Goal: Task Accomplishment & Management: Complete application form

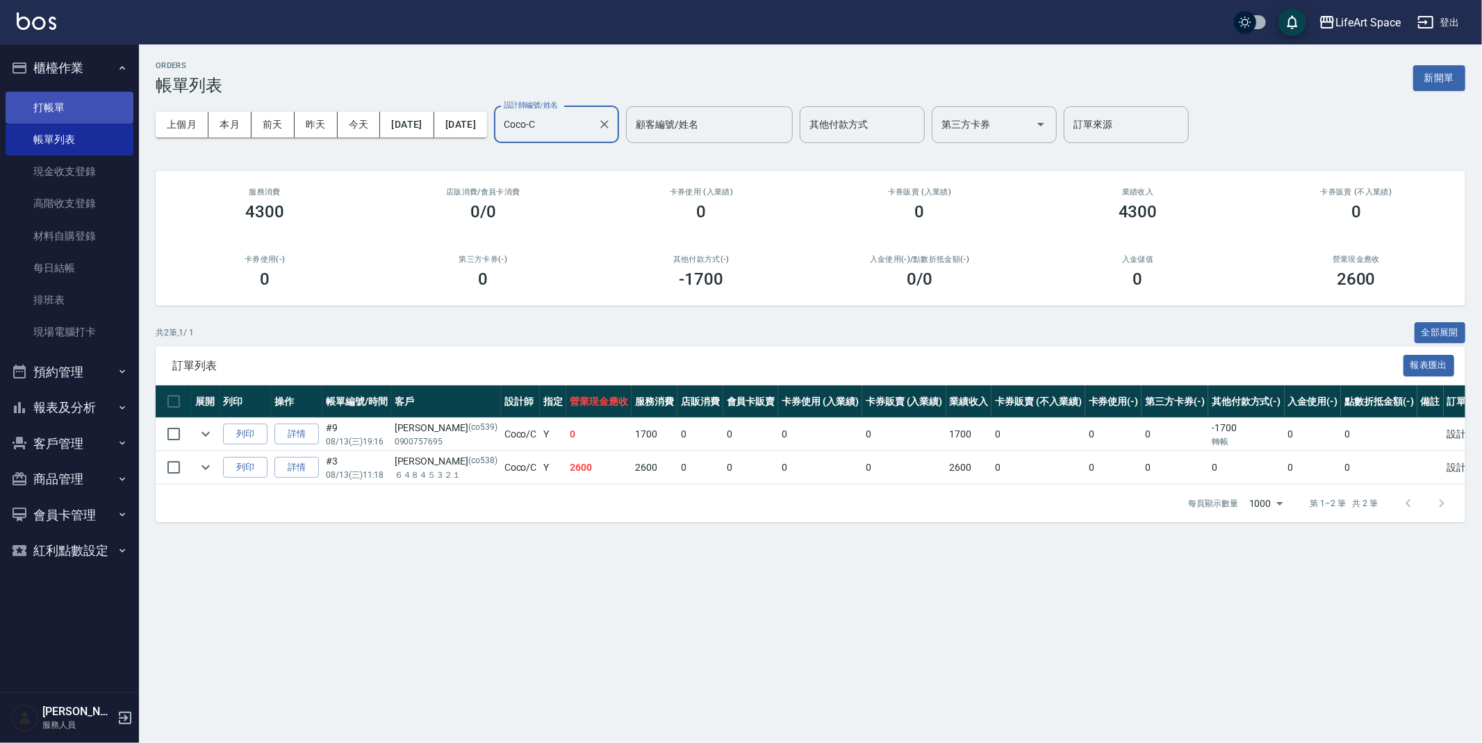
click at [76, 104] on link "打帳單" at bounding box center [70, 108] width 128 height 32
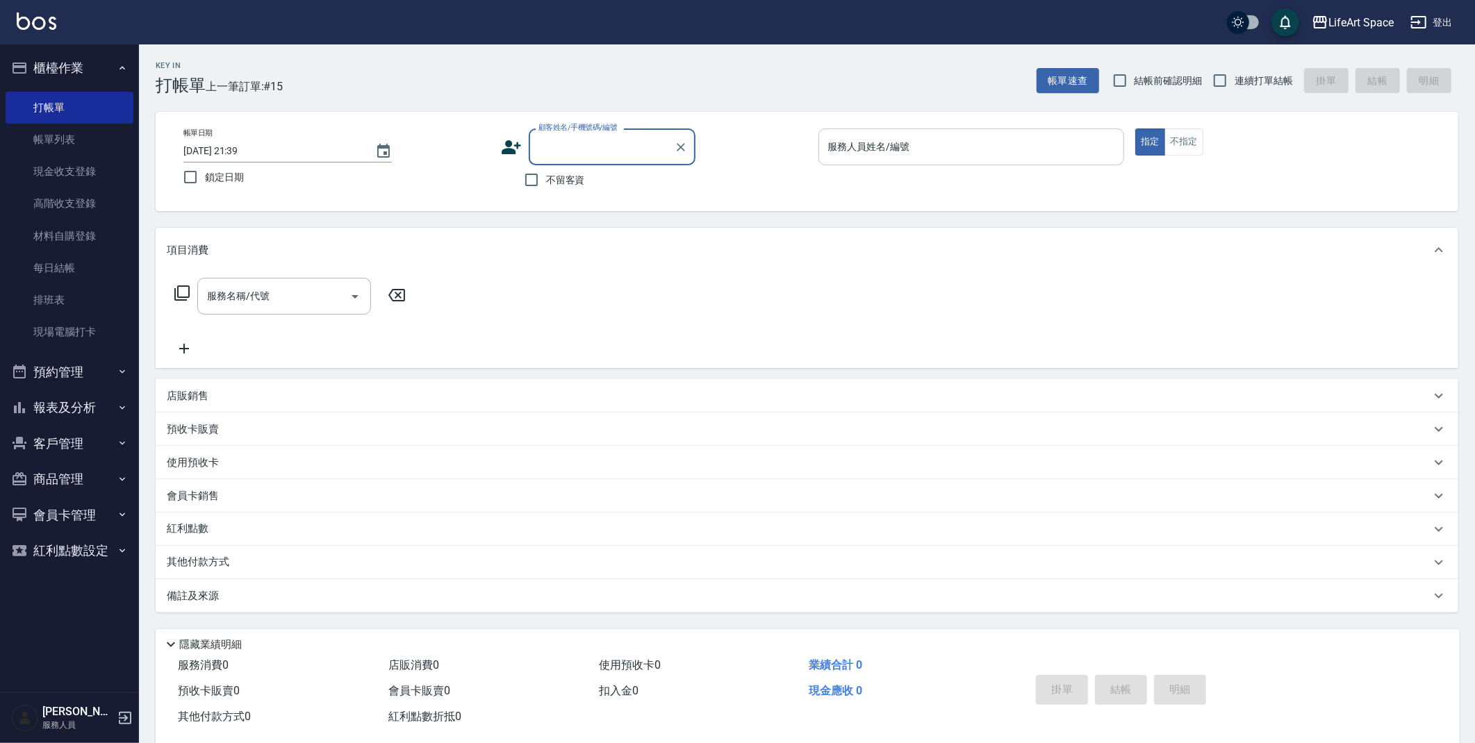
click at [925, 151] on input "服務人員姓名/編號" at bounding box center [972, 147] width 294 height 24
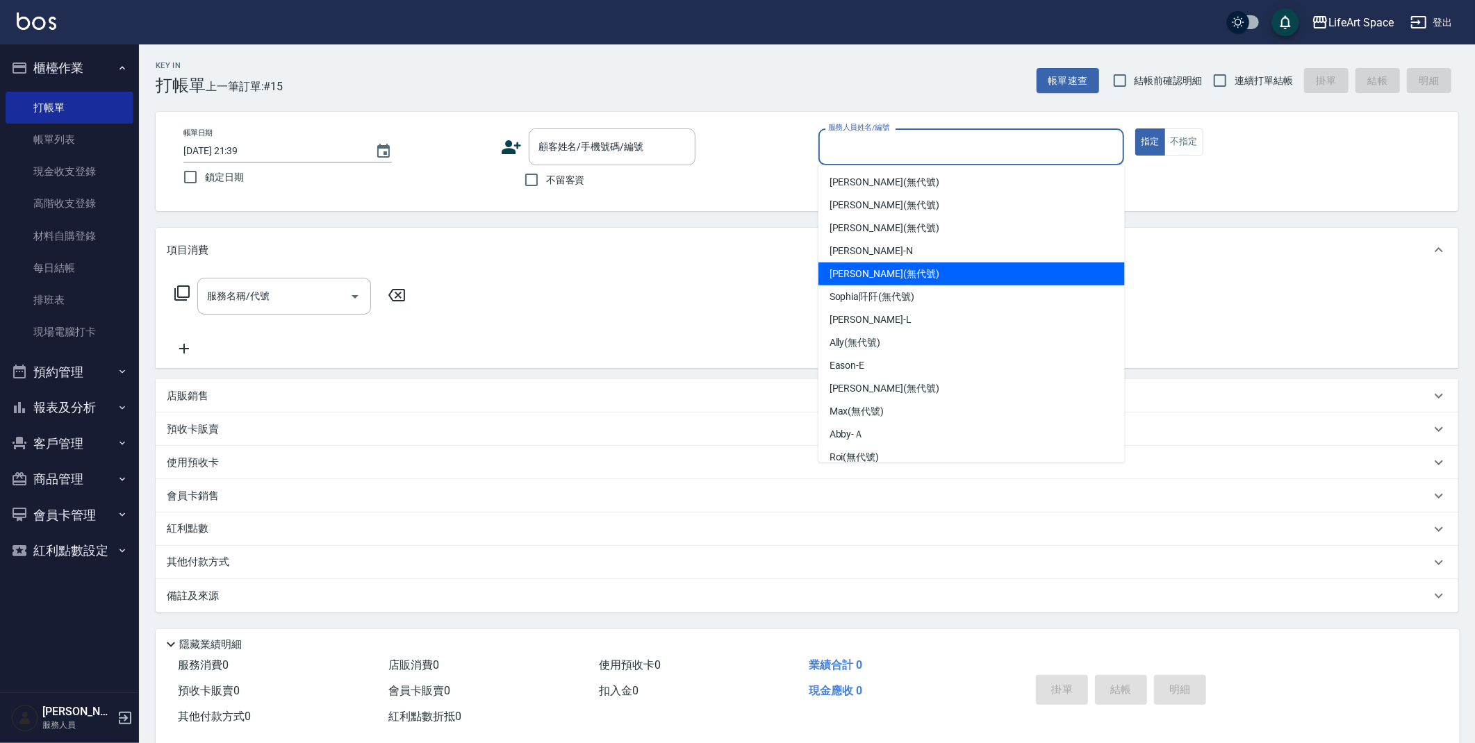
click at [859, 270] on span "[PERSON_NAME] (無代號)" at bounding box center [884, 274] width 110 height 15
type input "[PERSON_NAME](無代號)"
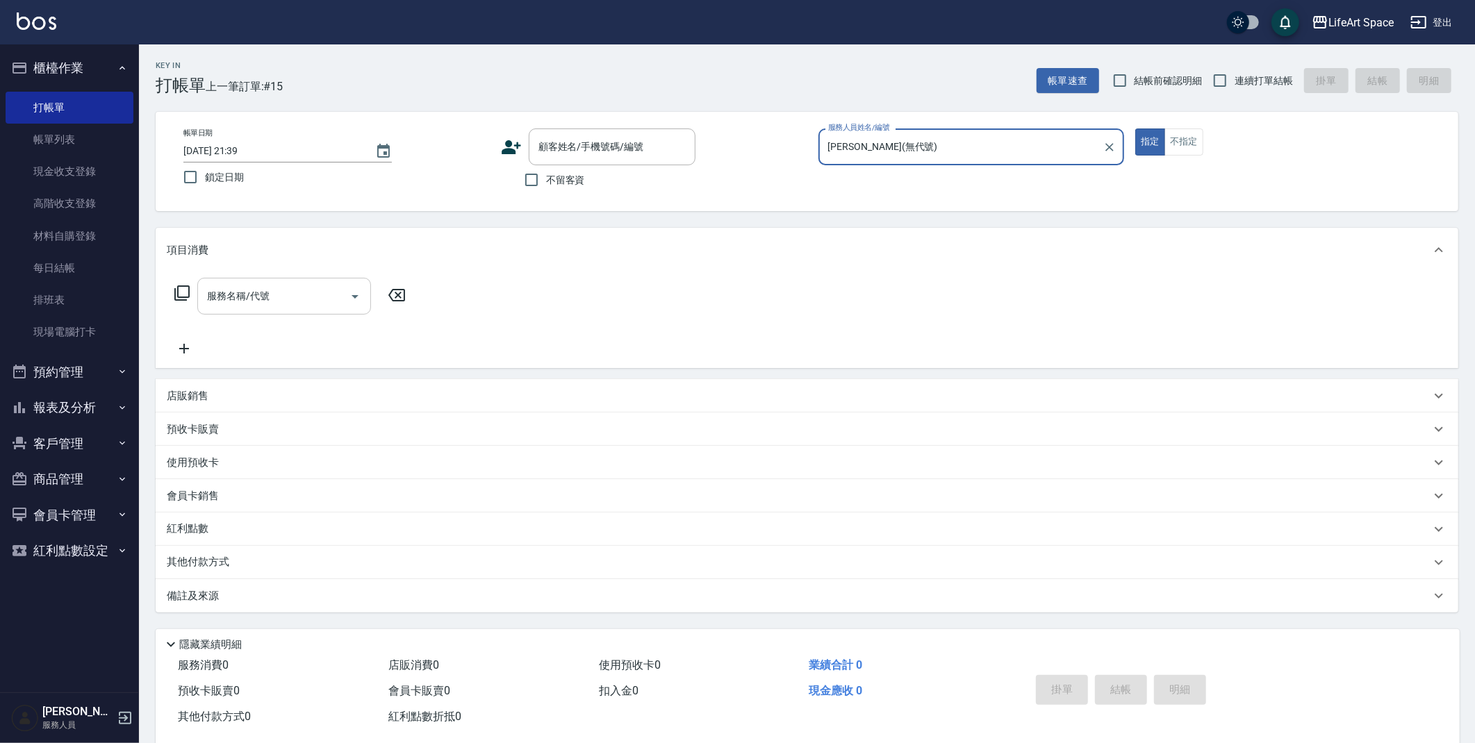
click at [267, 292] on input "服務名稱/代號" at bounding box center [274, 296] width 140 height 24
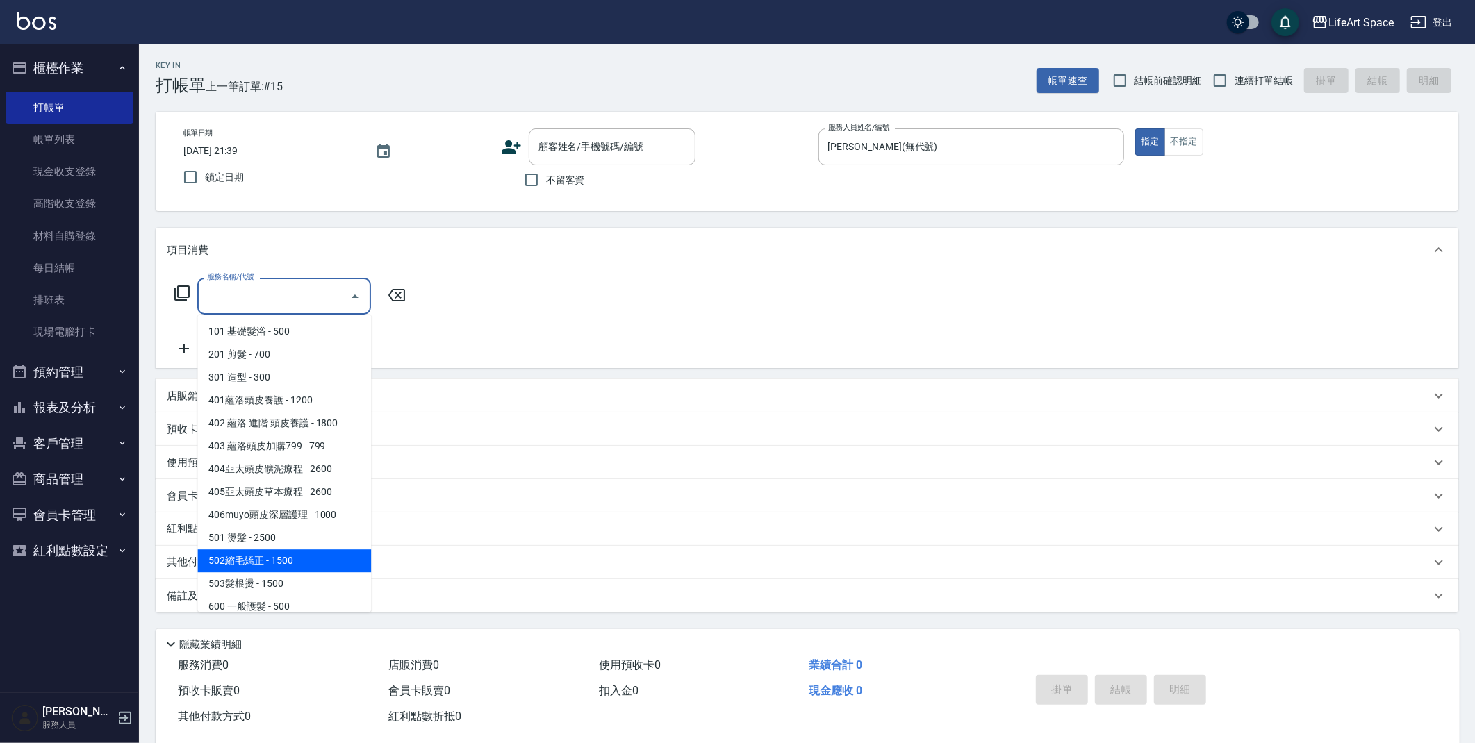
drag, startPoint x: 258, startPoint y: 561, endPoint x: 413, endPoint y: 408, distance: 217.6
click at [259, 561] on span "502縮毛矯正 - 1500" at bounding box center [284, 560] width 174 height 23
type input "502縮毛矯正 (502)"
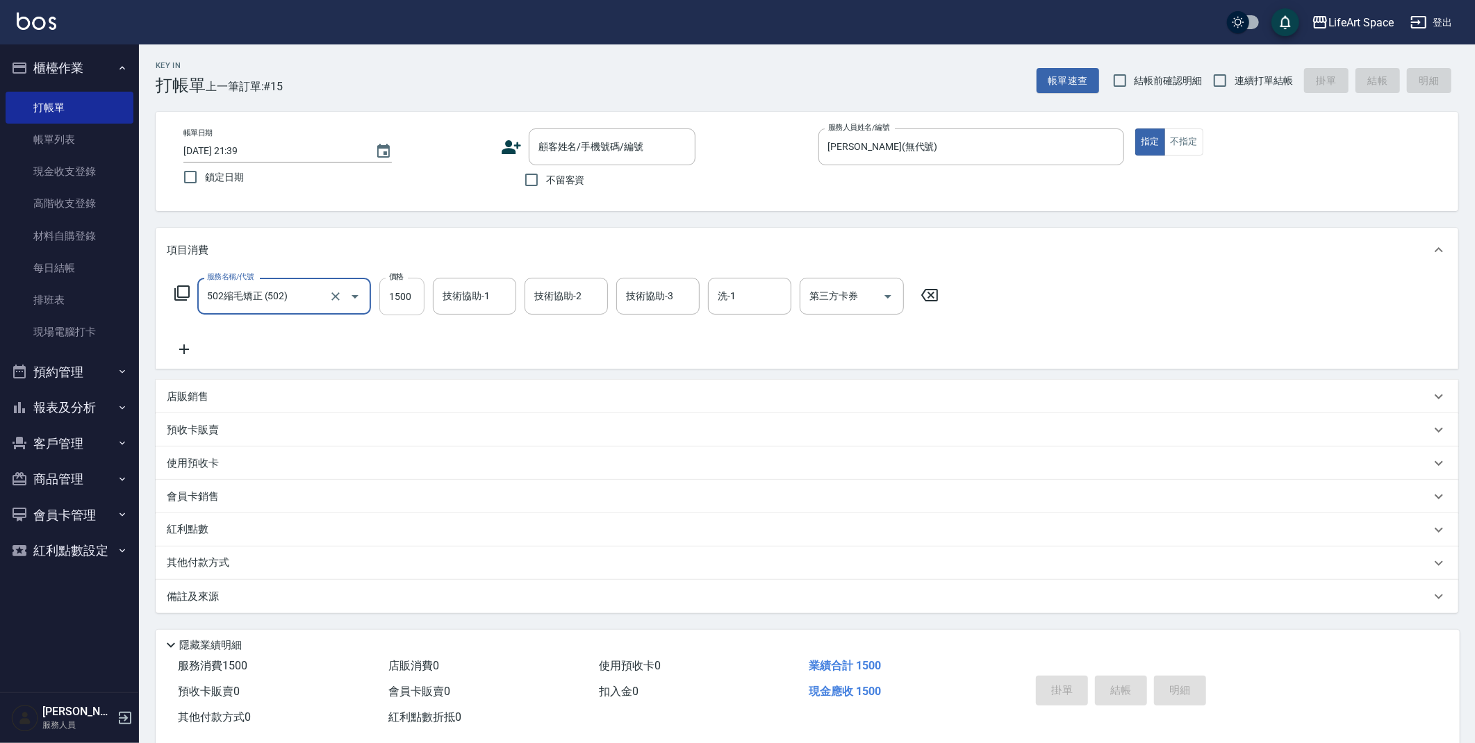
click at [414, 302] on input "1500" at bounding box center [401, 297] width 45 height 38
type input "3300"
click at [211, 598] on p "備註及來源" at bounding box center [193, 597] width 52 height 15
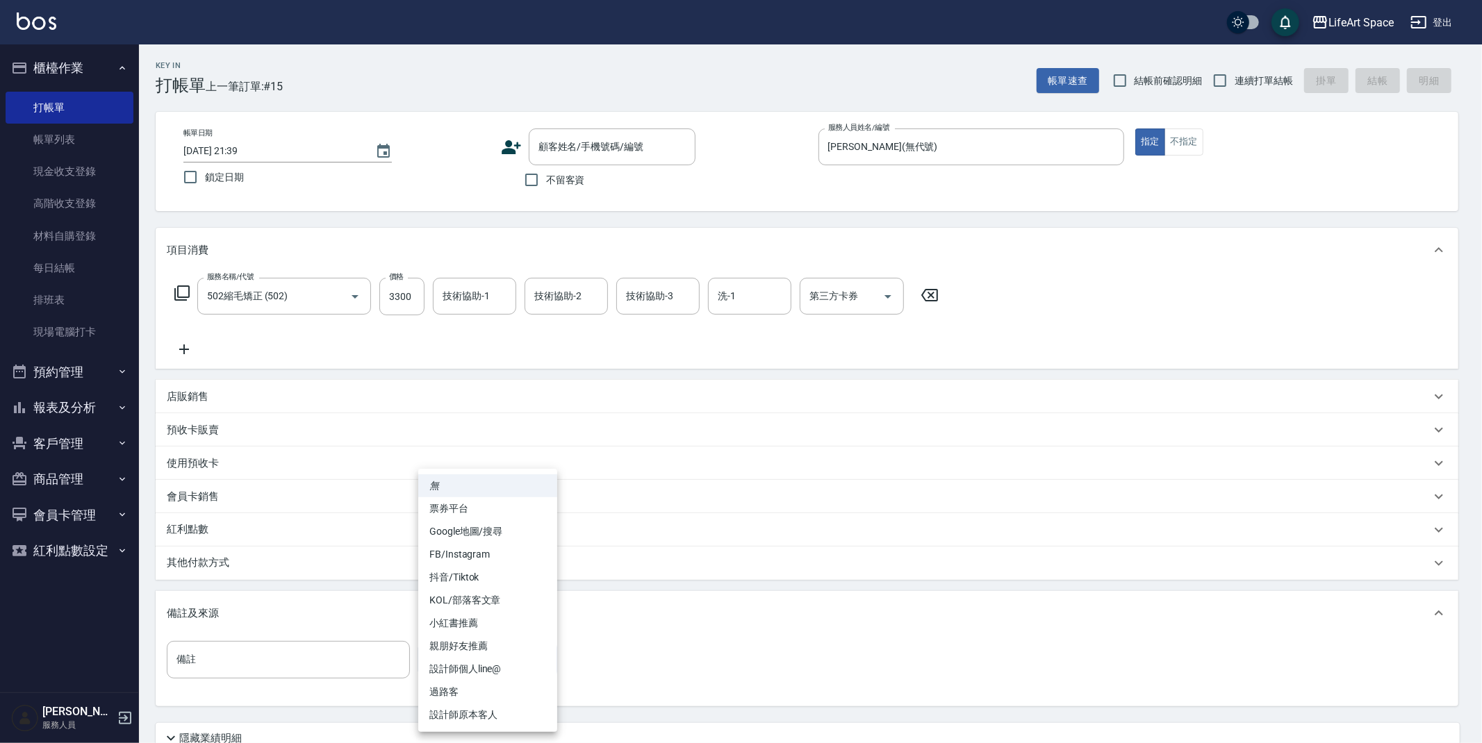
click at [456, 663] on body "LifeArt Space 登出 櫃檯作業 打帳單 帳單列表 現金收支登錄 高階收支登錄 材料自購登錄 每日結帳 排班表 現場電腦打卡 預約管理 預約管理 單…" at bounding box center [741, 428] width 1482 height 857
click at [494, 554] on li "FB/Instagram" at bounding box center [487, 554] width 139 height 23
type input "FB/Instagram"
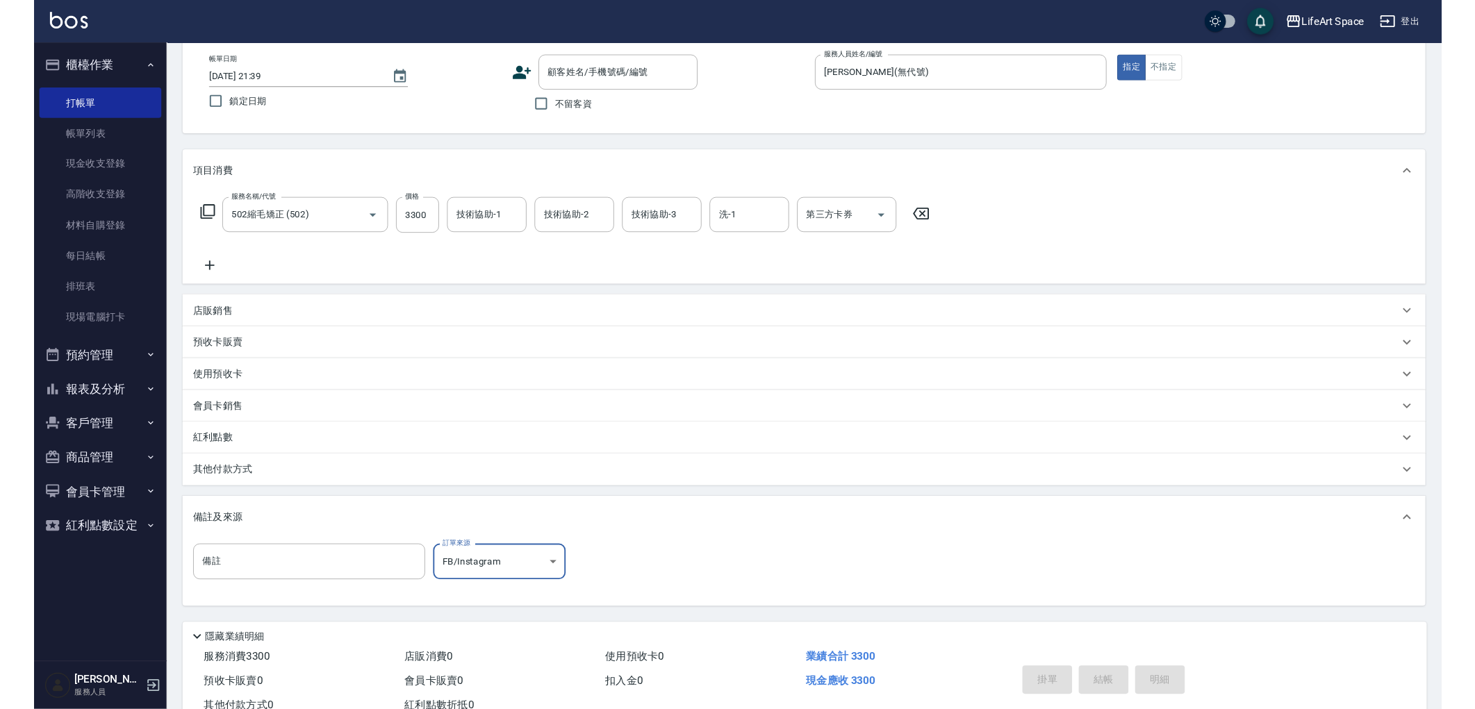
scroll to position [47, 0]
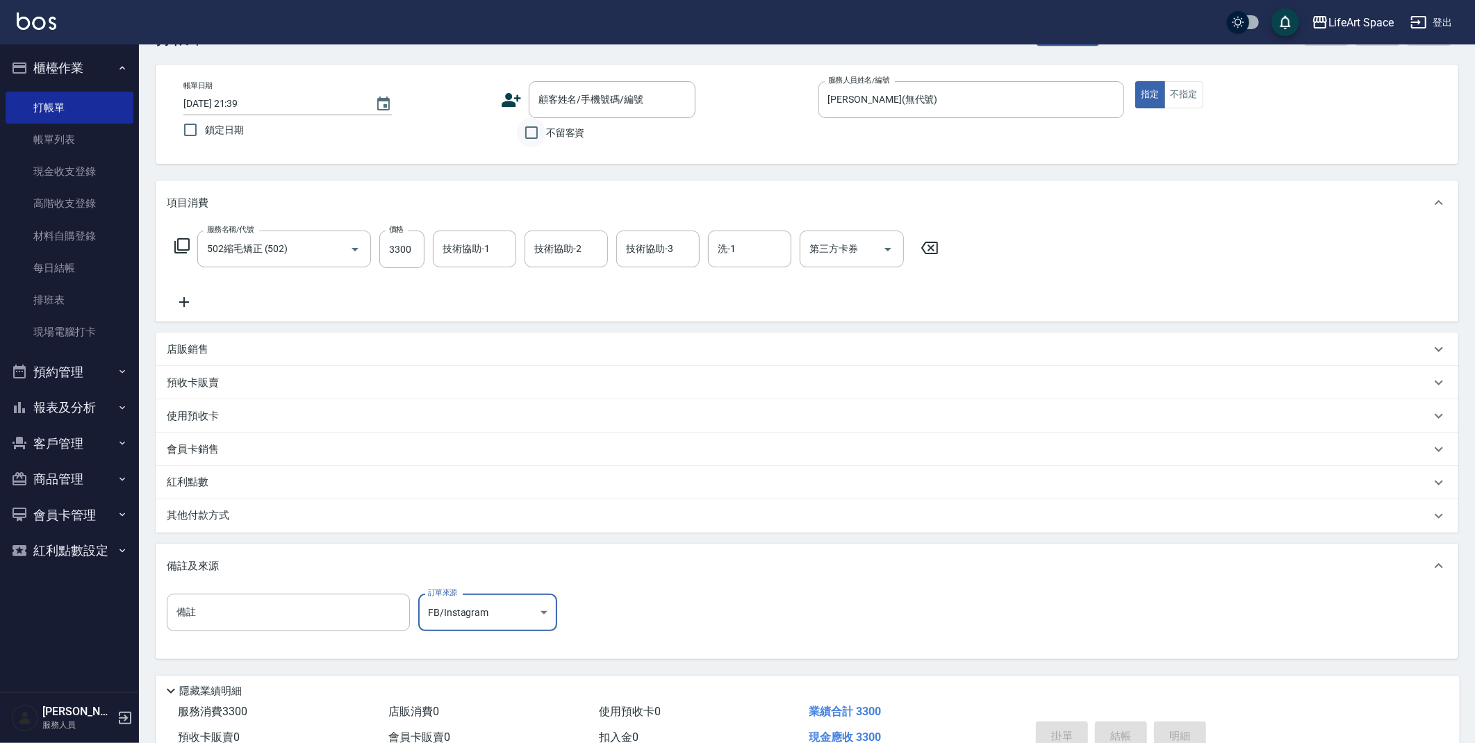
click at [529, 128] on input "不留客資" at bounding box center [531, 132] width 29 height 29
checkbox input "true"
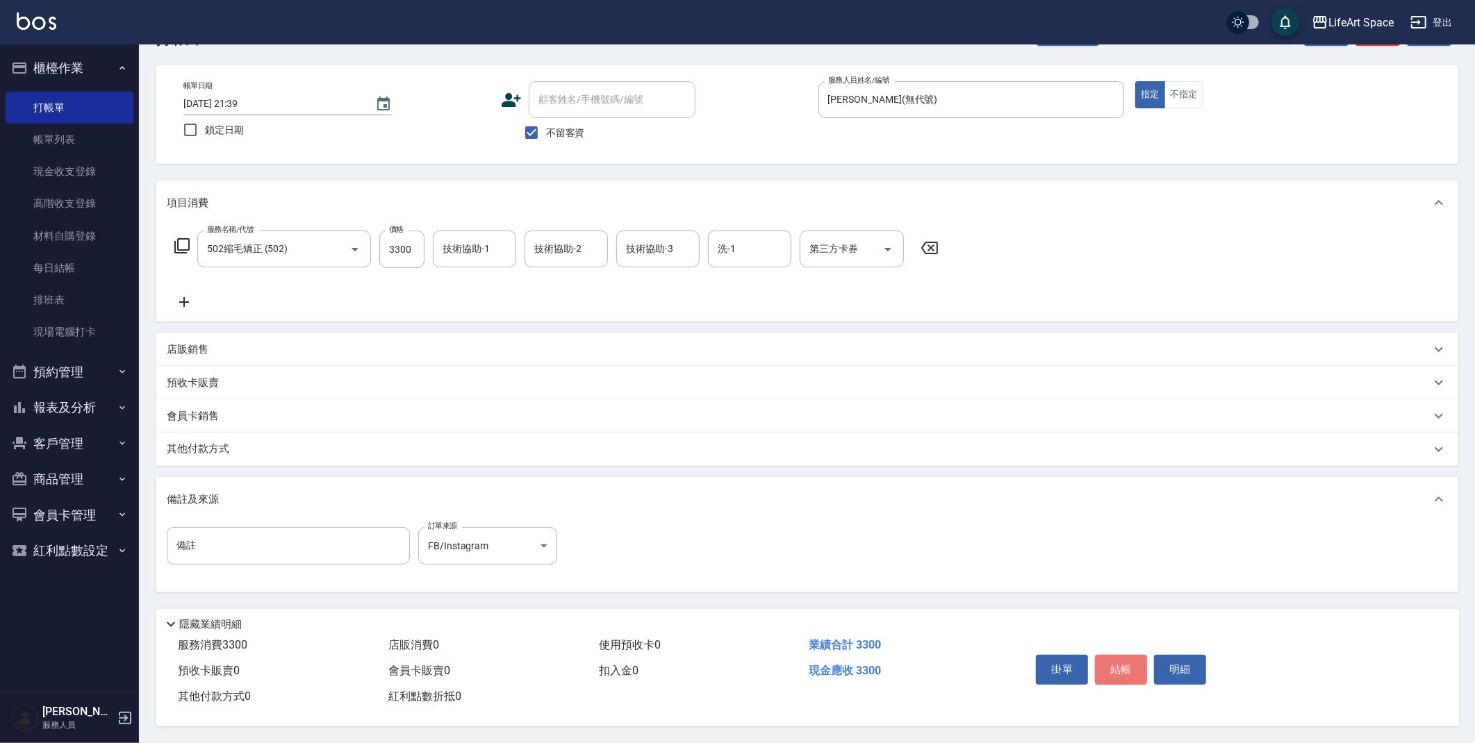
click at [1125, 668] on button "結帳" at bounding box center [1121, 669] width 52 height 29
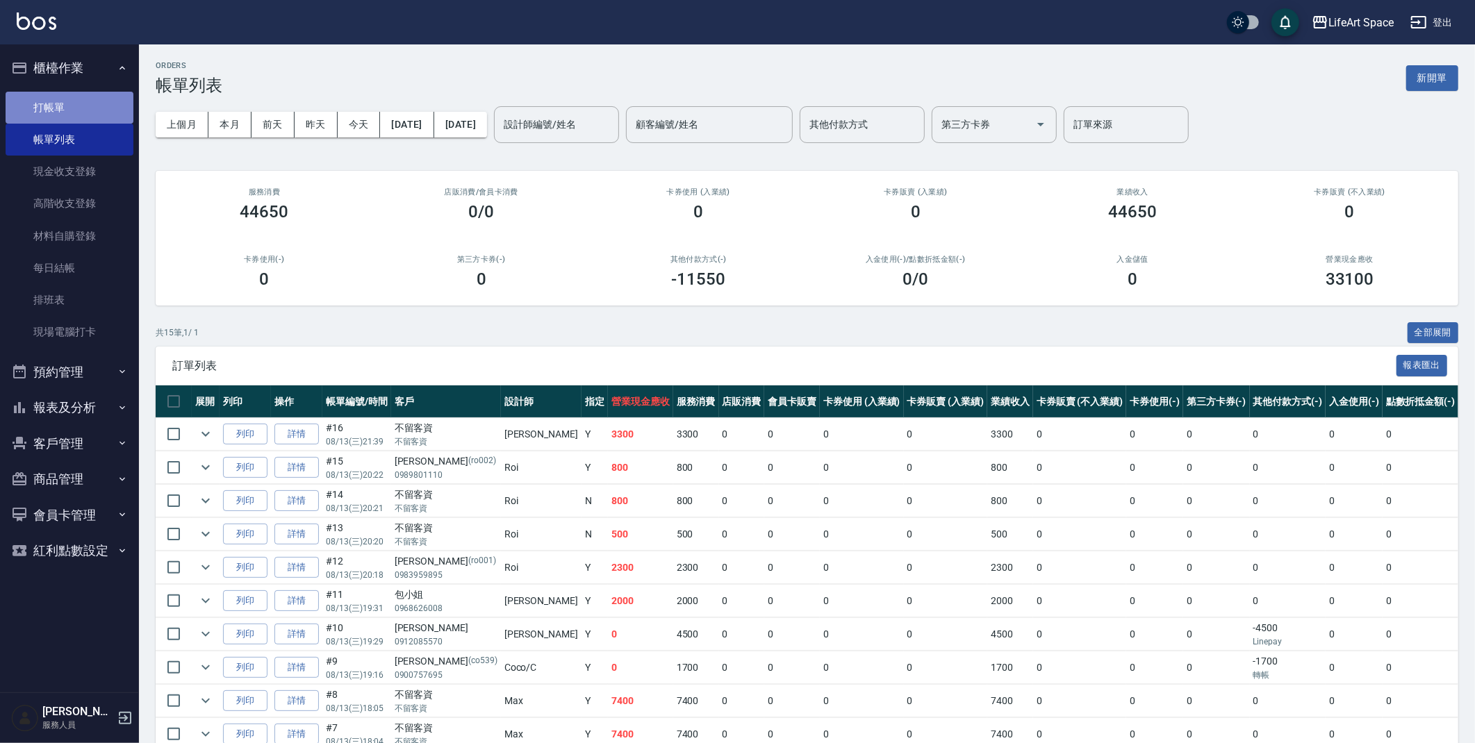
click at [69, 105] on link "打帳單" at bounding box center [70, 108] width 128 height 32
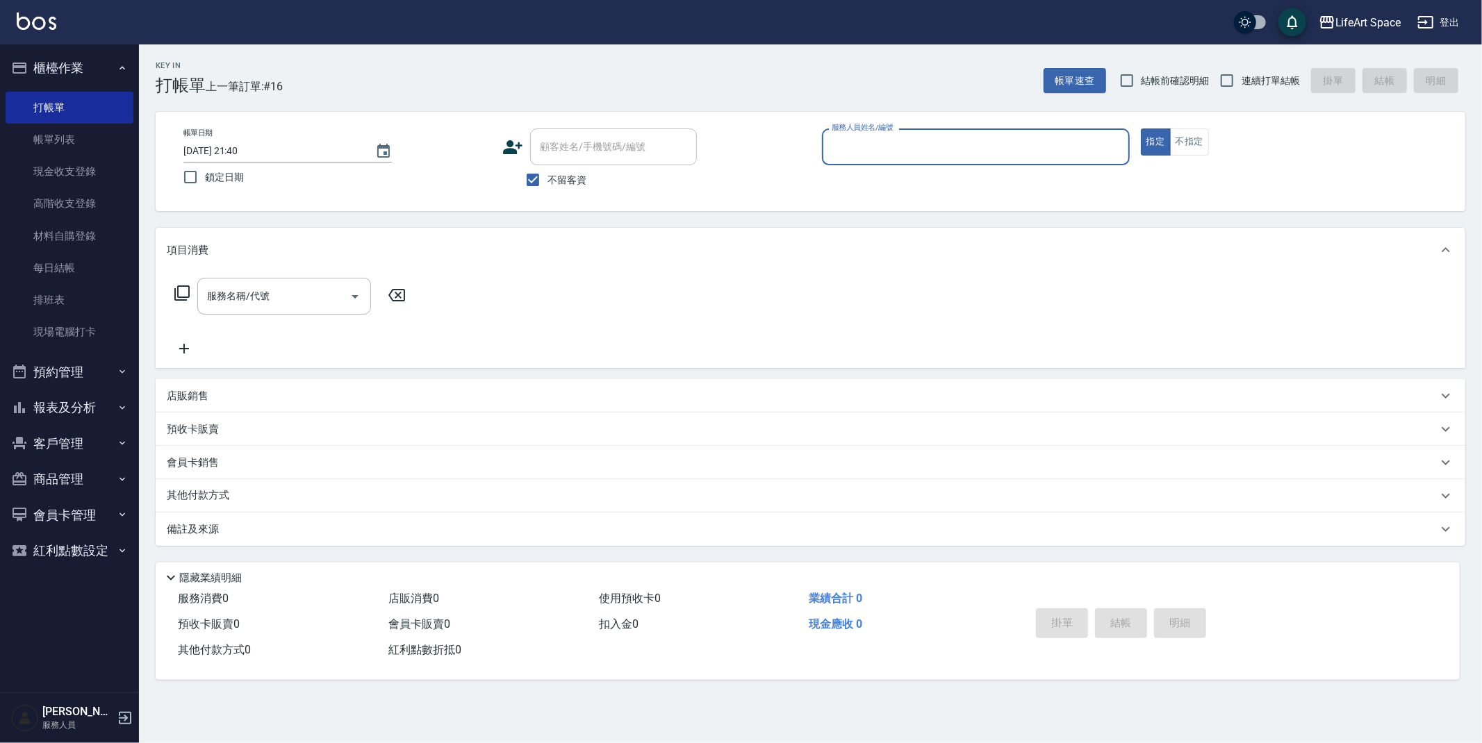
click at [877, 149] on input "服務人員姓名/編號" at bounding box center [975, 147] width 295 height 24
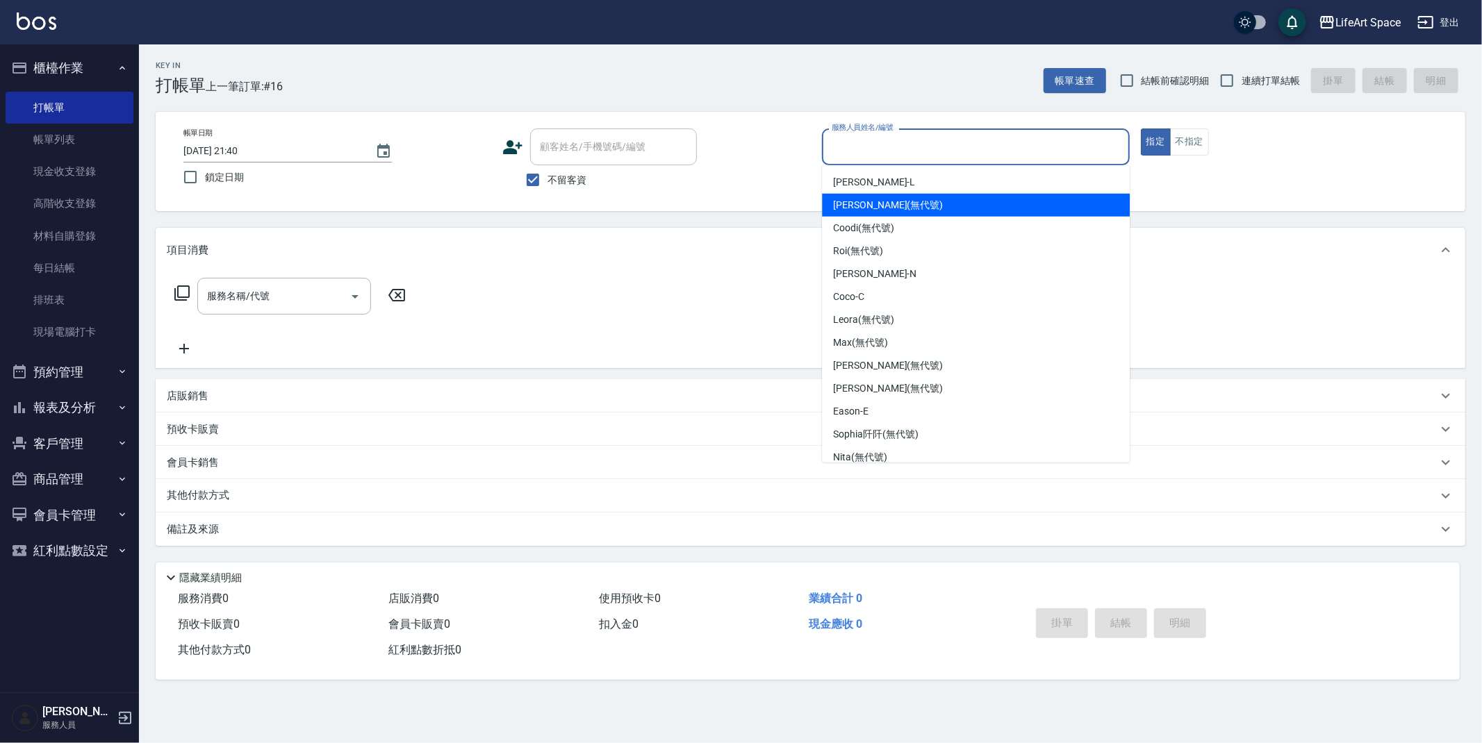
click at [848, 201] on span "[PERSON_NAME] (無代號)" at bounding box center [888, 205] width 110 height 15
type input "[PERSON_NAME](無代號)"
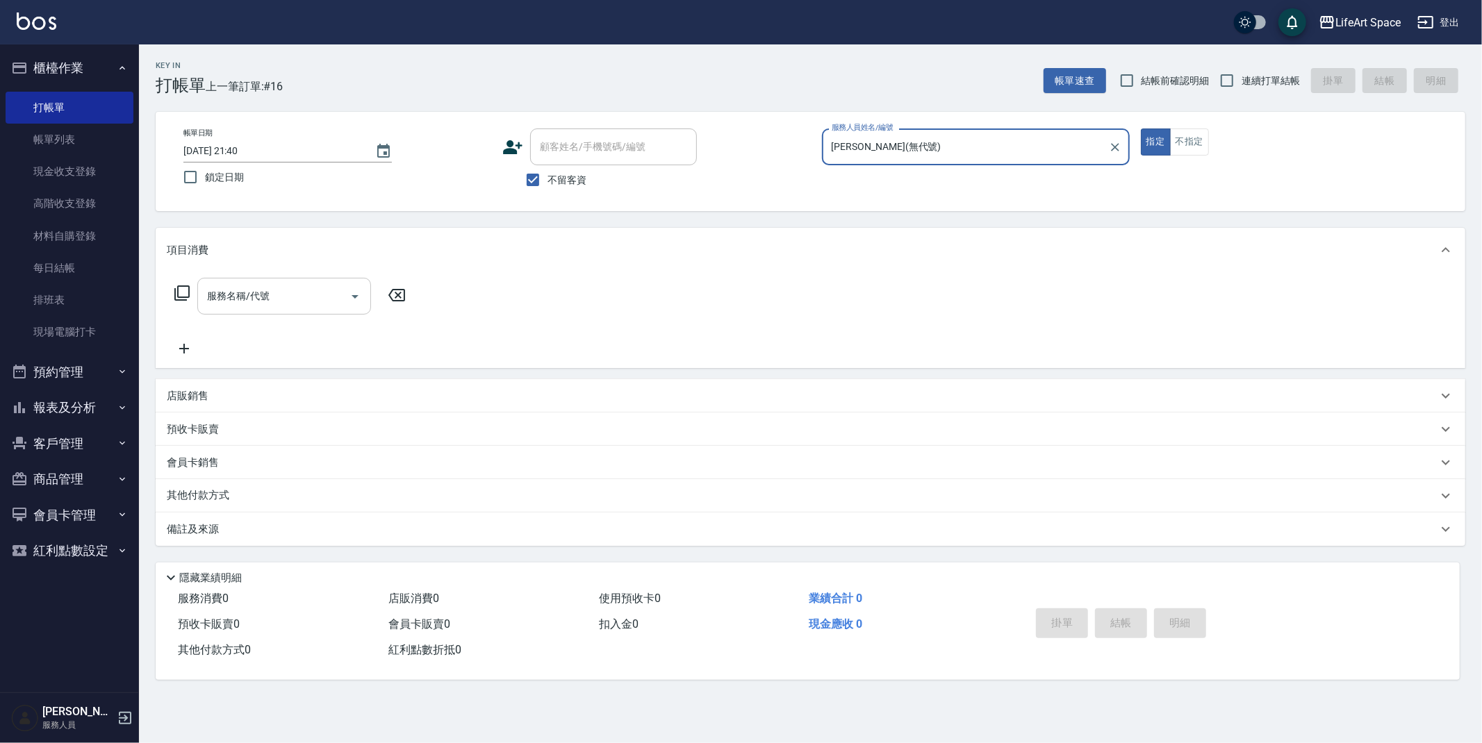
click at [247, 293] on input "服務名稱/代號" at bounding box center [274, 296] width 140 height 24
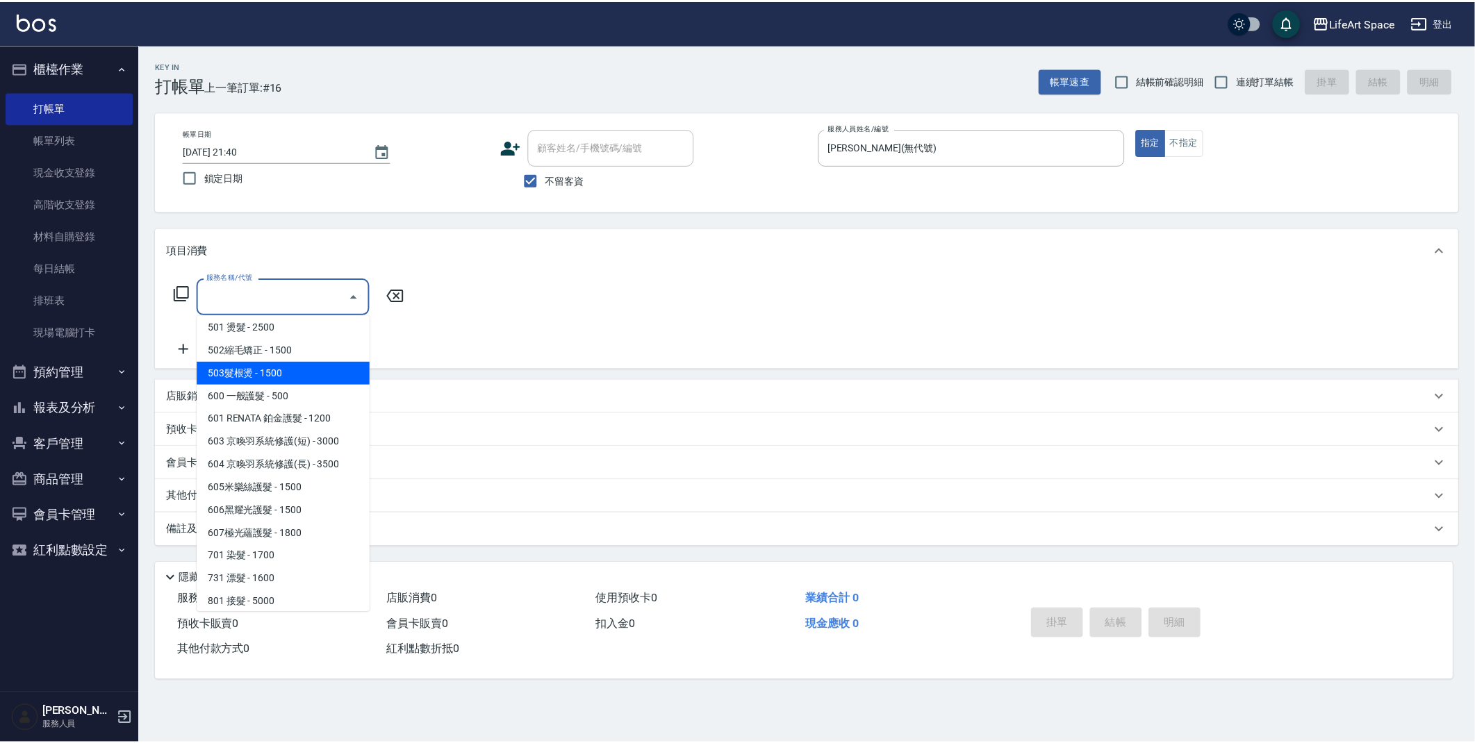
scroll to position [217, 0]
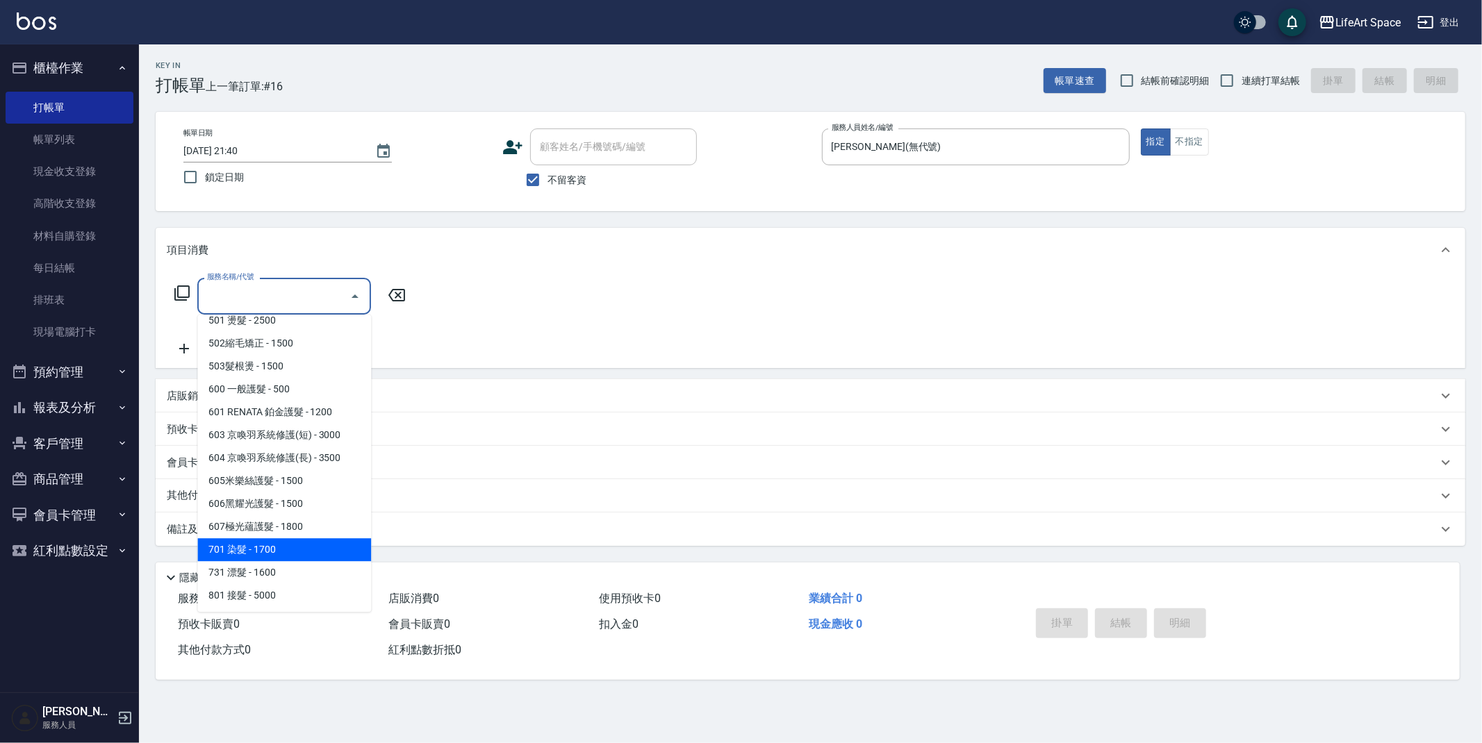
drag, startPoint x: 268, startPoint y: 552, endPoint x: 386, endPoint y: 330, distance: 251.1
click at [268, 552] on span "701 染髮 - 1700" at bounding box center [284, 549] width 174 height 23
type input "701 染髮(701)"
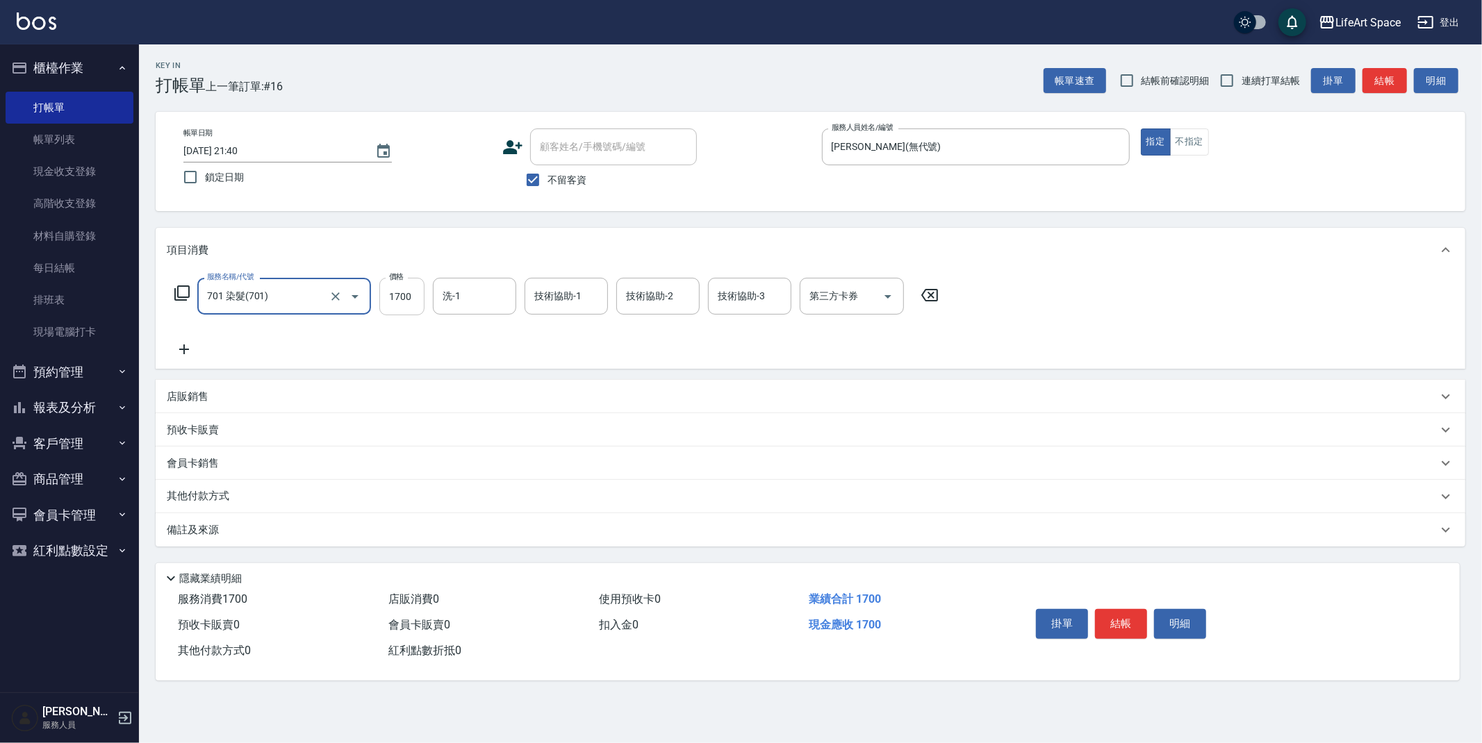
click at [416, 304] on input "1700" at bounding box center [401, 297] width 45 height 38
type input "2300"
click at [188, 343] on icon at bounding box center [184, 349] width 35 height 17
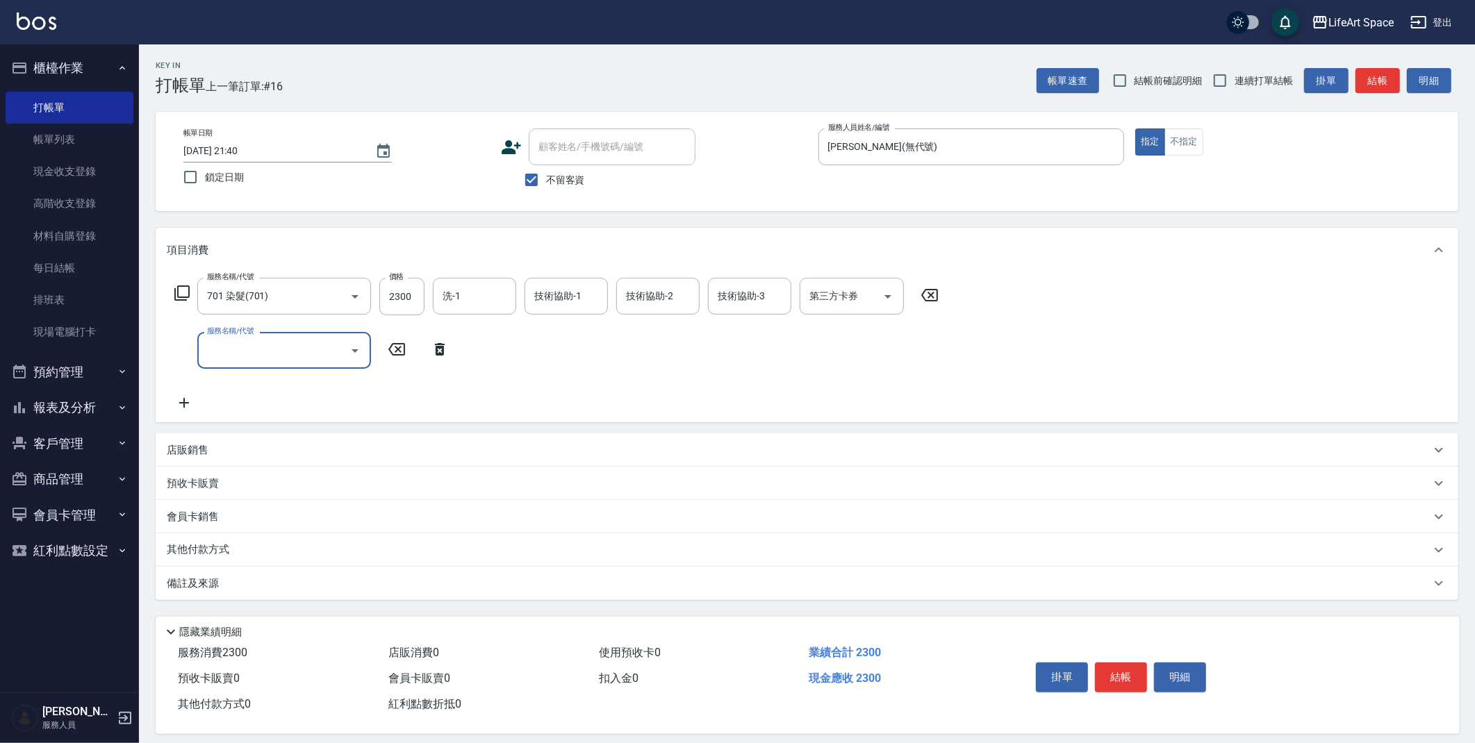
click at [200, 345] on div "服務名稱/代號" at bounding box center [284, 350] width 174 height 37
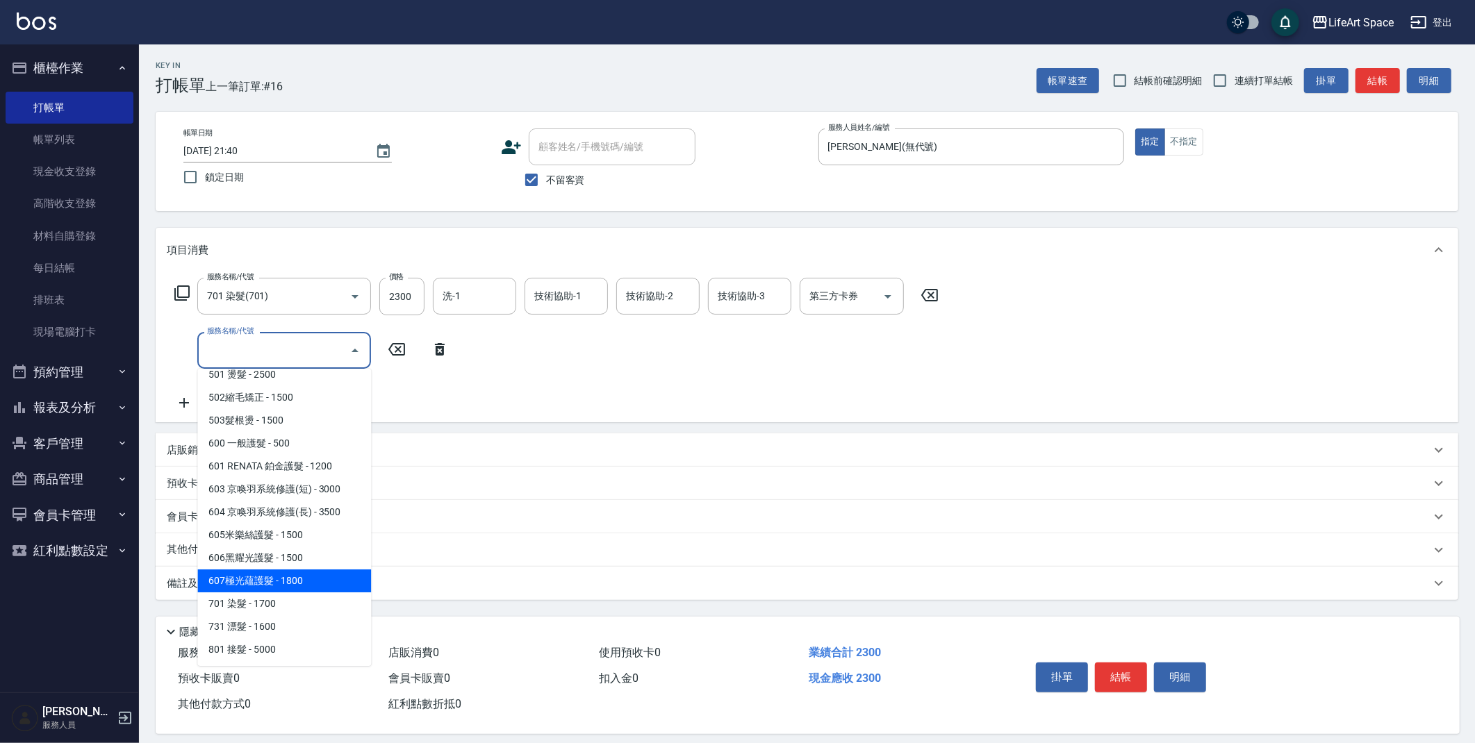
click at [278, 582] on span "607極光蘊護髮 - 1800" at bounding box center [284, 581] width 174 height 23
type input "607極光蘊護髮(607)"
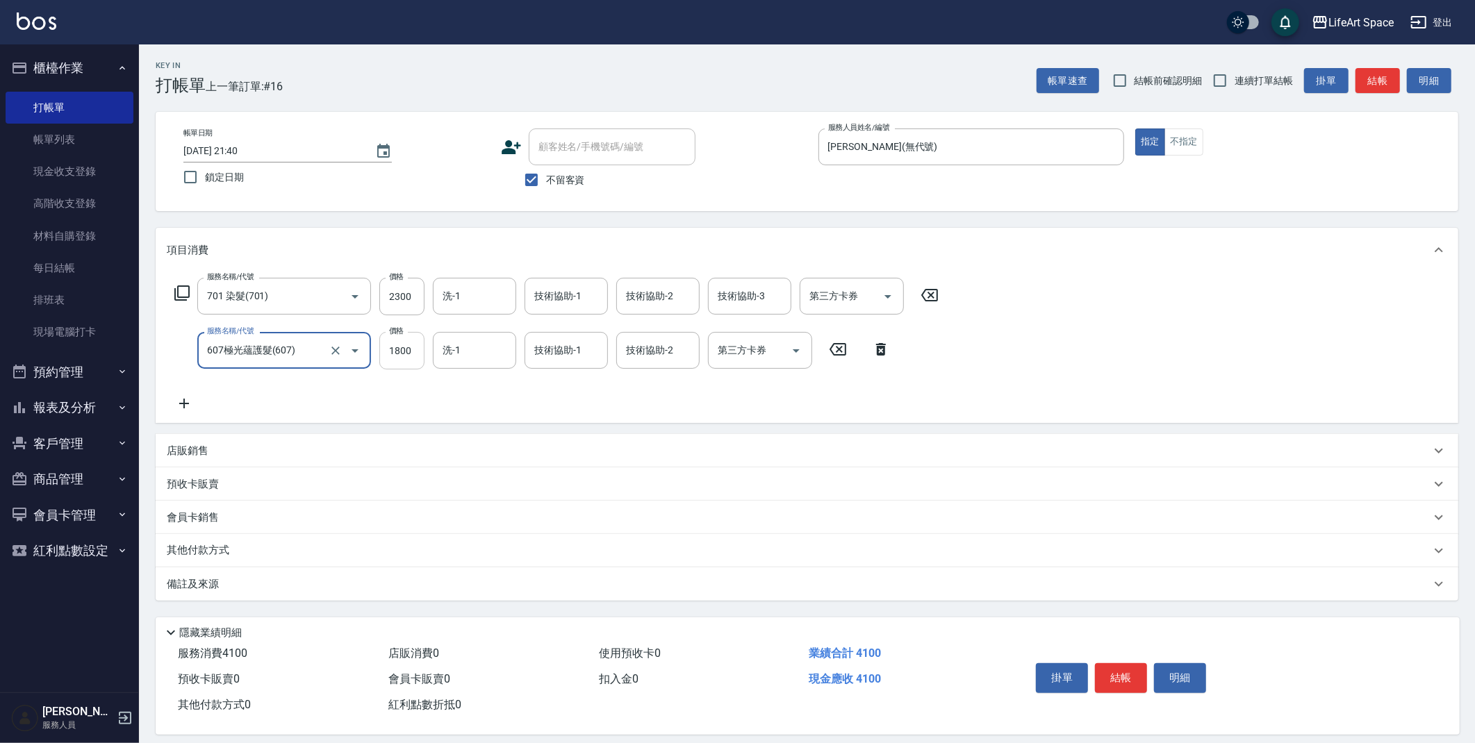
click at [415, 350] on input "1800" at bounding box center [401, 351] width 45 height 38
type input "2200"
click at [474, 354] on input "洗-1" at bounding box center [474, 350] width 71 height 24
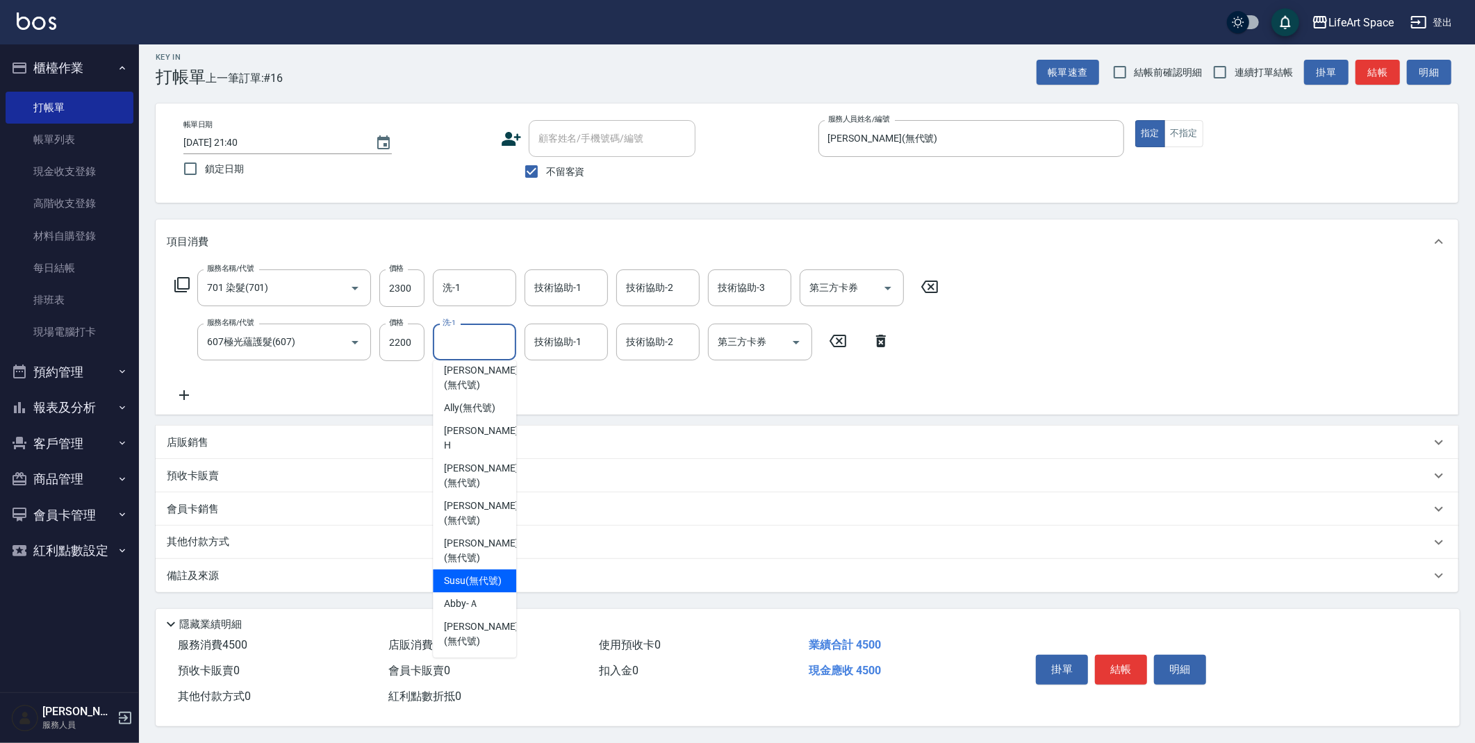
scroll to position [13, 0]
drag, startPoint x: 478, startPoint y: 627, endPoint x: 591, endPoint y: 354, distance: 294.9
click at [479, 623] on span "[PERSON_NAME] (無代號)" at bounding box center [481, 634] width 74 height 29
type input "[PERSON_NAME](無代號)"
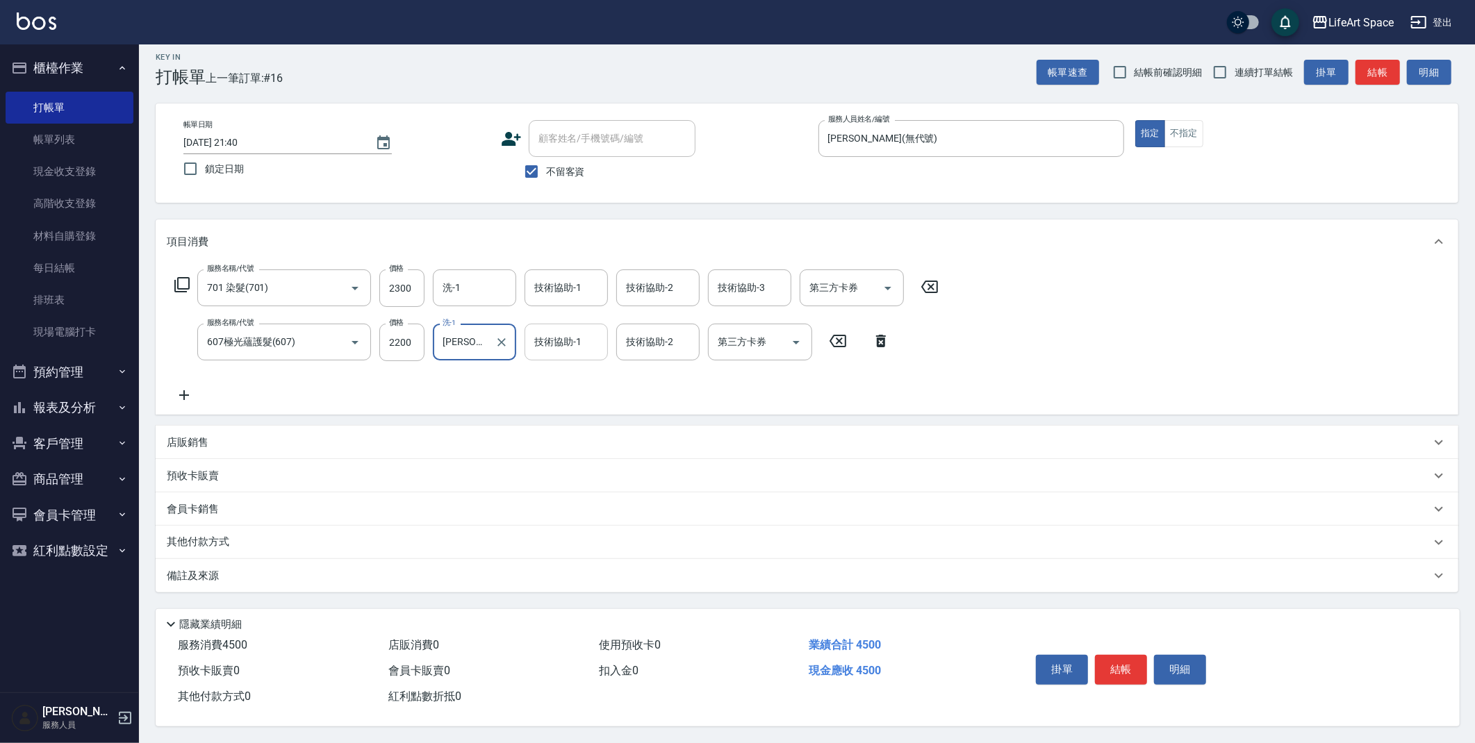
click at [565, 331] on div "技術協助-1 技術協助-1" at bounding box center [565, 342] width 83 height 37
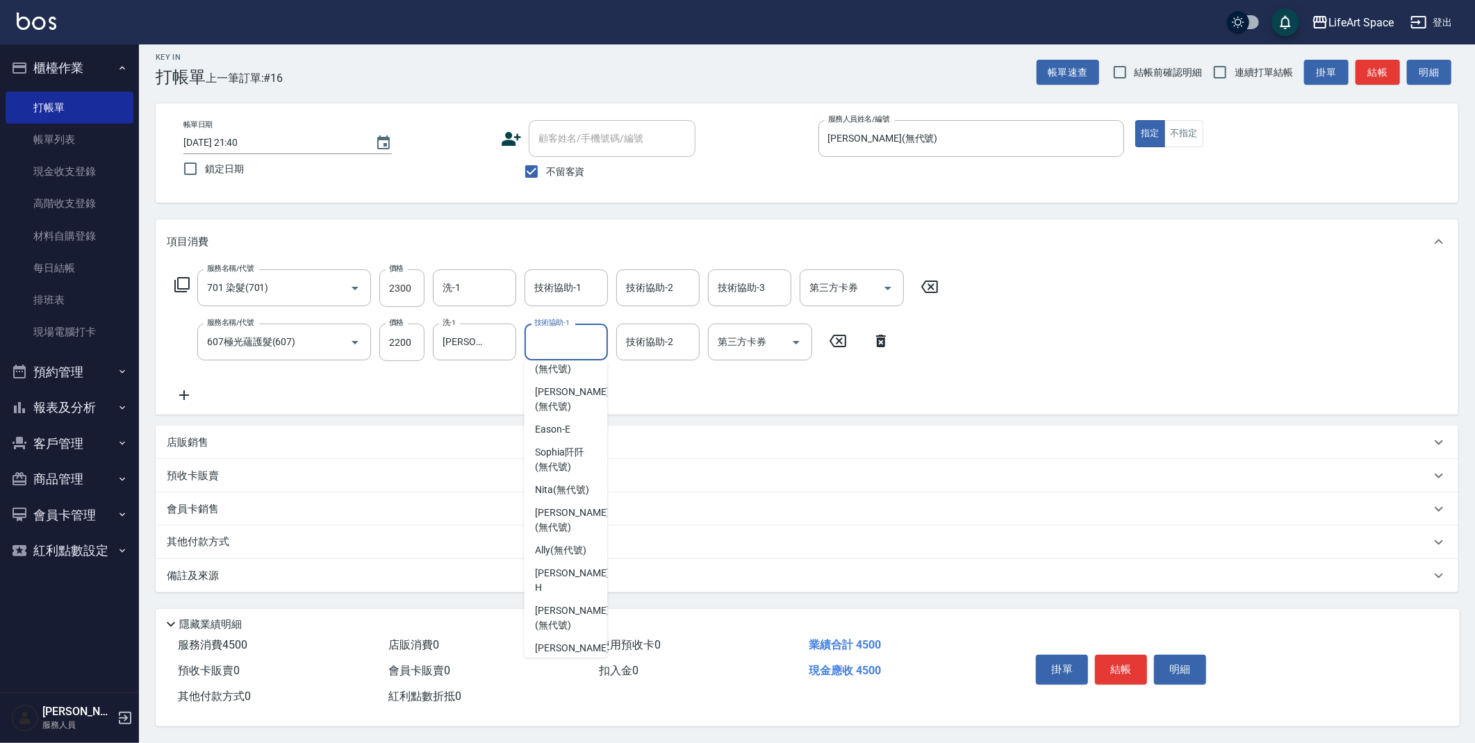
scroll to position [392, 0]
click at [565, 620] on span "[PERSON_NAME] (無代號)" at bounding box center [572, 634] width 74 height 29
type input "[PERSON_NAME](無代號)"
click at [1122, 665] on button "結帳" at bounding box center [1121, 669] width 52 height 29
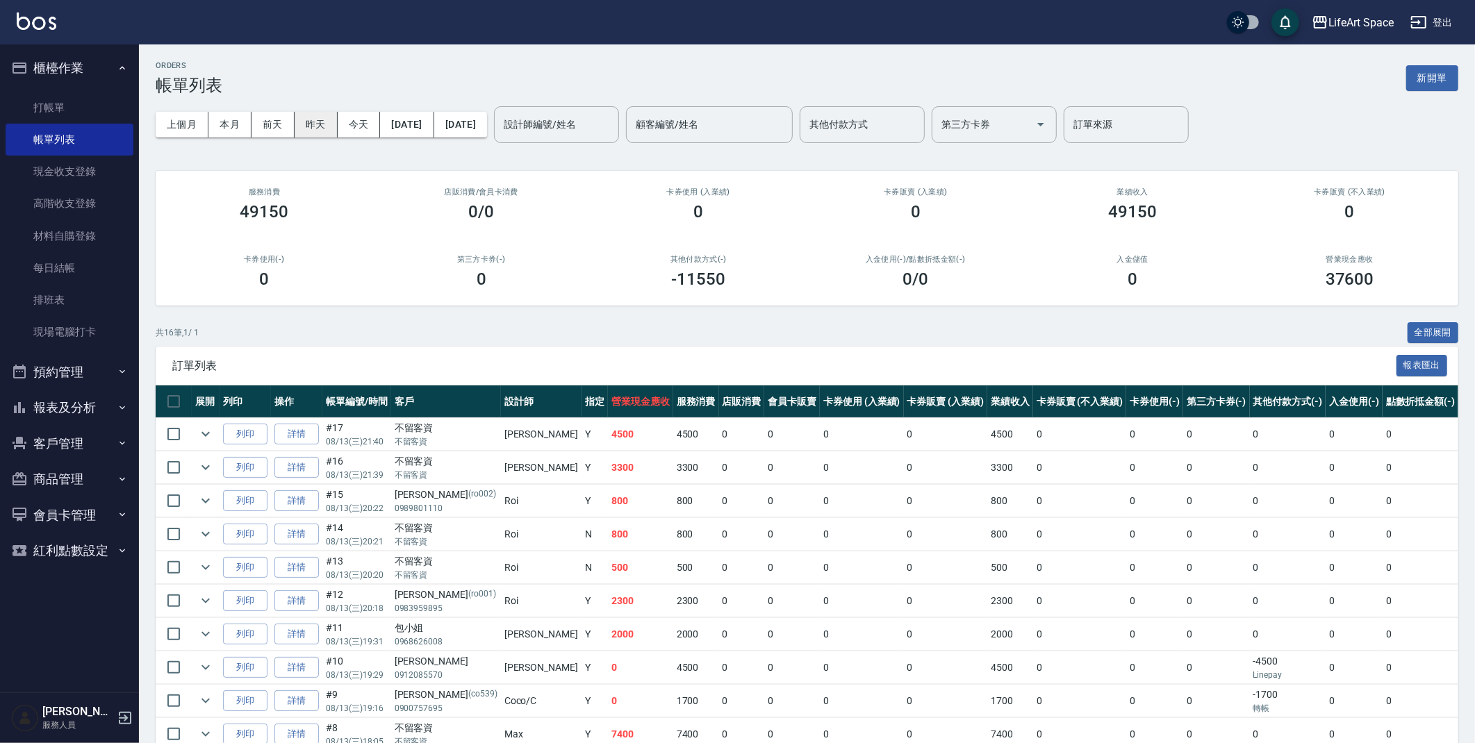
click at [322, 126] on button "昨天" at bounding box center [316, 125] width 43 height 26
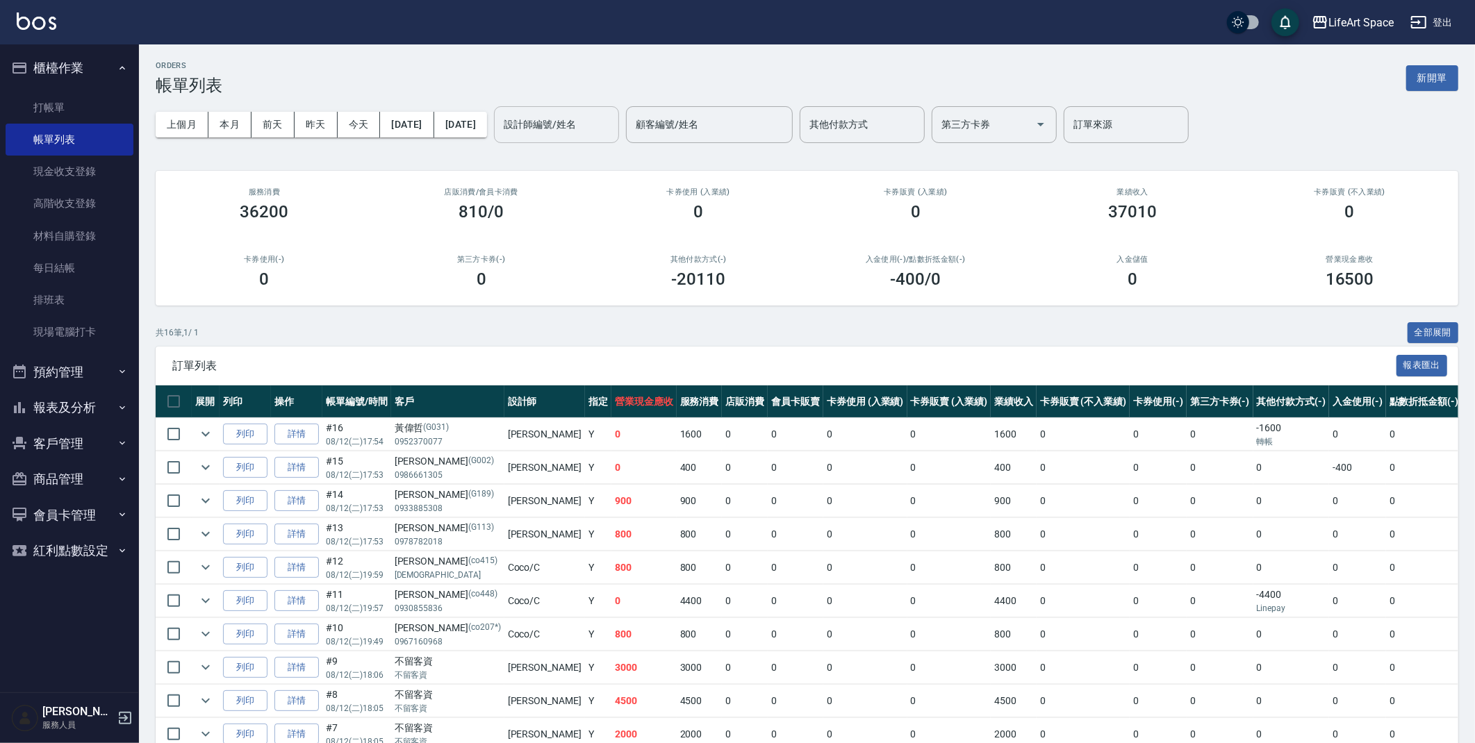
click at [606, 126] on input "設計師編號/姓名" at bounding box center [556, 125] width 113 height 24
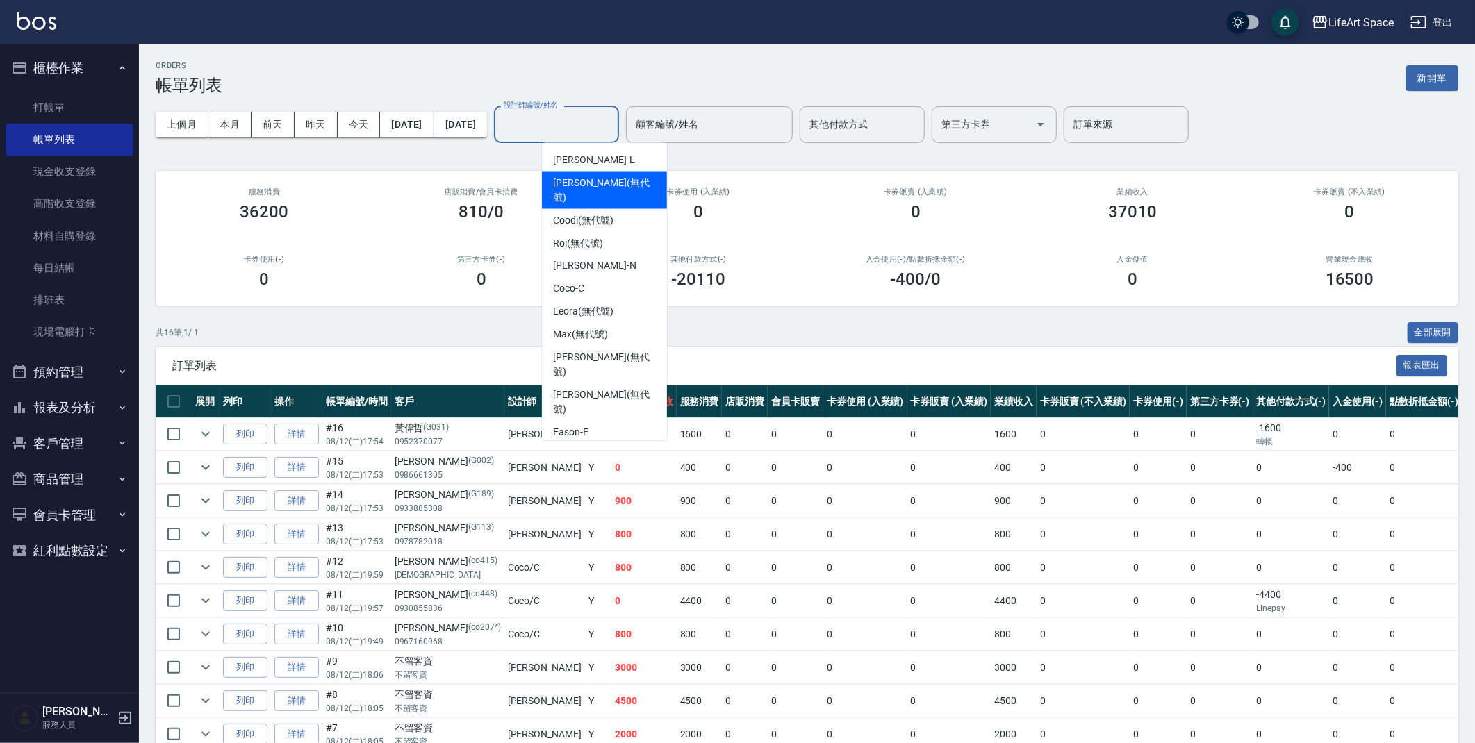
click at [586, 183] on span "[PERSON_NAME] (無代號)" at bounding box center [604, 190] width 103 height 29
type input "[PERSON_NAME](無代號)"
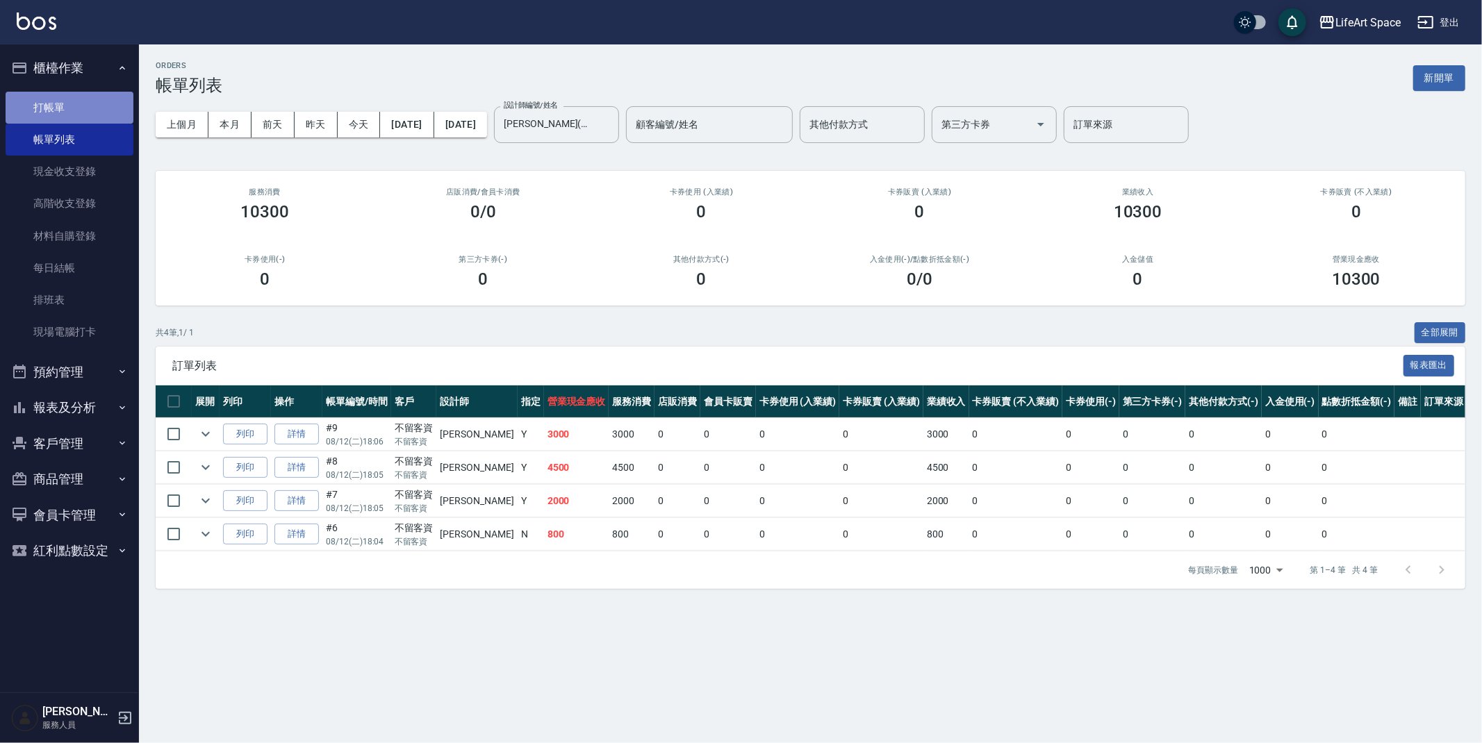
click at [70, 92] on link "打帳單" at bounding box center [70, 108] width 128 height 32
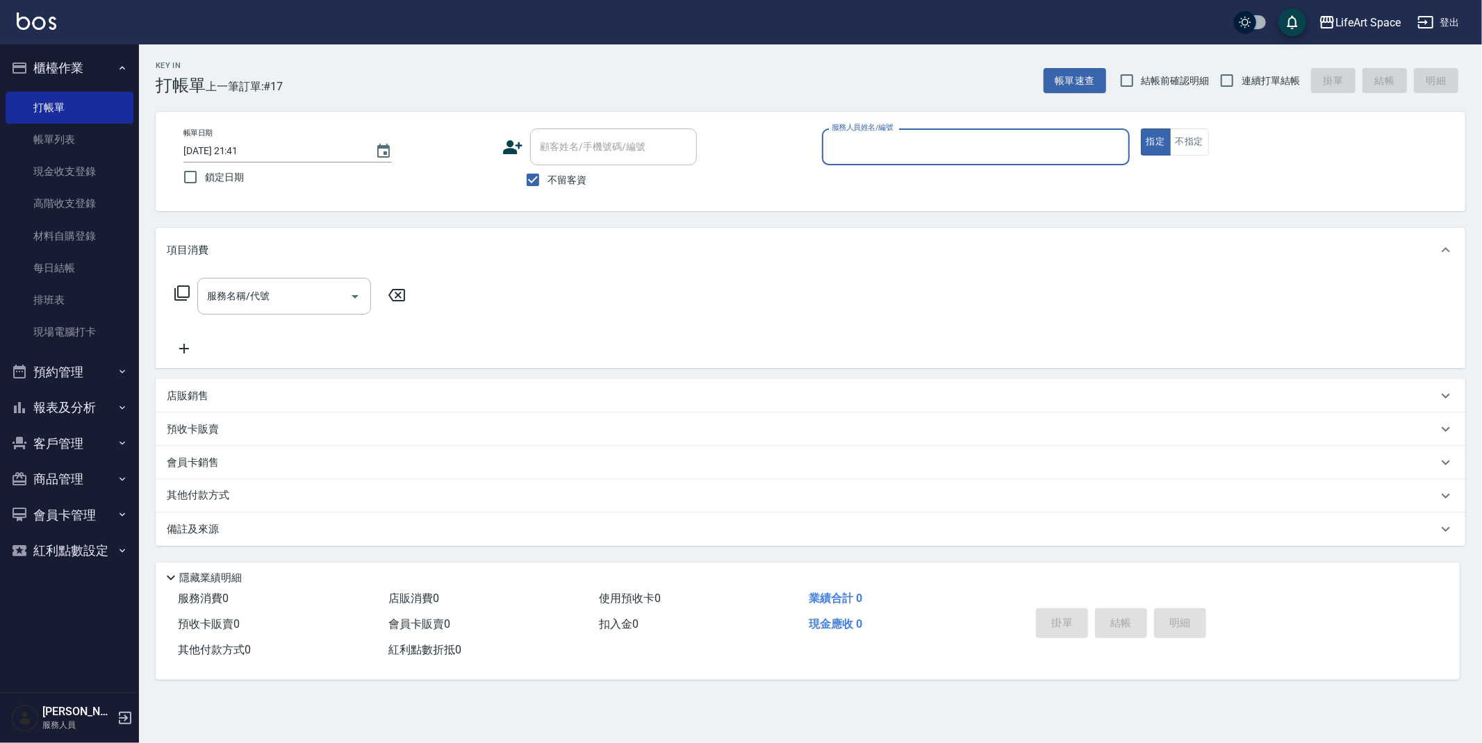
click at [898, 152] on input "服務人員姓名/編號" at bounding box center [975, 147] width 295 height 24
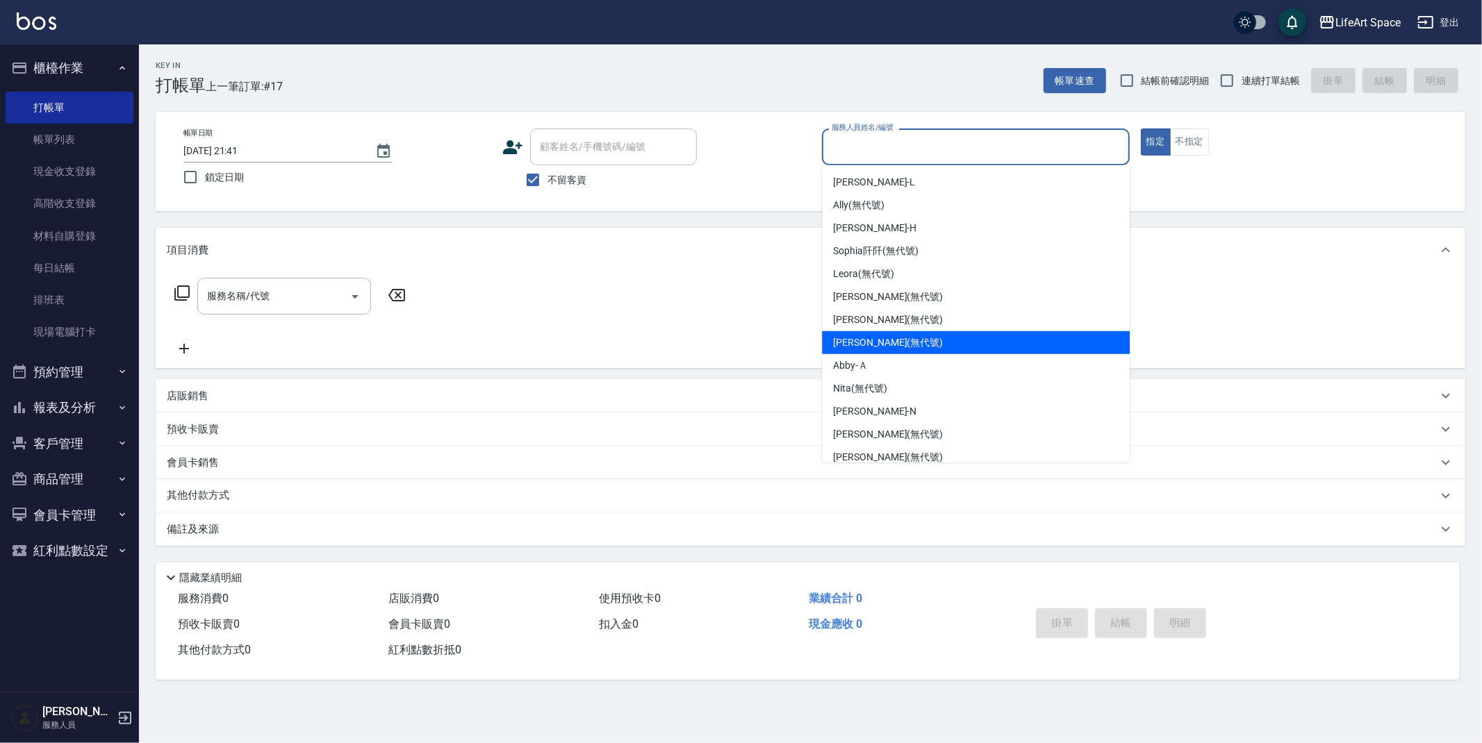
click at [866, 343] on span "[PERSON_NAME] (無代號)" at bounding box center [888, 343] width 110 height 15
type input "[PERSON_NAME](無代號)"
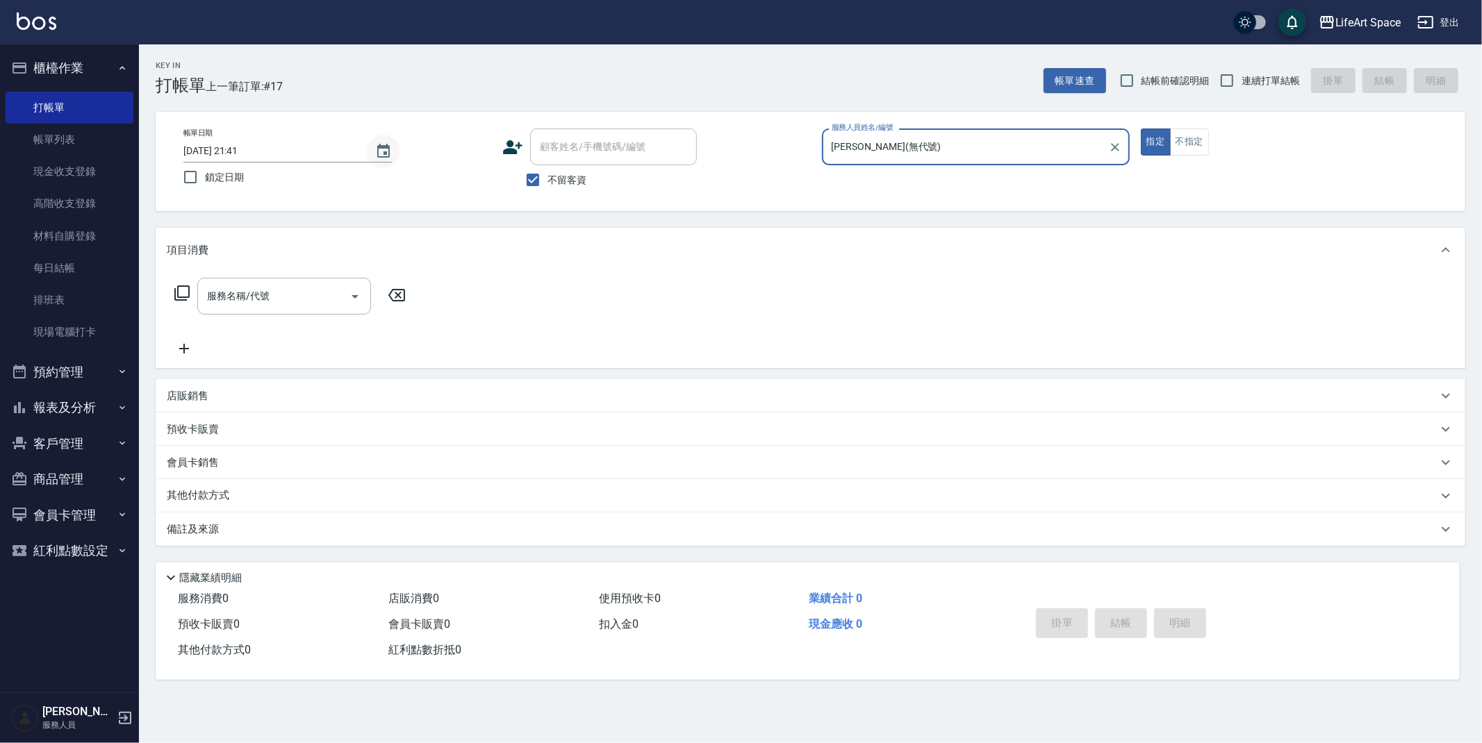
click at [392, 147] on button "Choose date, selected date is 2025-08-13" at bounding box center [383, 151] width 33 height 33
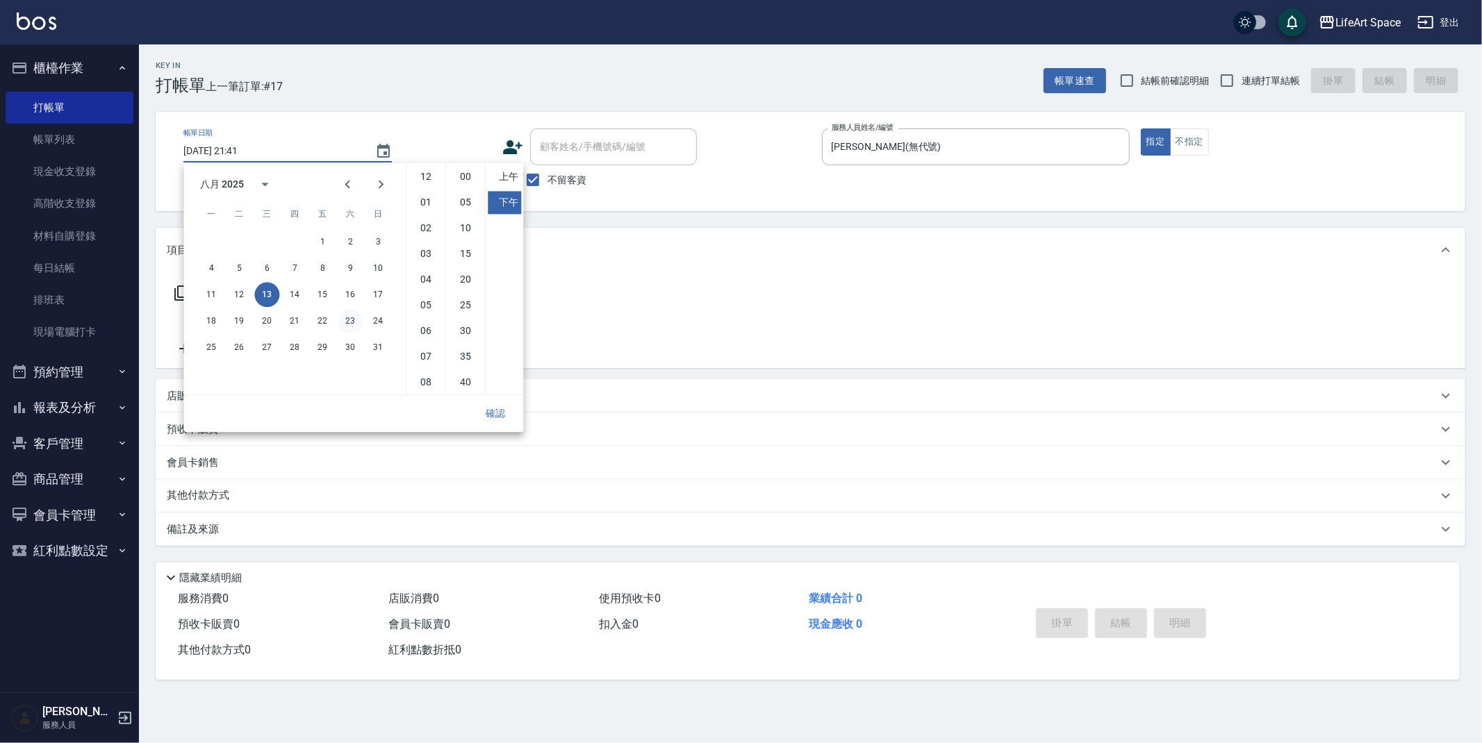
scroll to position [77, 0]
click at [297, 288] on button "14" at bounding box center [294, 294] width 25 height 25
type input "[DATE] 21:41"
click at [499, 412] on button "確認" at bounding box center [495, 414] width 44 height 26
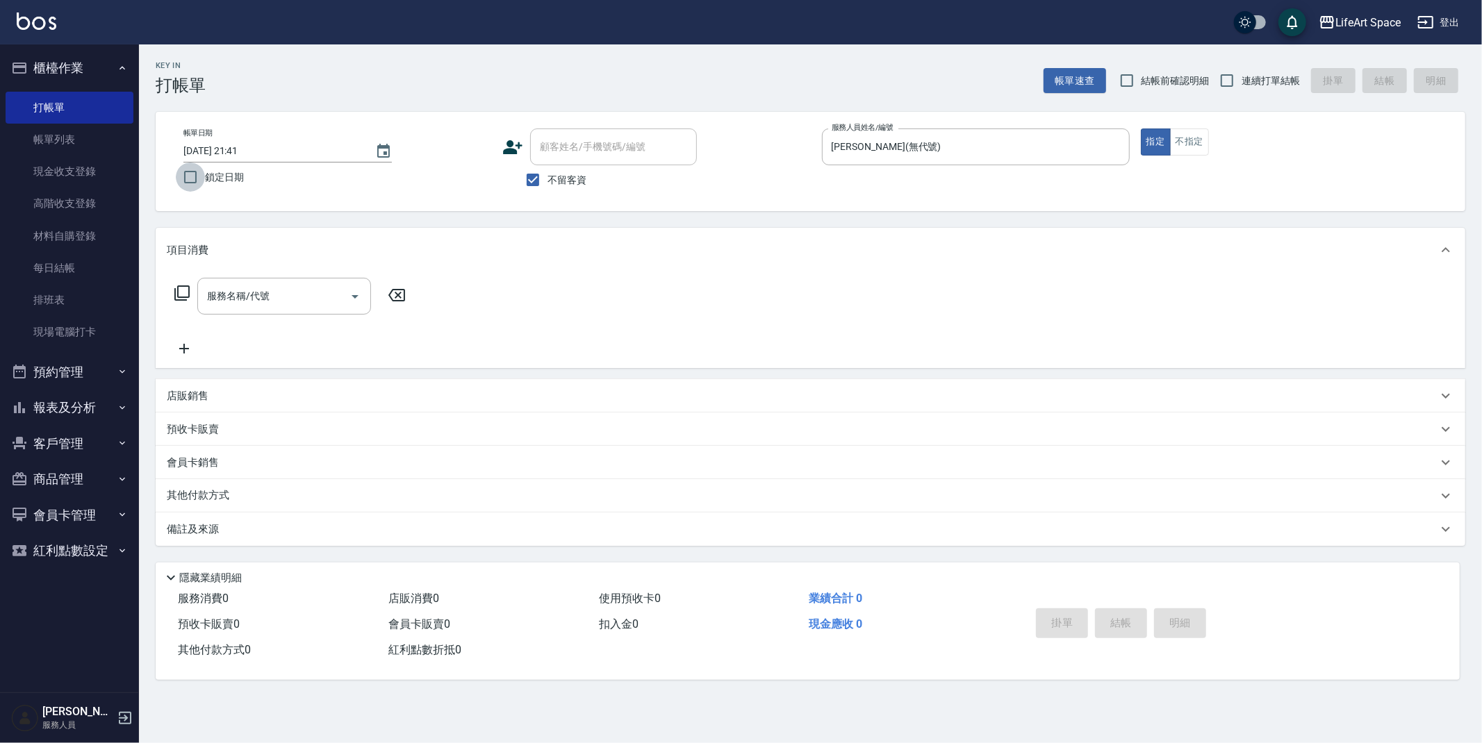
click at [186, 179] on input "鎖定日期" at bounding box center [190, 177] width 29 height 29
checkbox input "true"
click at [265, 294] on input "服務名稱/代號" at bounding box center [274, 296] width 140 height 24
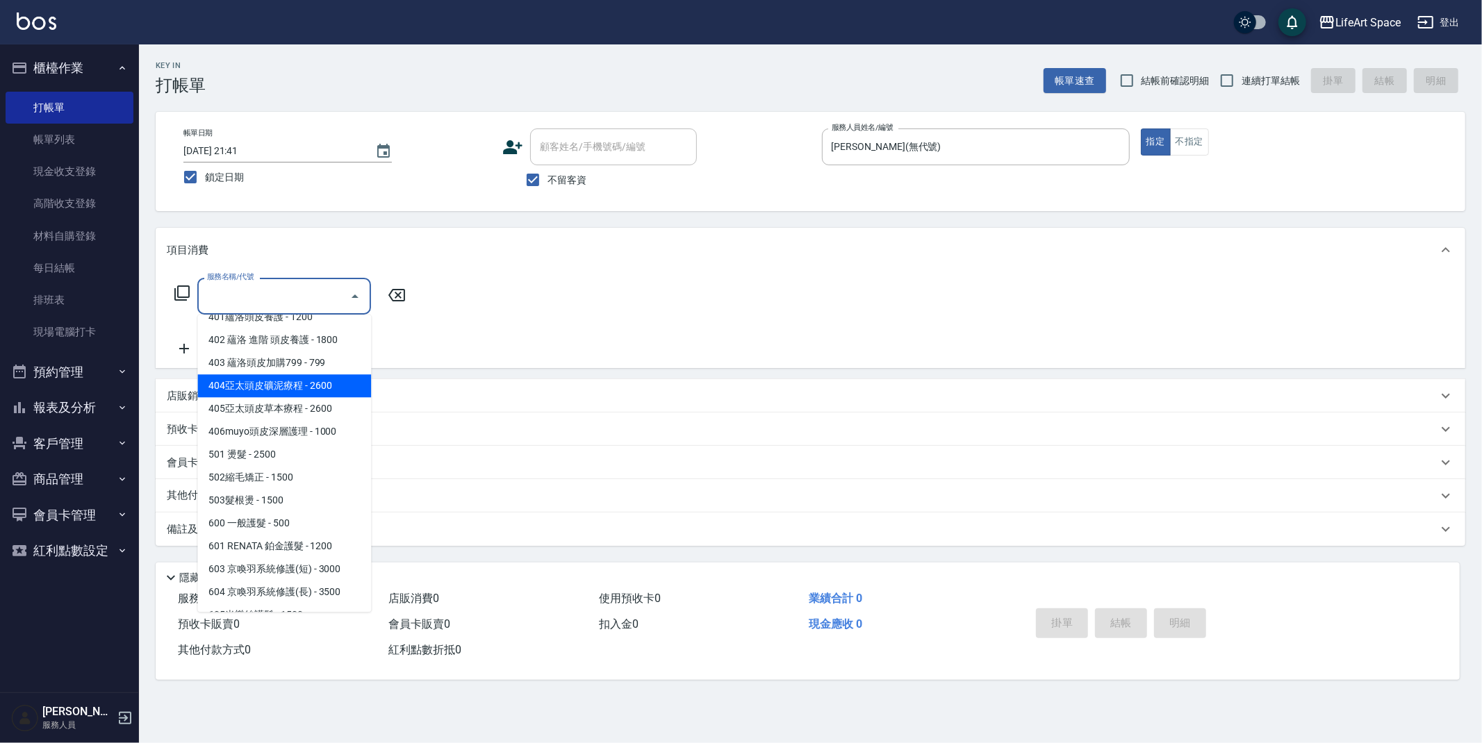
scroll to position [217, 0]
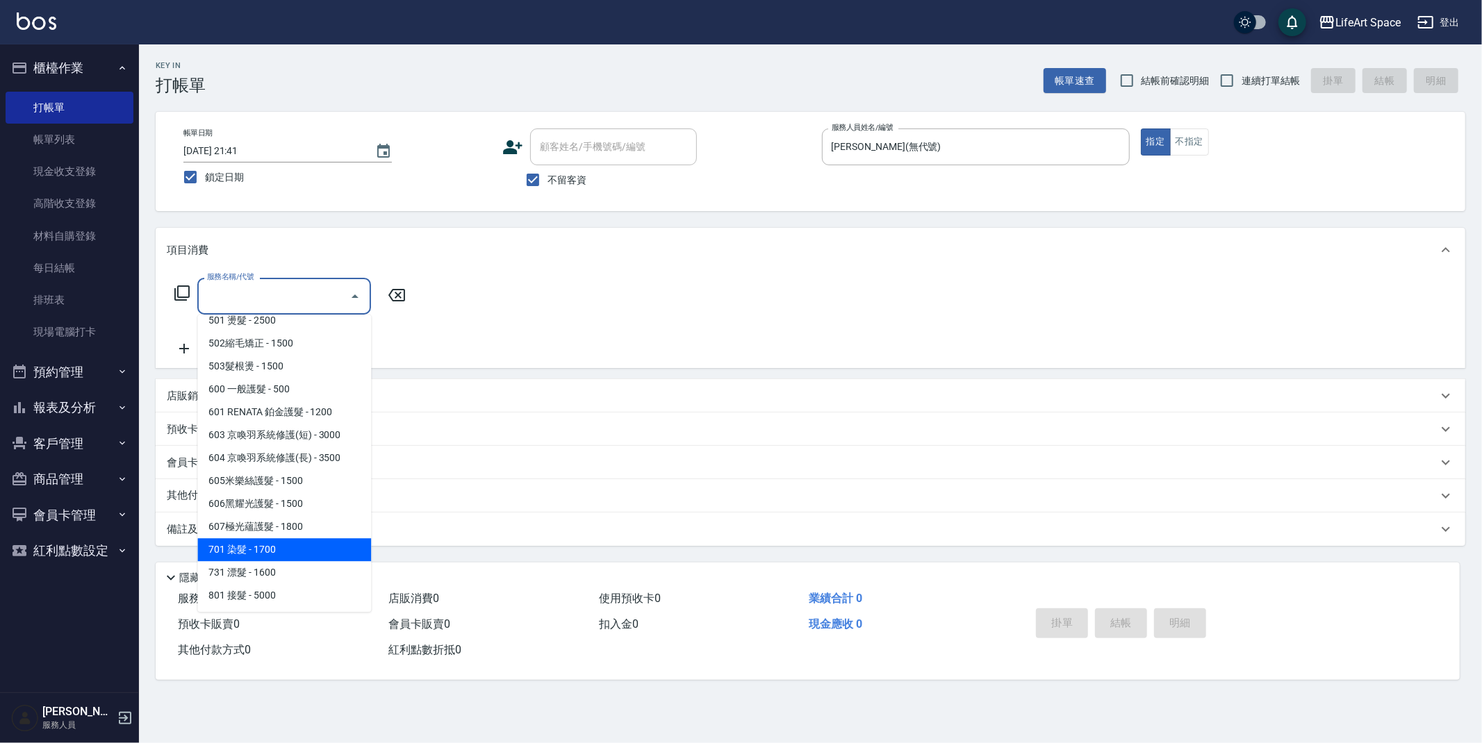
click at [303, 556] on span "701 染髮 - 1700" at bounding box center [284, 549] width 174 height 23
type input "701 染髮(701)"
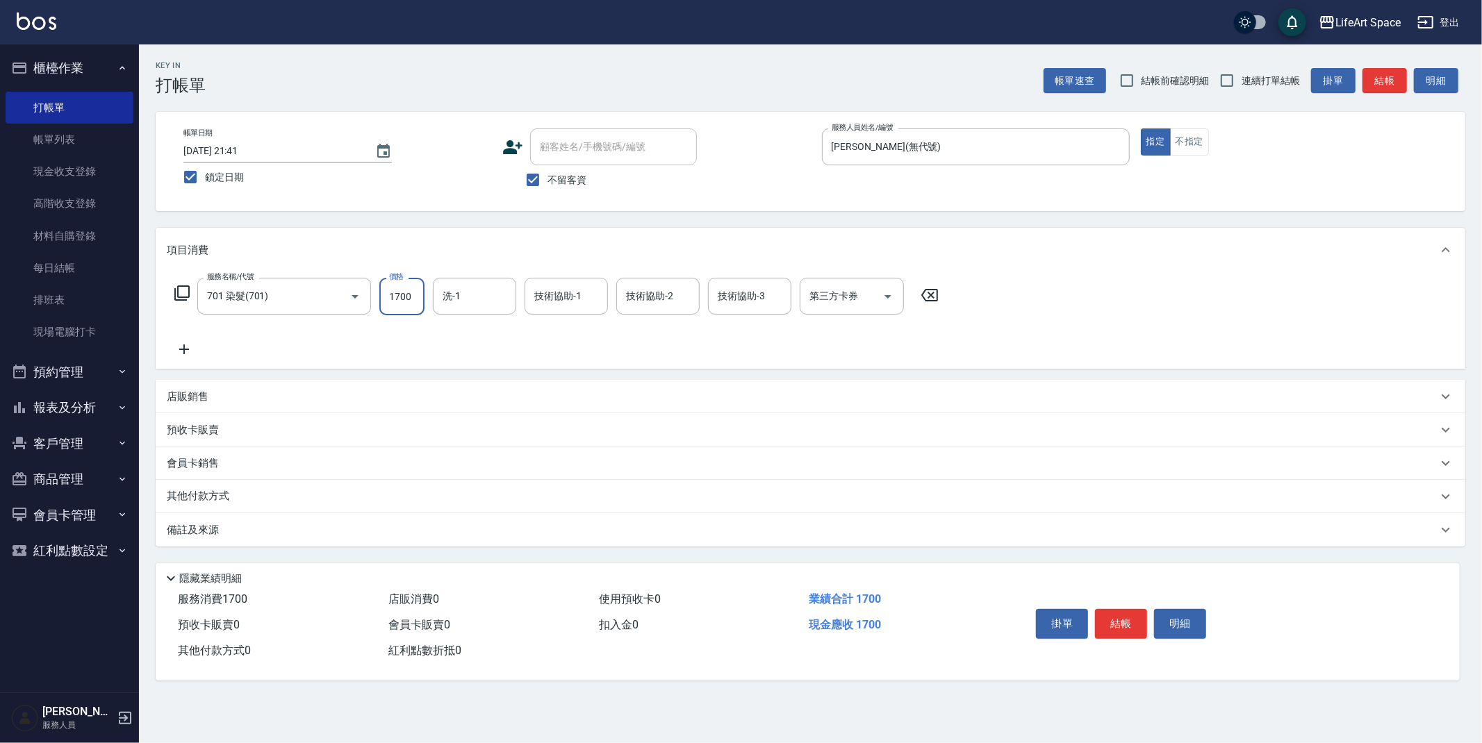
click at [419, 299] on input "1700" at bounding box center [401, 297] width 45 height 38
type input "4899"
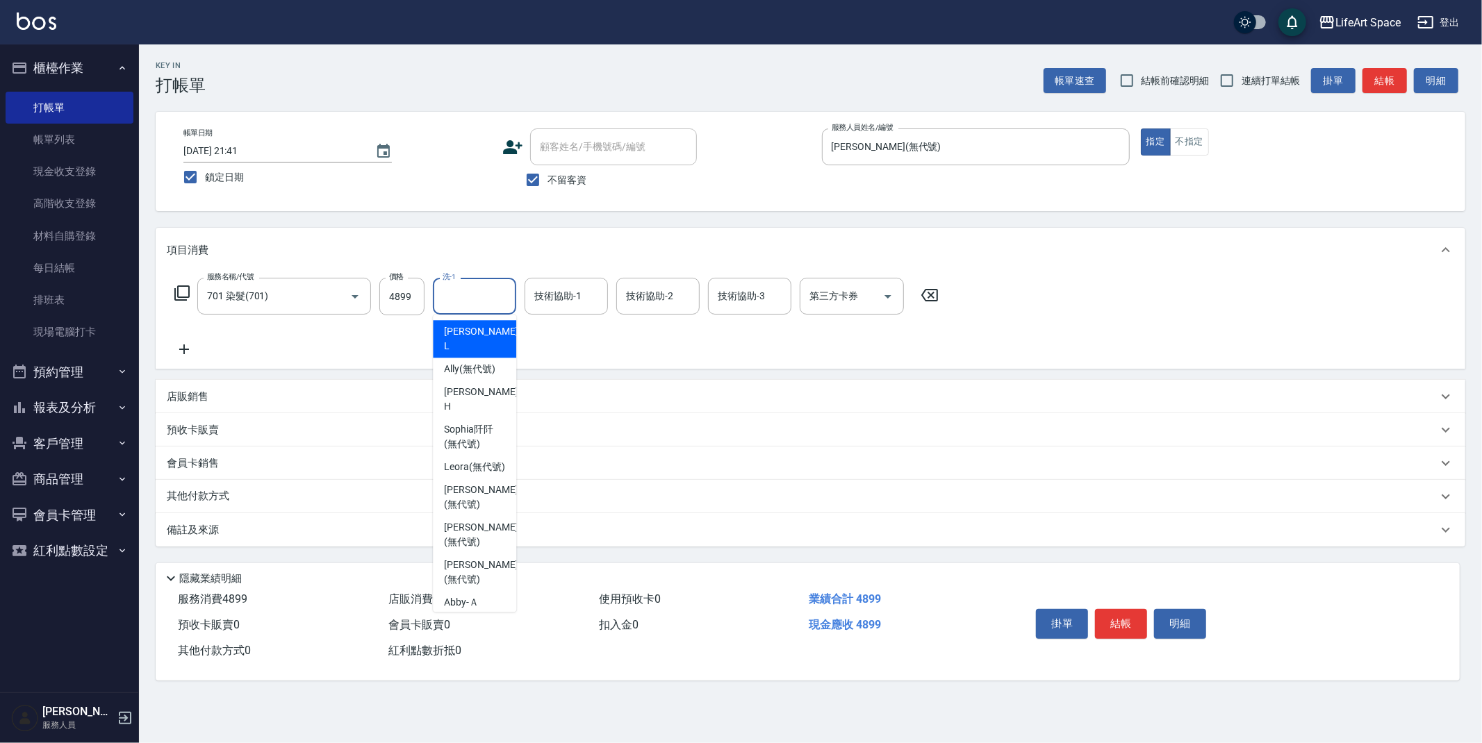
click at [489, 290] on input "洗-1" at bounding box center [474, 296] width 71 height 24
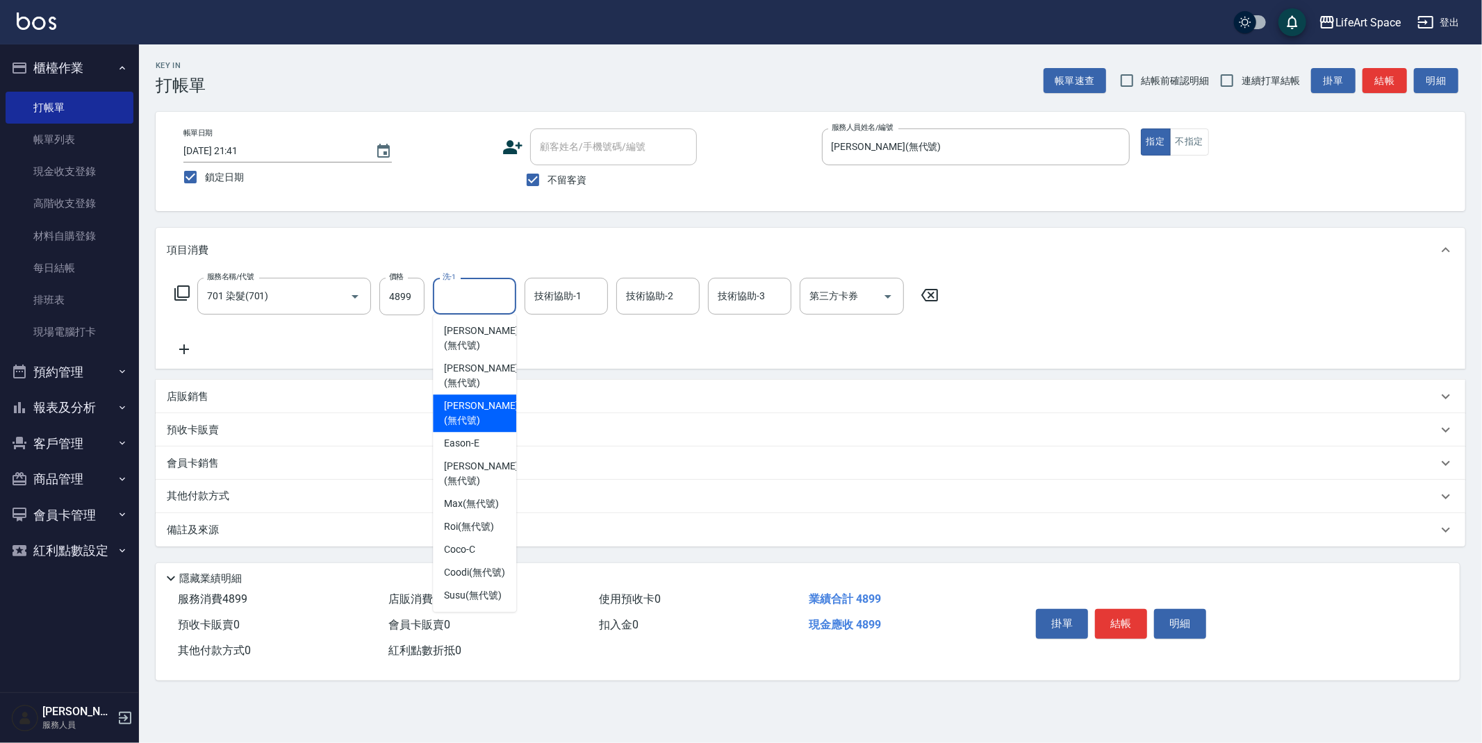
click at [470, 399] on span "[PERSON_NAME] (無代號)" at bounding box center [481, 413] width 74 height 29
type input "[PERSON_NAME](無代號)"
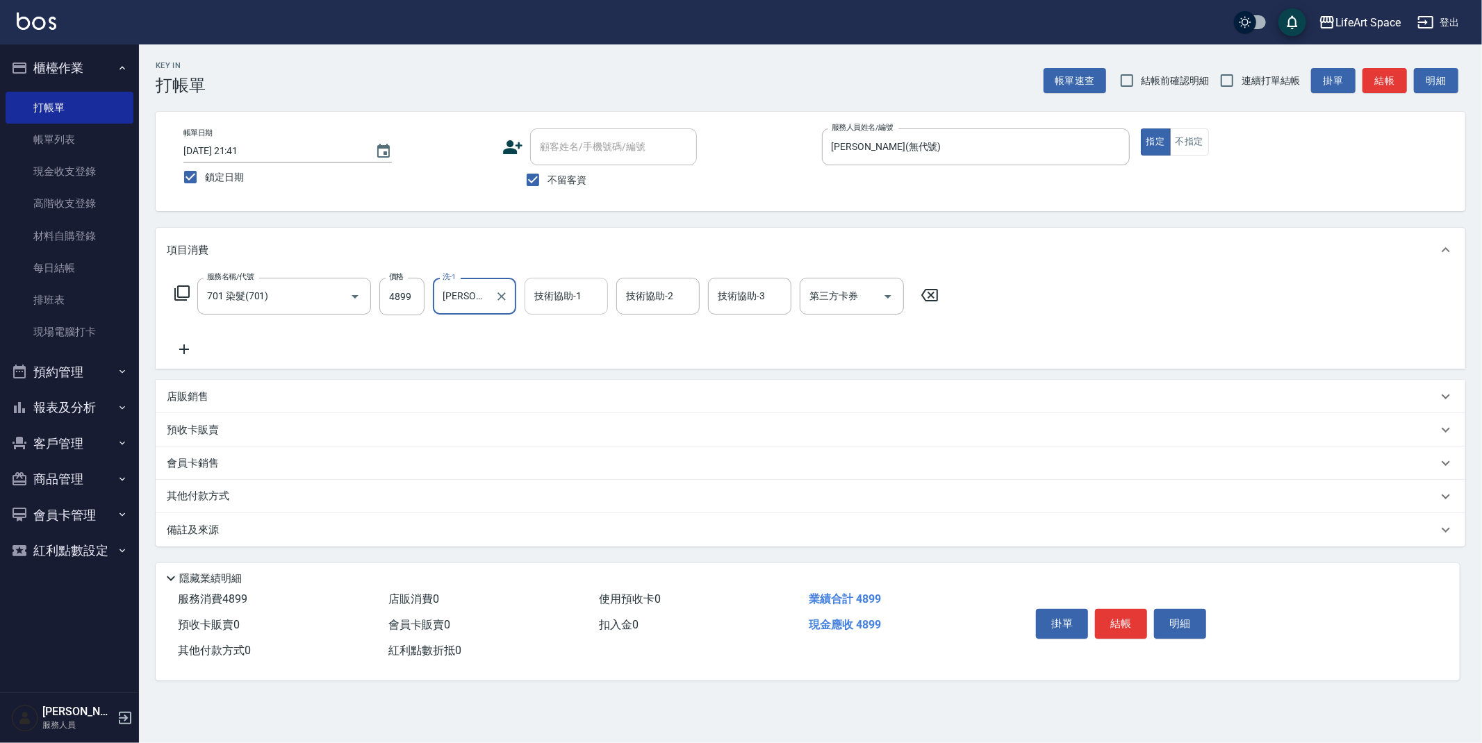
click at [583, 290] on input "技術協助-1" at bounding box center [566, 296] width 71 height 24
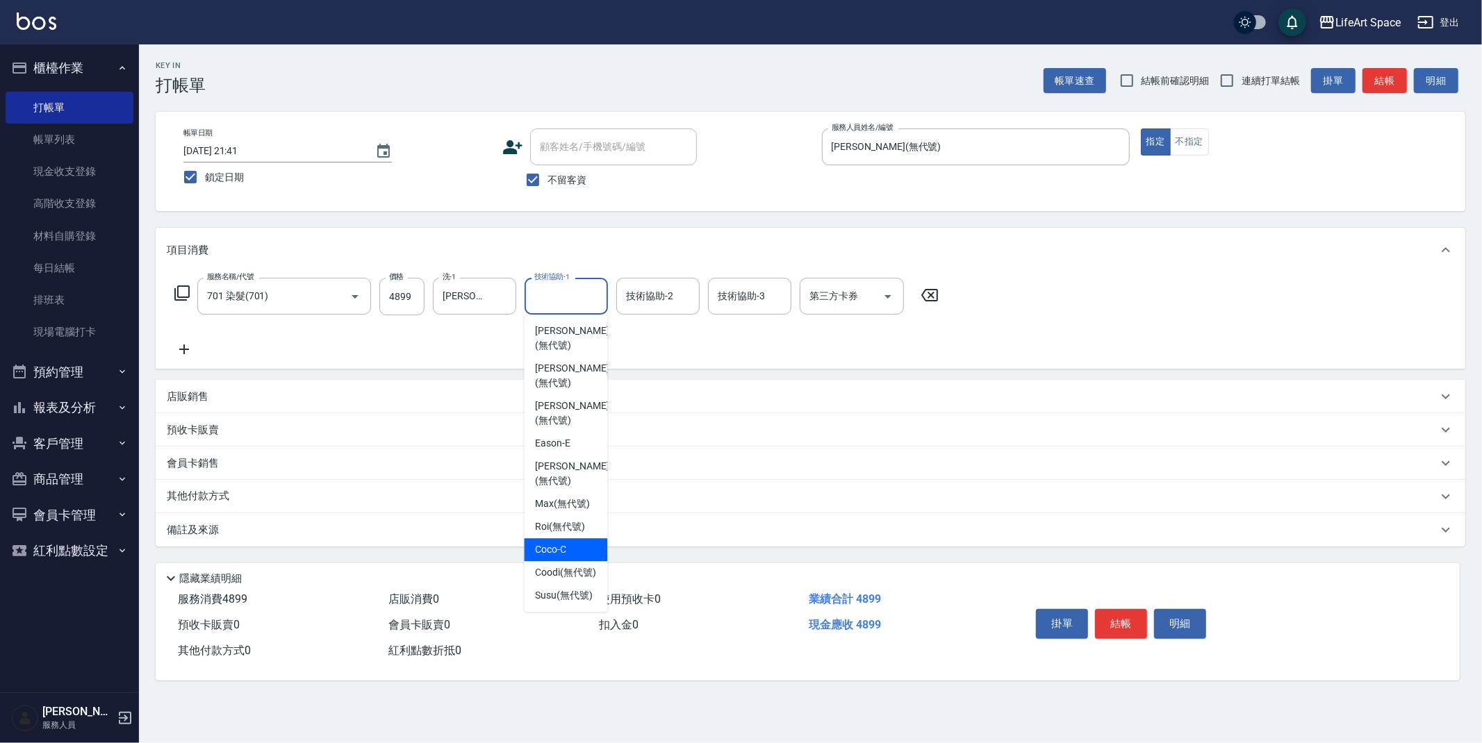
scroll to position [337, 0]
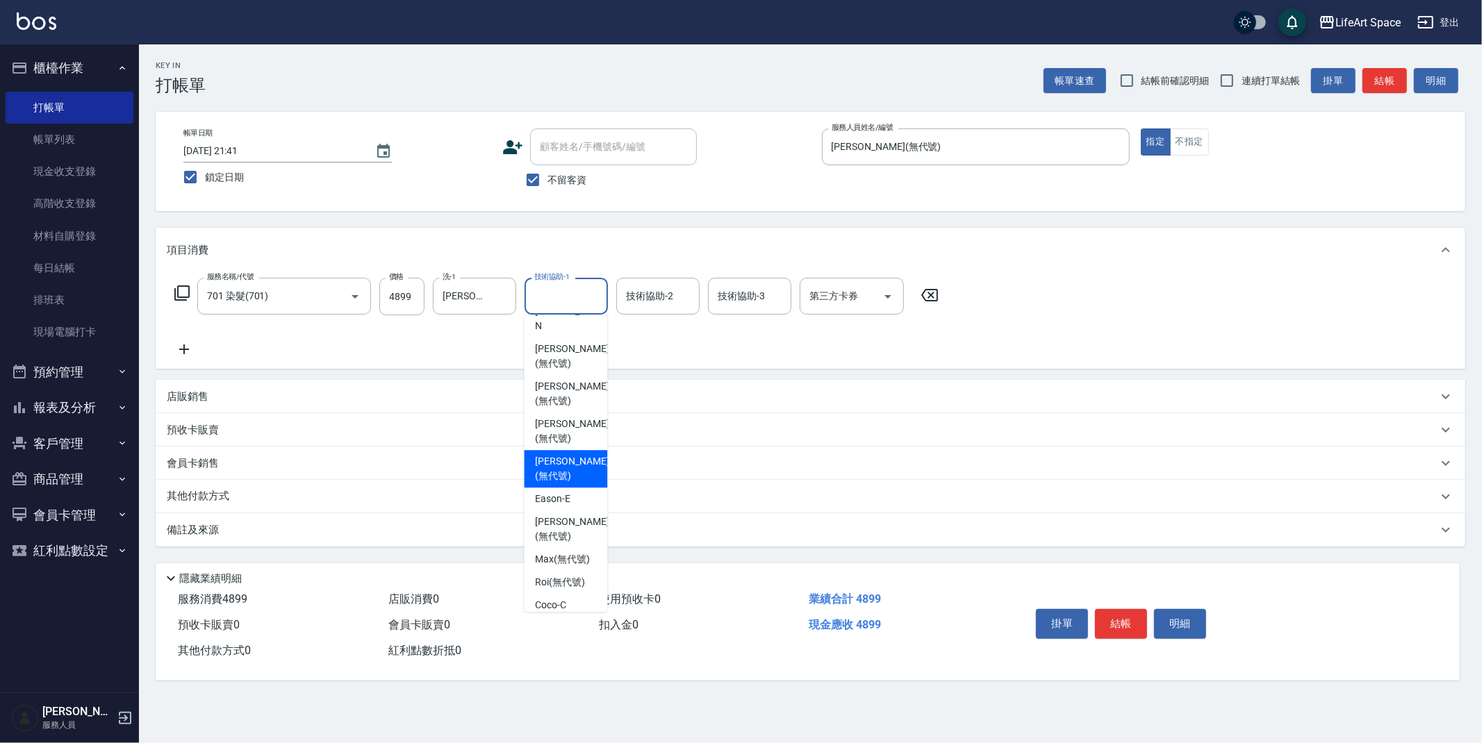
click at [568, 454] on span "[PERSON_NAME] (無代號)" at bounding box center [572, 468] width 74 height 29
type input "[PERSON_NAME](無代號)"
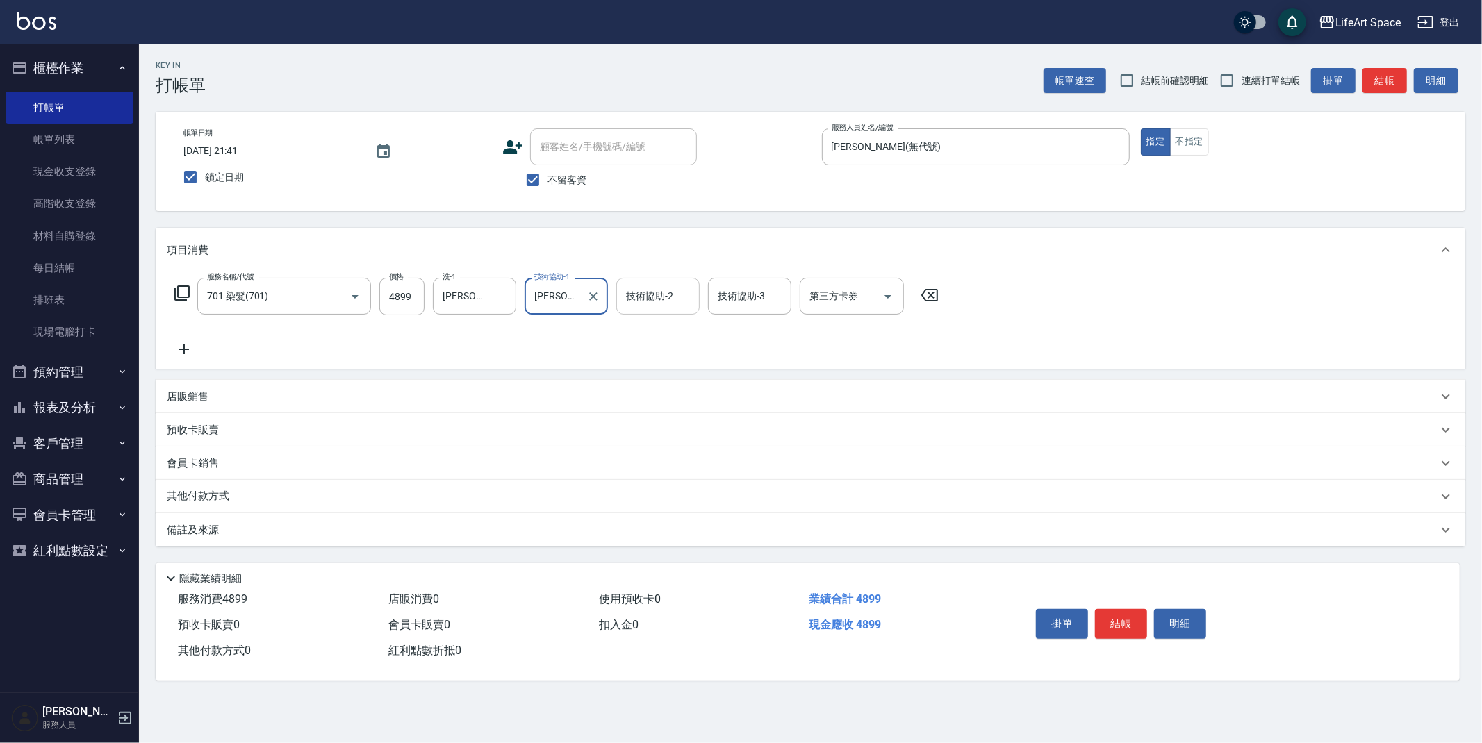
click at [665, 297] on div "技術協助-2 技術協助-2" at bounding box center [657, 296] width 83 height 37
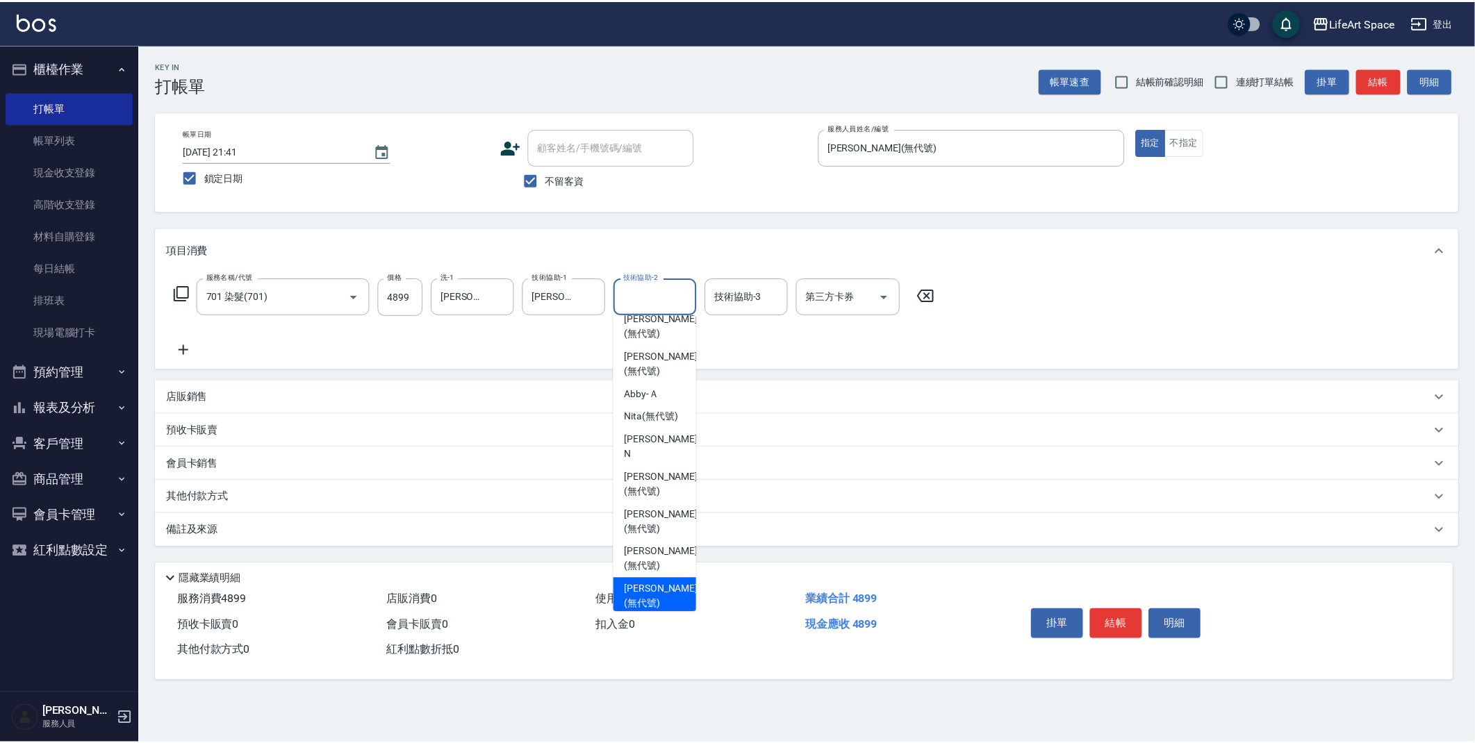
scroll to position [243, 0]
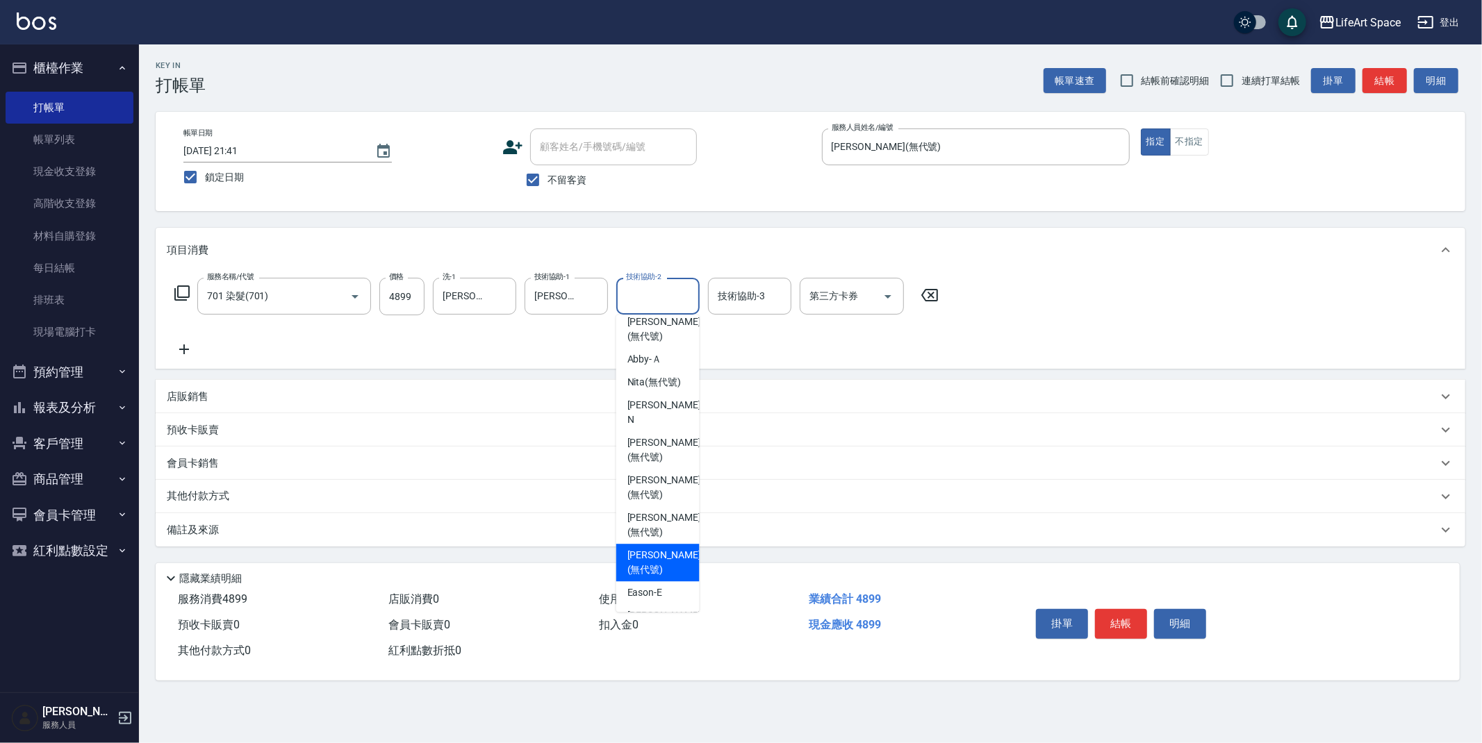
click at [656, 548] on span "[PERSON_NAME] (無代號)" at bounding box center [664, 562] width 74 height 29
type input "[PERSON_NAME](無代號)"
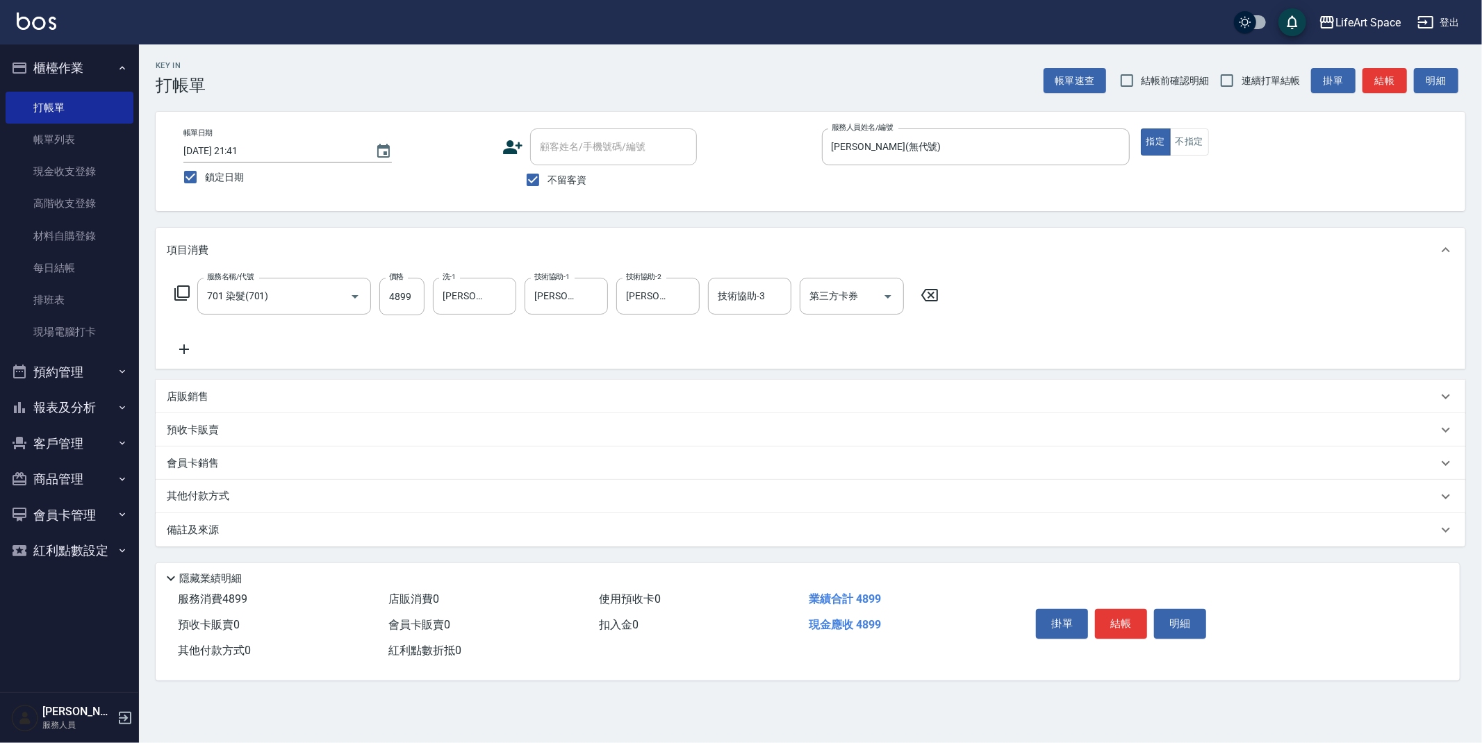
click at [185, 347] on icon at bounding box center [184, 349] width 35 height 17
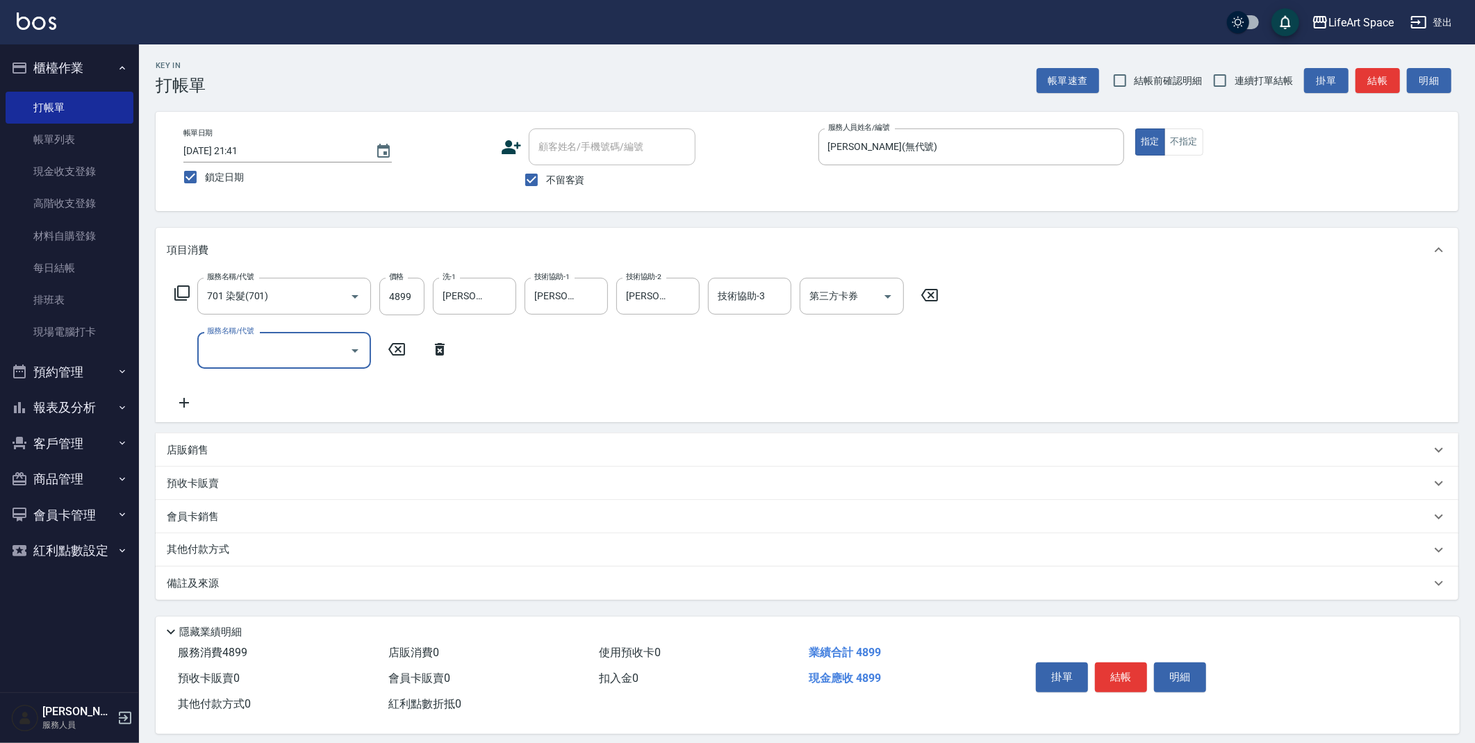
click at [256, 346] on input "服務名稱/代號" at bounding box center [274, 350] width 140 height 24
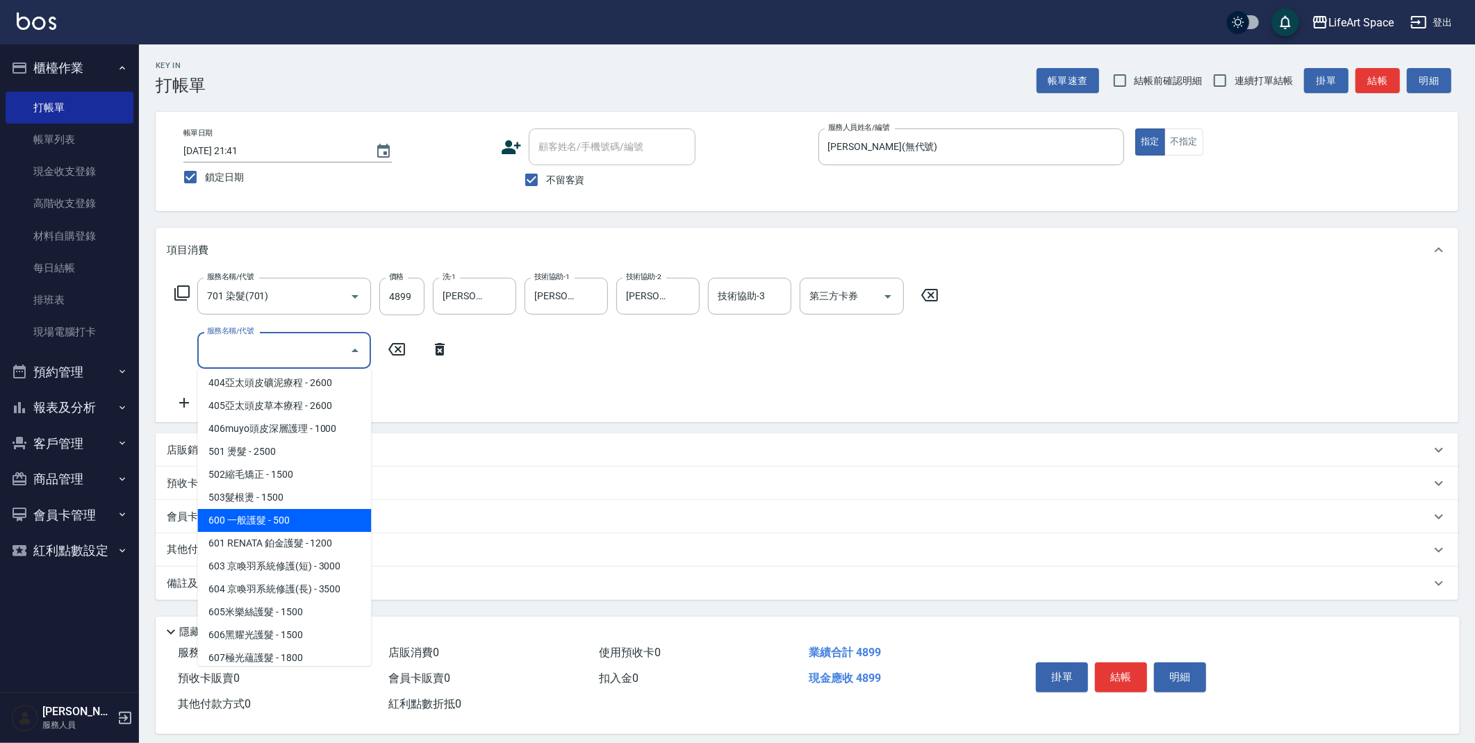
scroll to position [217, 0]
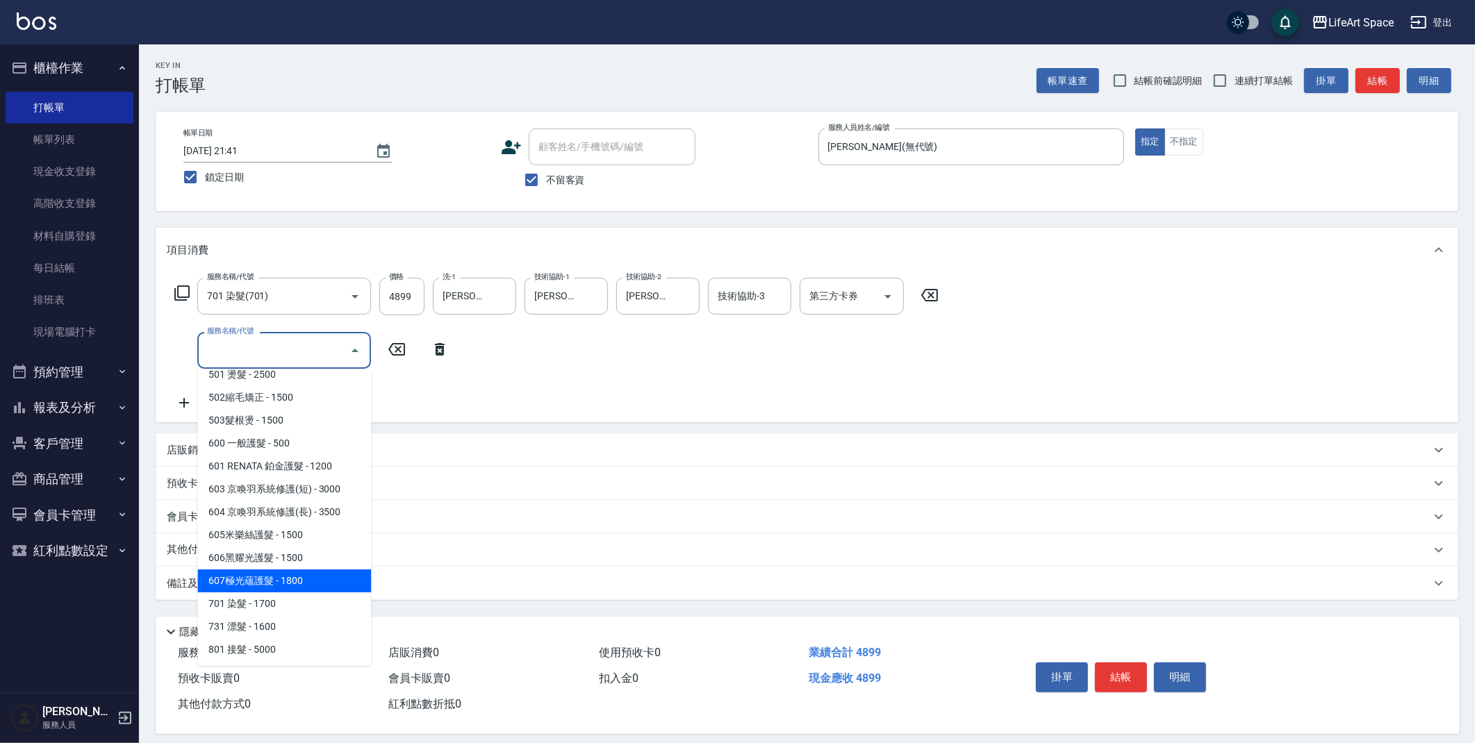
drag, startPoint x: 311, startPoint y: 577, endPoint x: 395, endPoint y: 388, distance: 206.5
click at [311, 577] on span "607極光蘊護髮 - 1800" at bounding box center [284, 581] width 174 height 23
type input "607極光蘊護髮(607)"
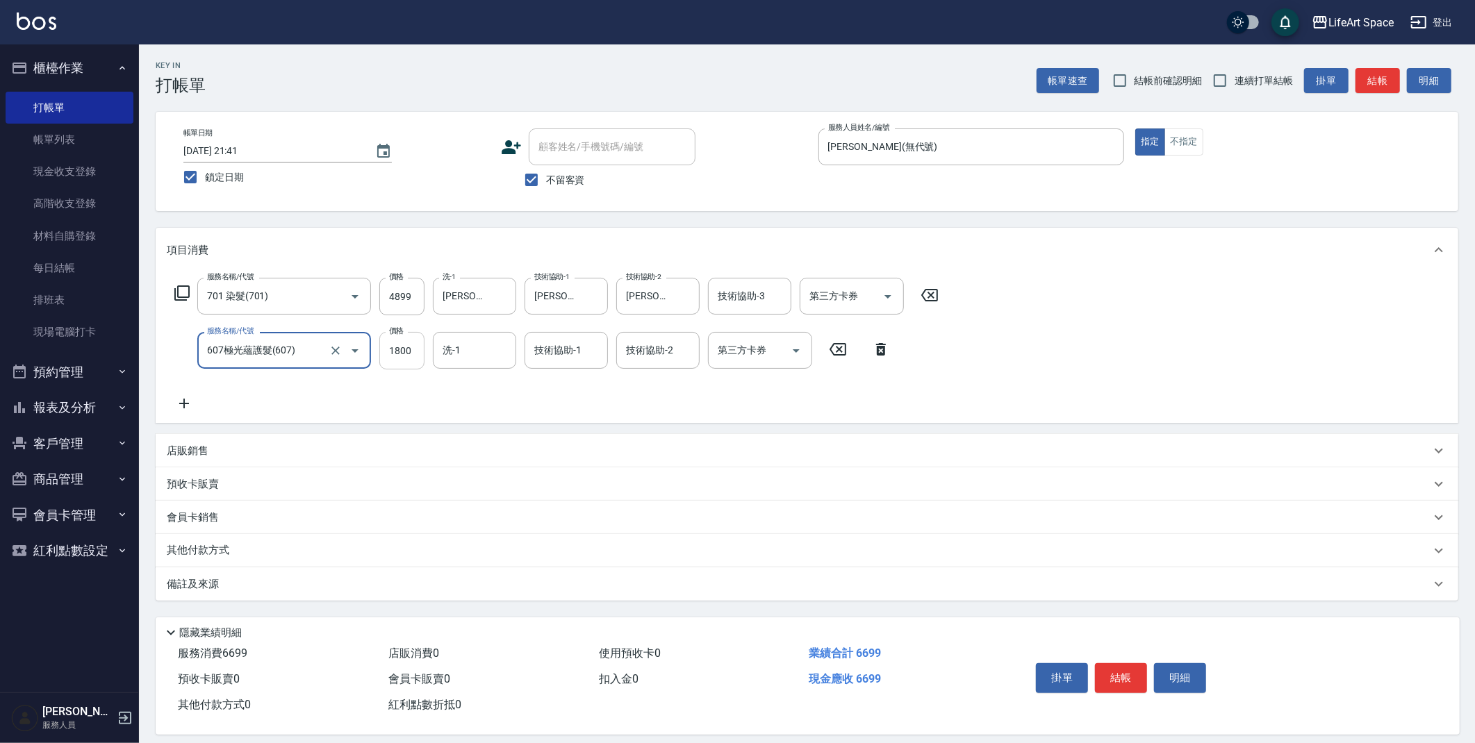
click at [413, 354] on input "1800" at bounding box center [401, 351] width 45 height 38
type input "2200"
click at [485, 355] on input "洗-1" at bounding box center [474, 350] width 71 height 24
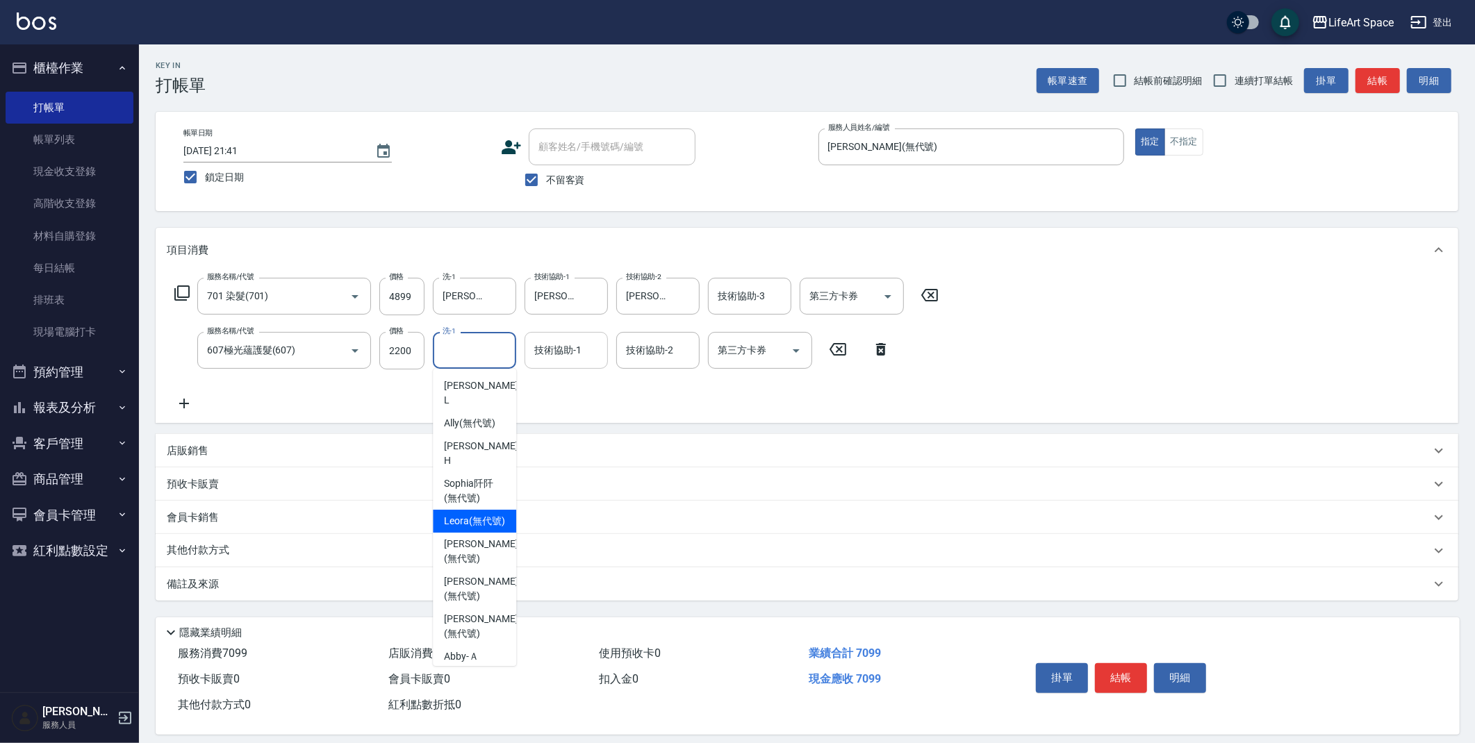
click at [558, 354] on div "技術協助-1 技術協助-1" at bounding box center [565, 350] width 83 height 37
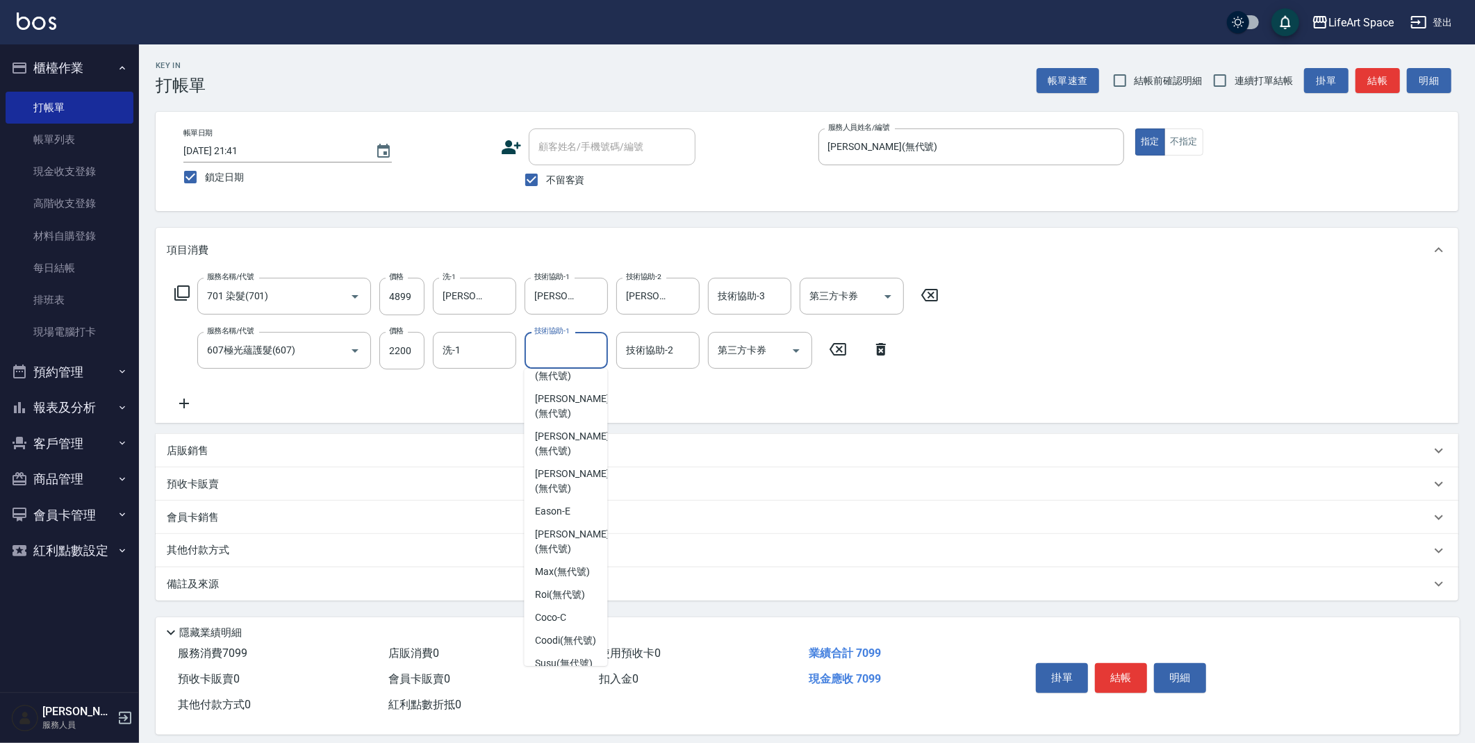
scroll to position [392, 0]
click at [548, 453] on span "[PERSON_NAME] (無代號)" at bounding box center [572, 467] width 74 height 29
type input "[PERSON_NAME](無代號)"
click at [208, 452] on div "店販銷售" at bounding box center [799, 451] width 1264 height 15
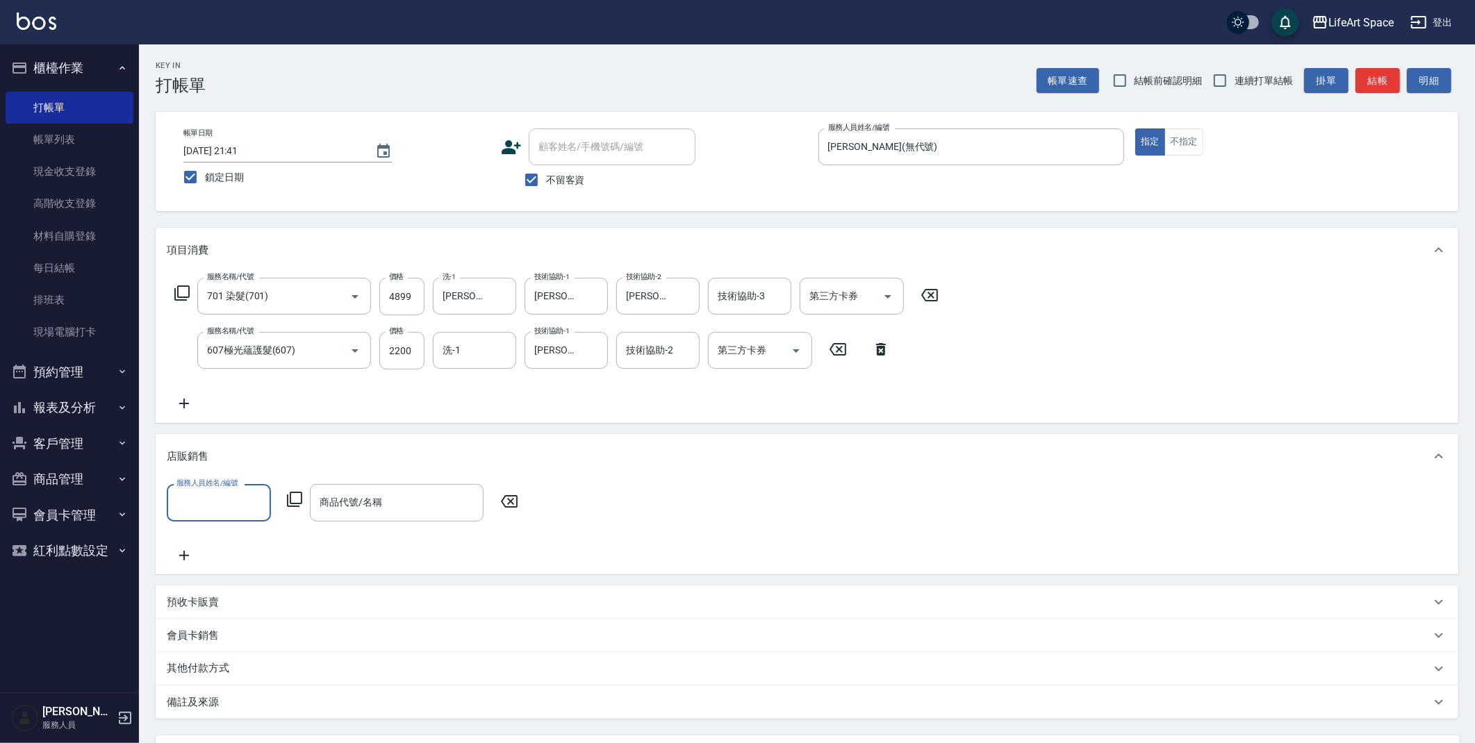
scroll to position [0, 0]
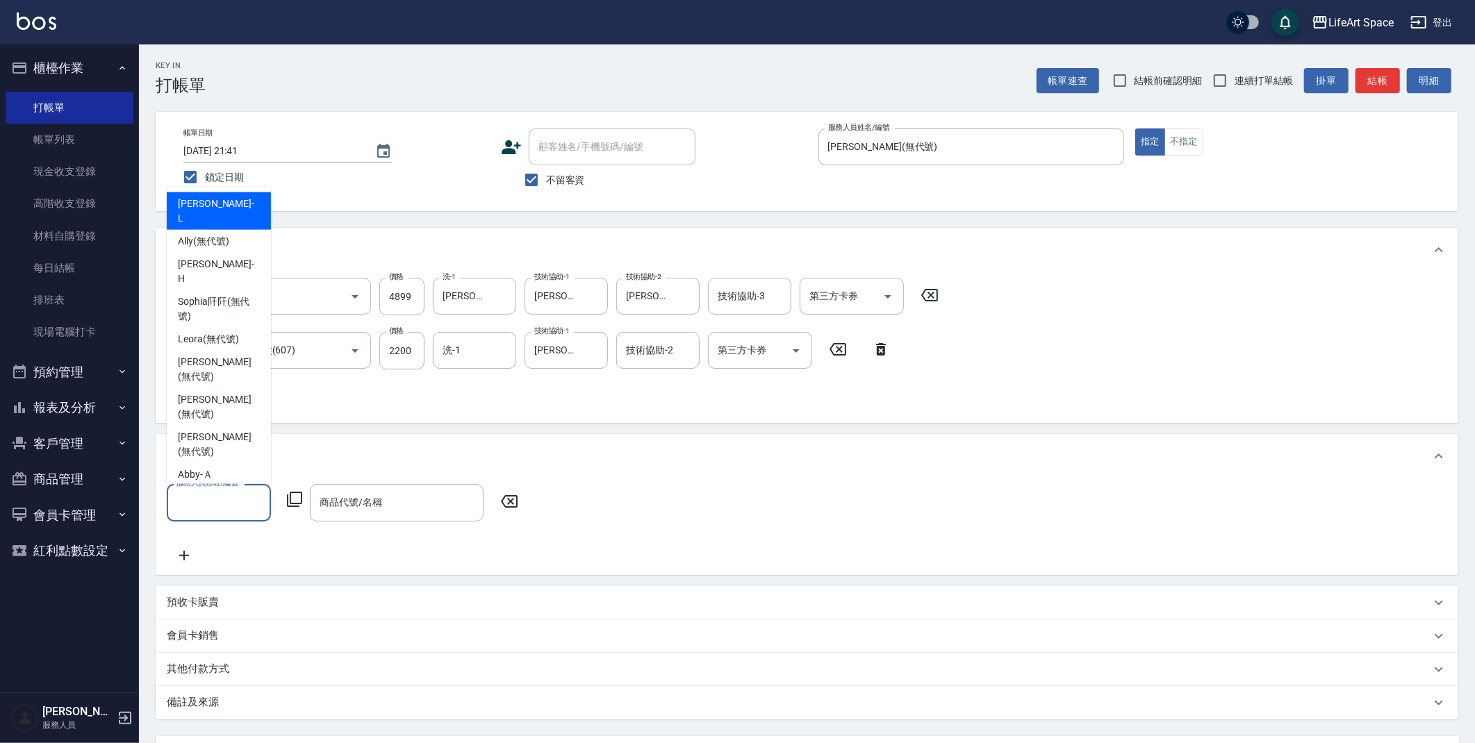
click at [236, 508] on input "服務人員姓名/編號" at bounding box center [219, 502] width 92 height 24
click at [233, 430] on span "[PERSON_NAME] (無代號)" at bounding box center [219, 444] width 82 height 29
type input "[PERSON_NAME](無代號)"
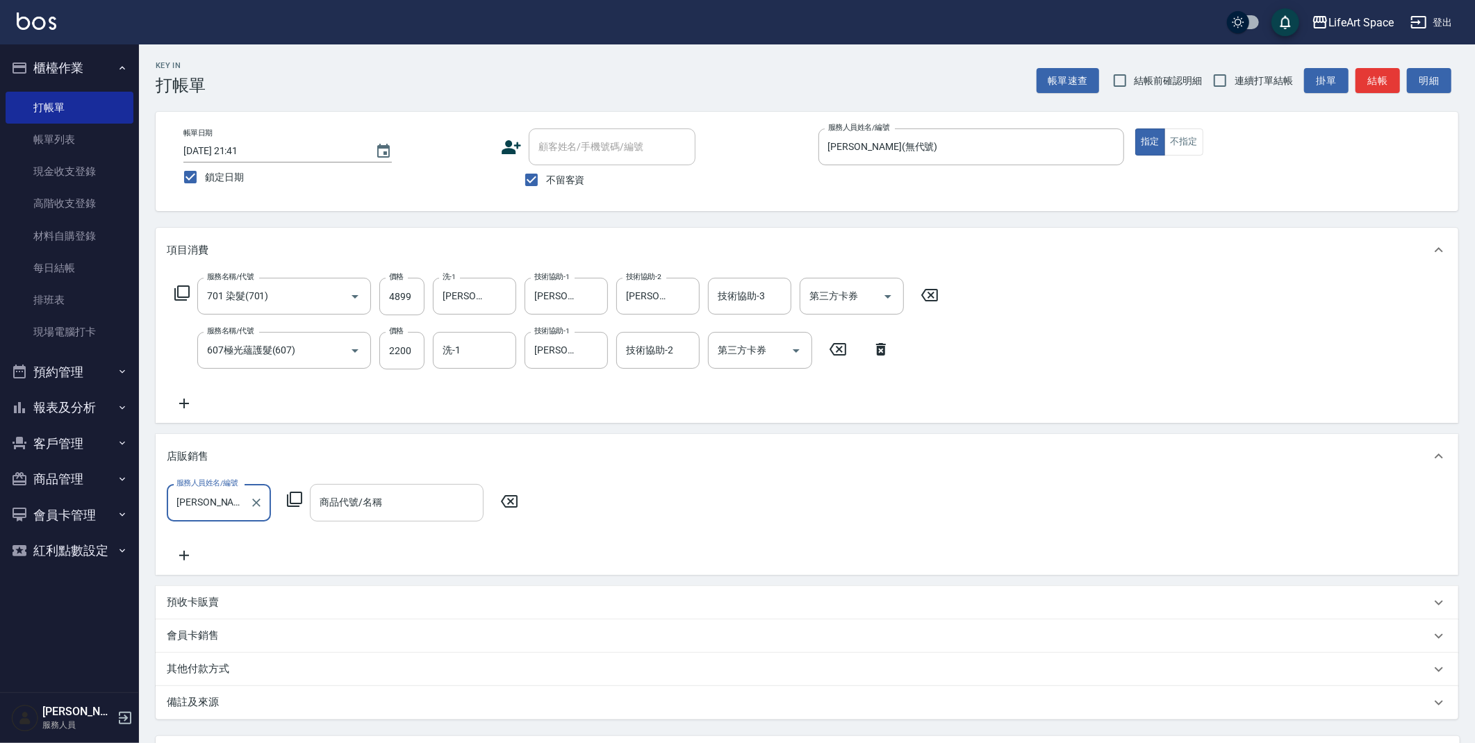
click at [393, 506] on input "商品代號/名稱" at bounding box center [396, 502] width 161 height 24
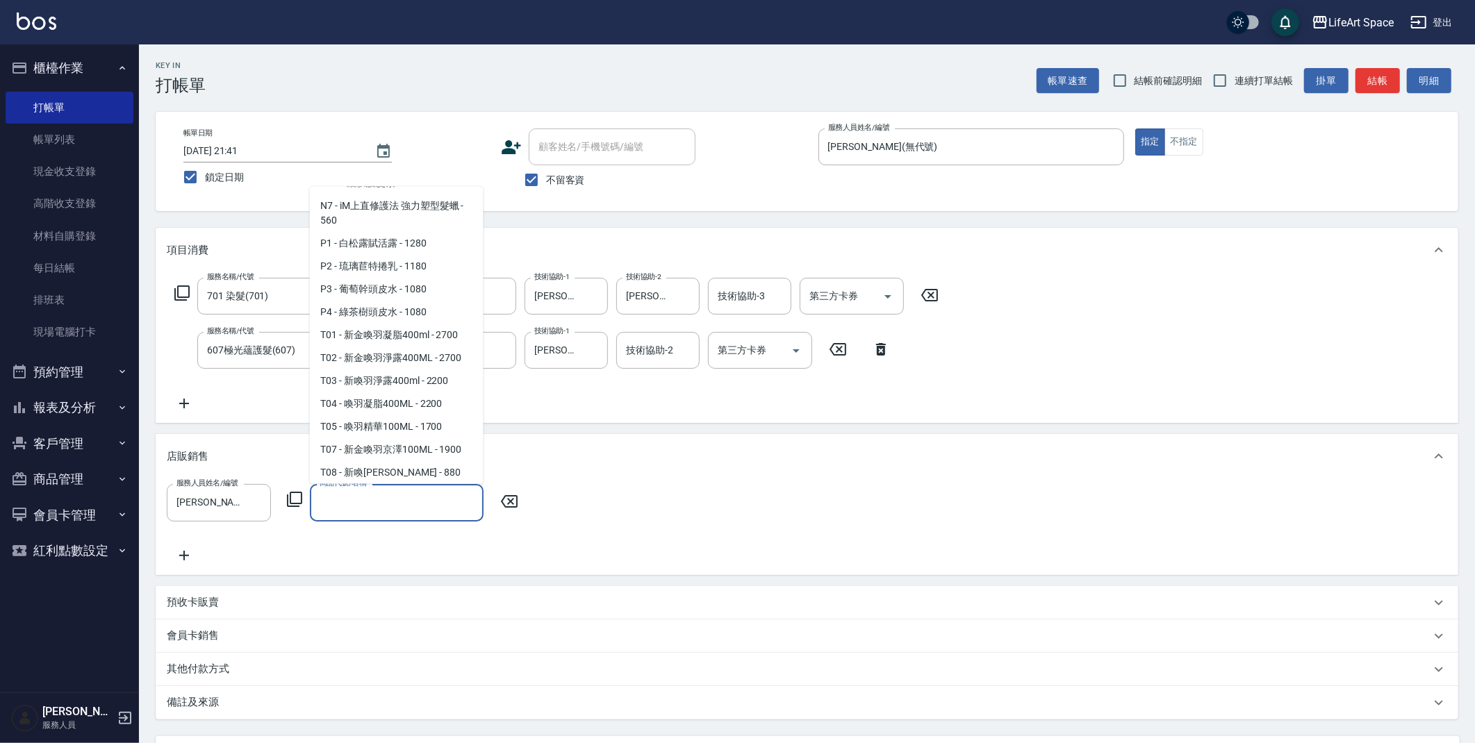
scroll to position [945, 0]
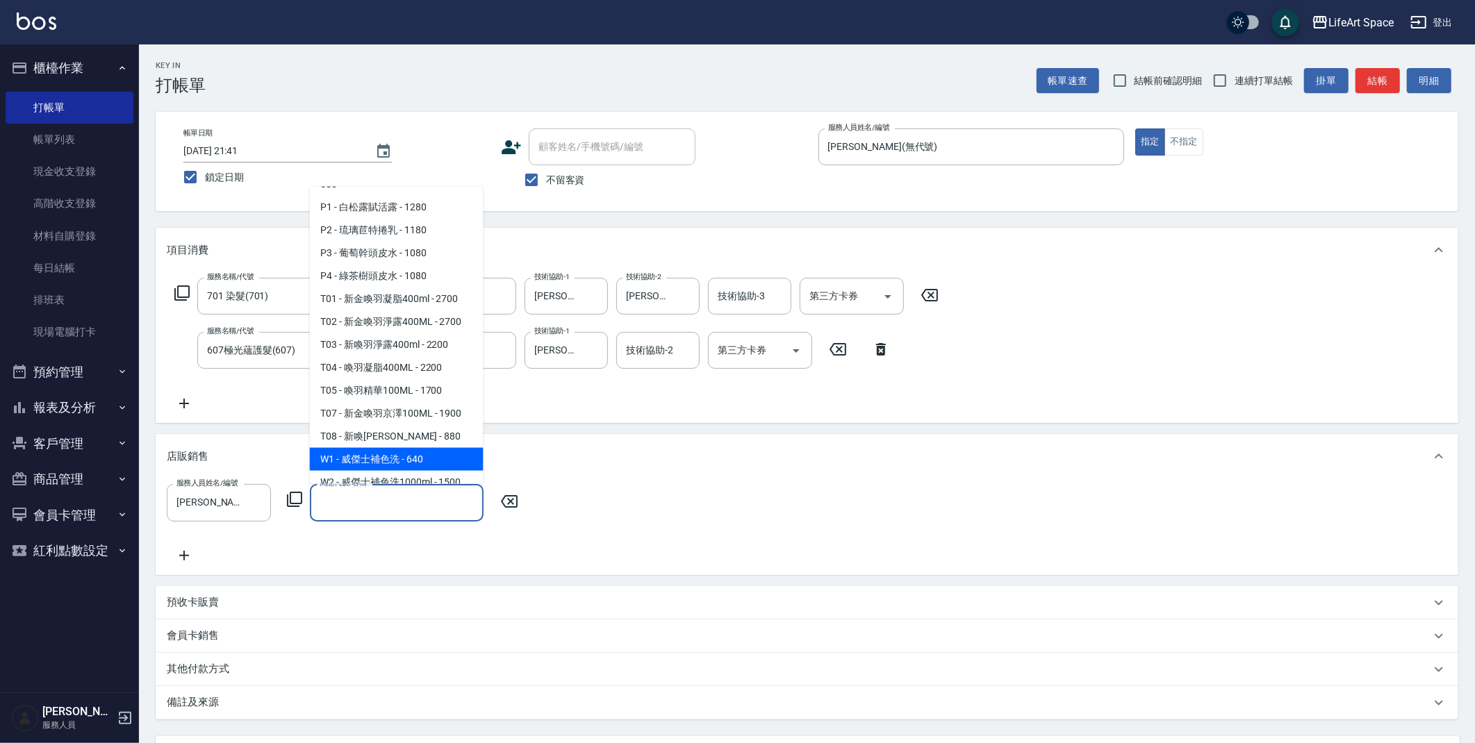
click at [416, 465] on span "W1 - 威傑士補色洗 - 640" at bounding box center [397, 459] width 174 height 23
type input "威傑士補色洗"
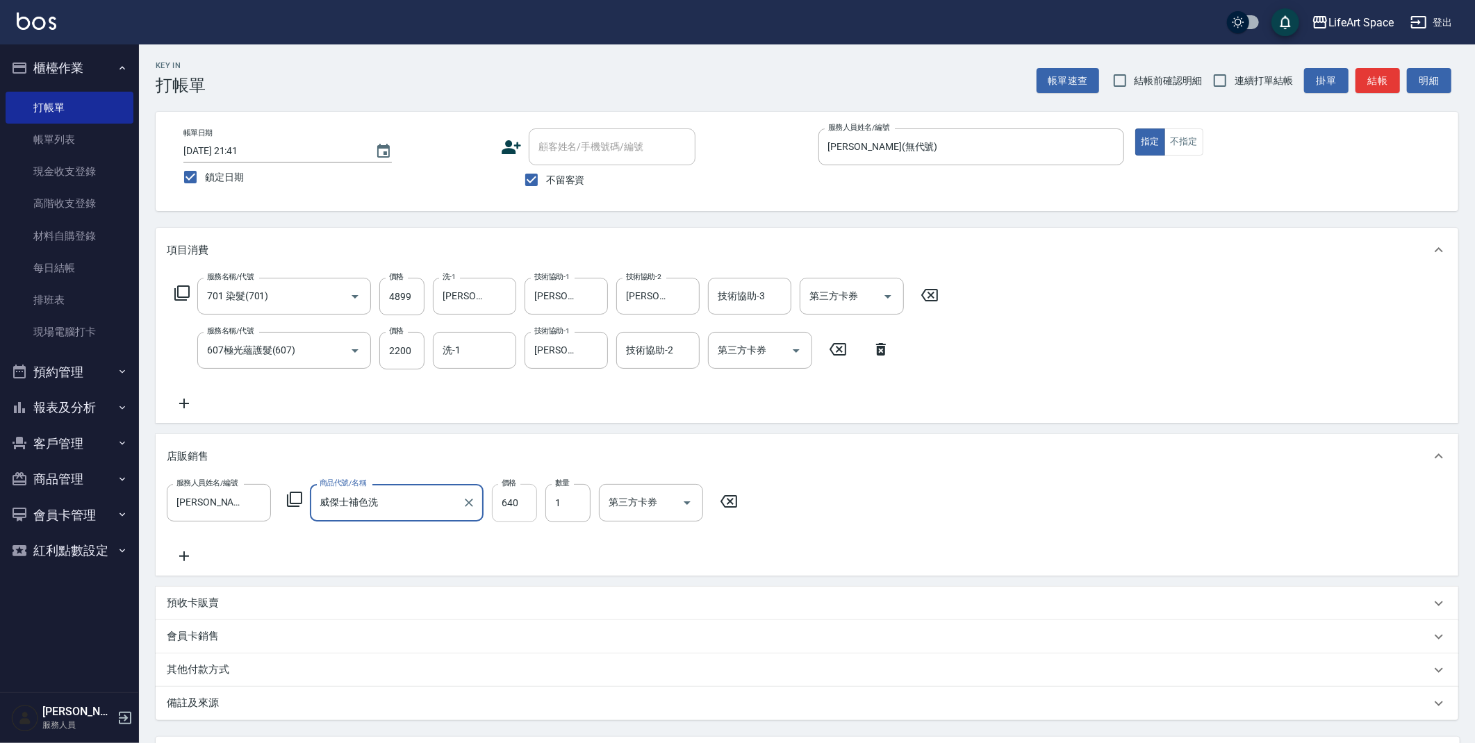
click at [527, 504] on input "640" at bounding box center [514, 503] width 45 height 38
type input "576"
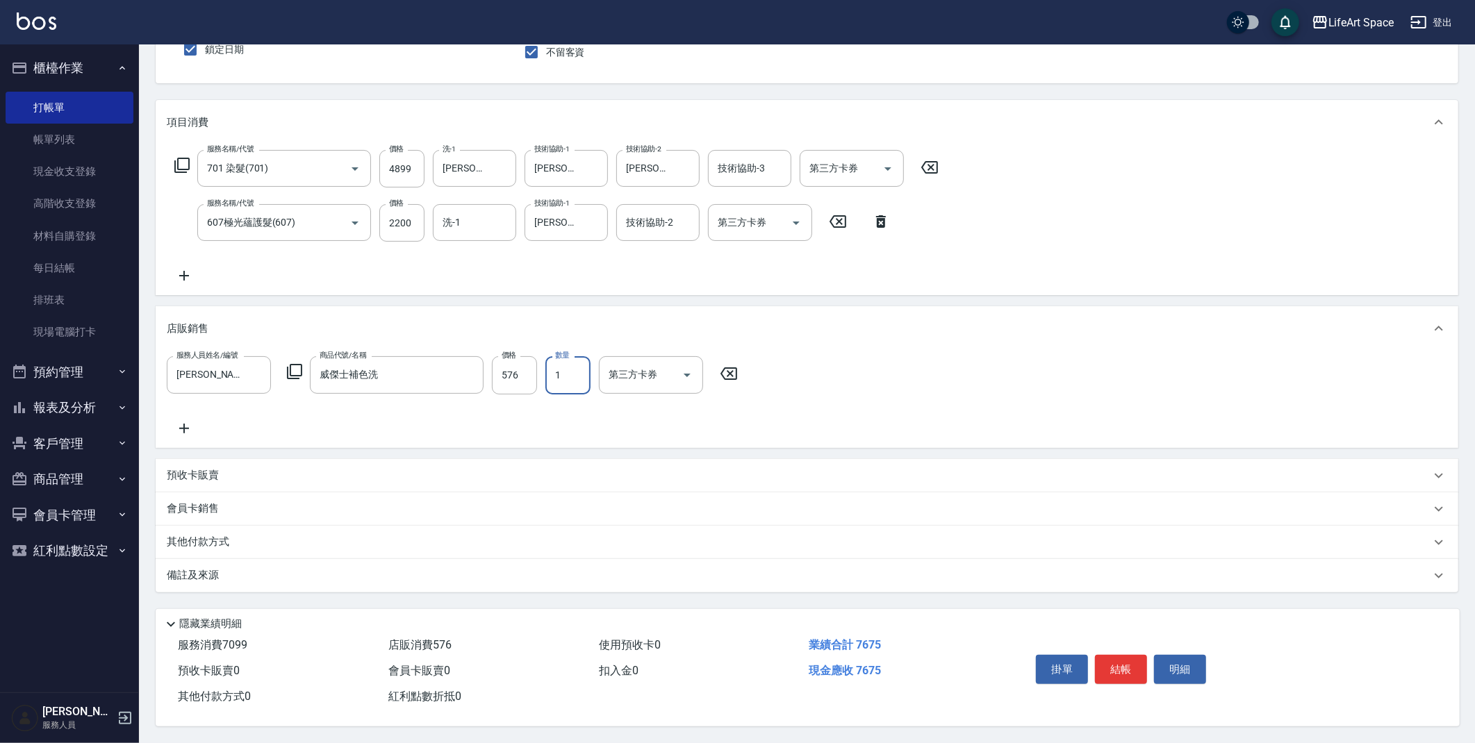
click at [205, 563] on div "備註及來源" at bounding box center [807, 575] width 1302 height 33
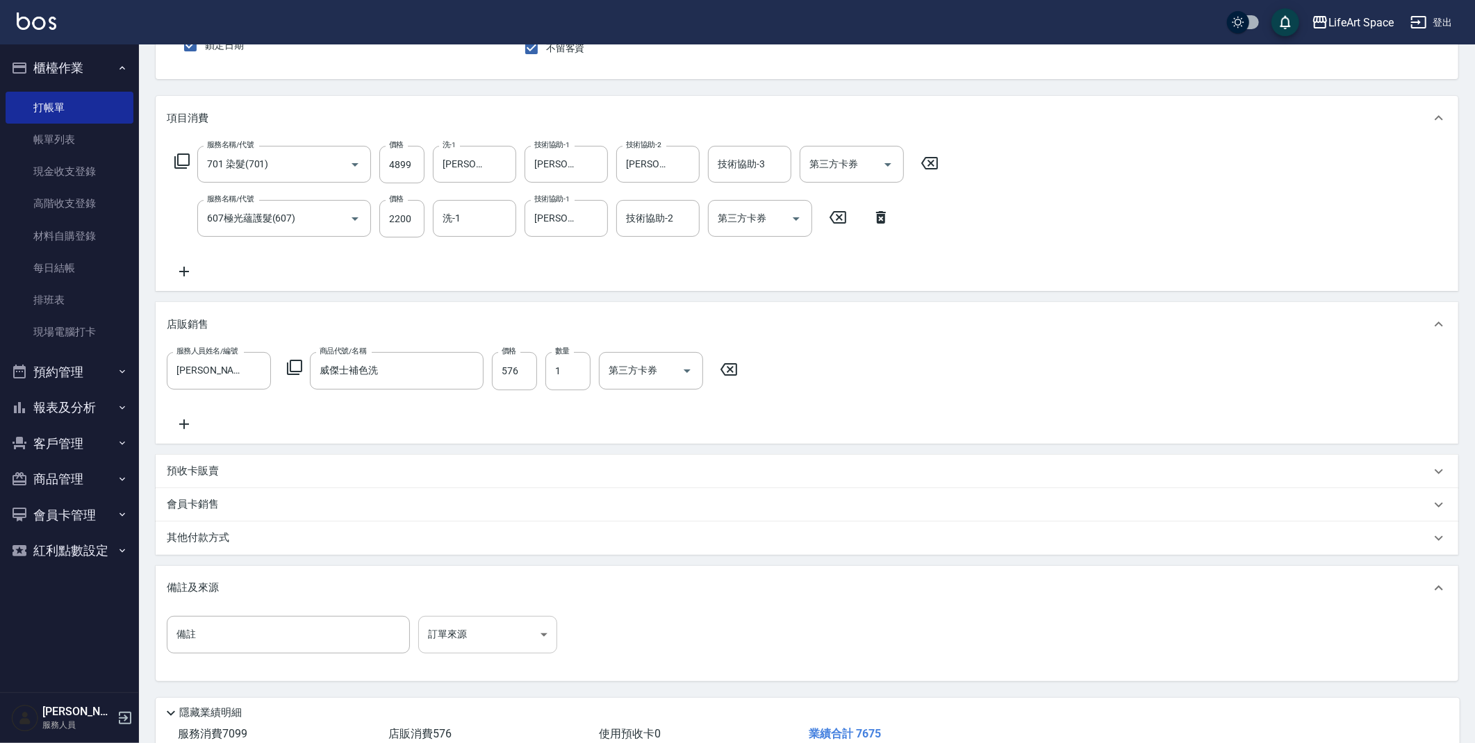
click at [483, 627] on body "LifeArt Space 登出 櫃檯作業 打帳單 帳單列表 現金收支登錄 高階收支登錄 材料自購登錄 每日結帳 排班表 現場電腦打卡 預約管理 預約管理 單…" at bounding box center [737, 350] width 1475 height 964
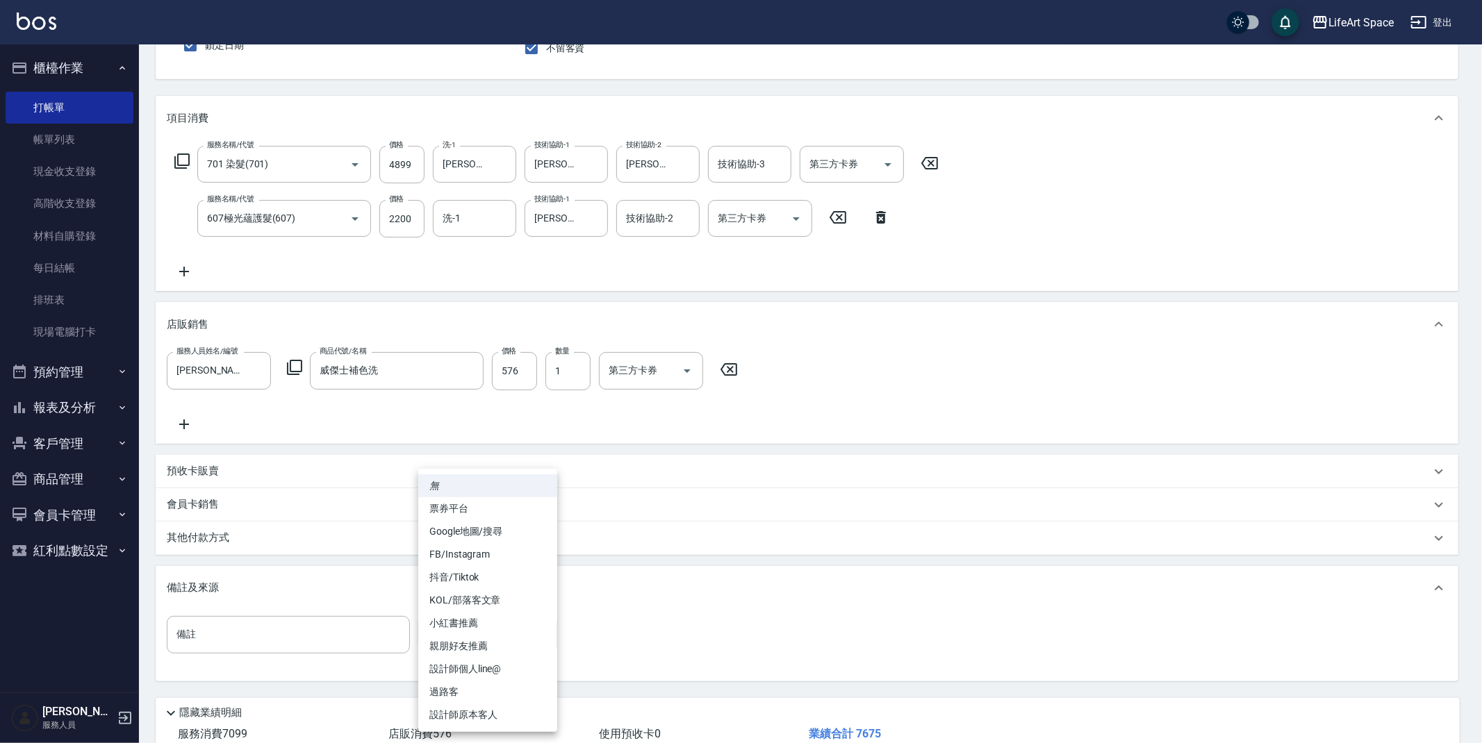
click at [501, 565] on li "FB/Instagram" at bounding box center [487, 554] width 139 height 23
type input "FB/Instagram"
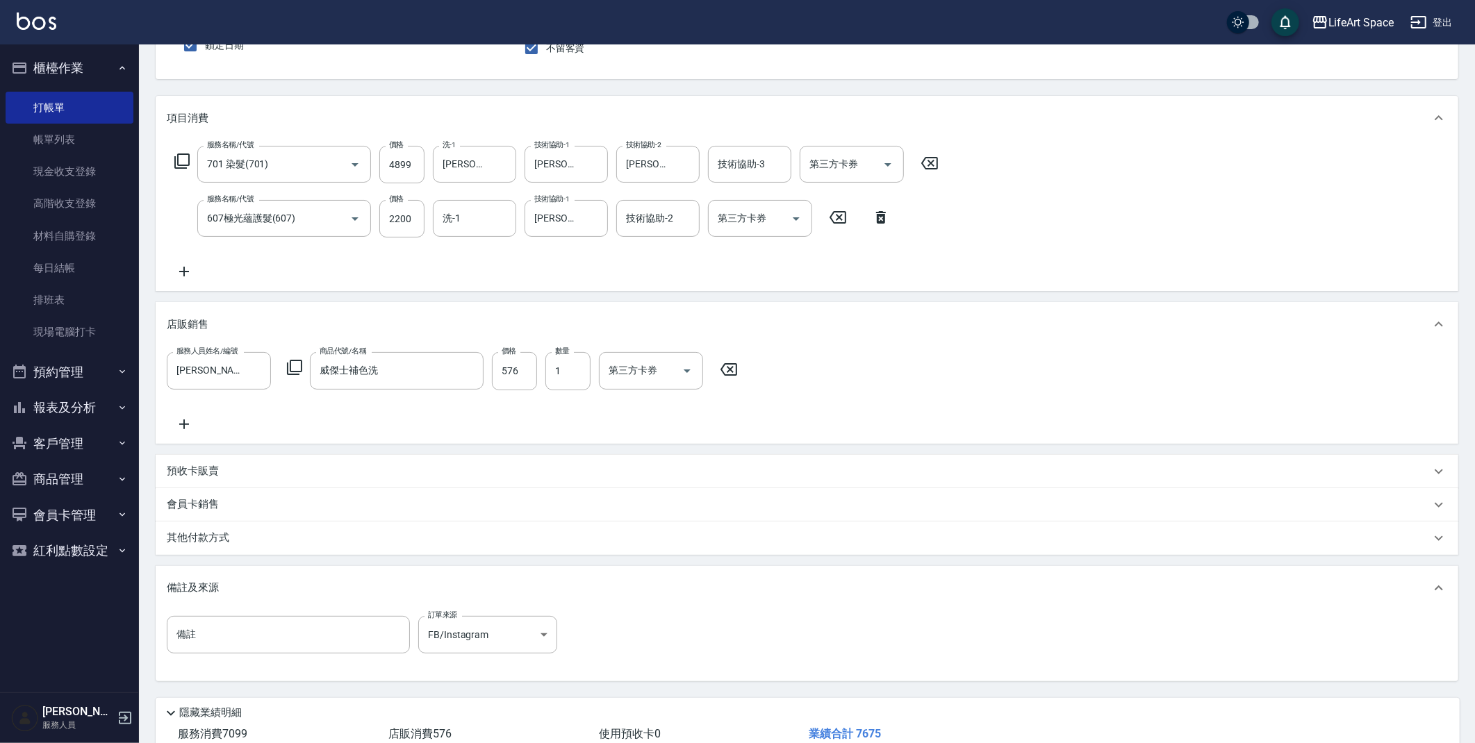
click at [251, 533] on div "其他付款方式" at bounding box center [799, 538] width 1264 height 15
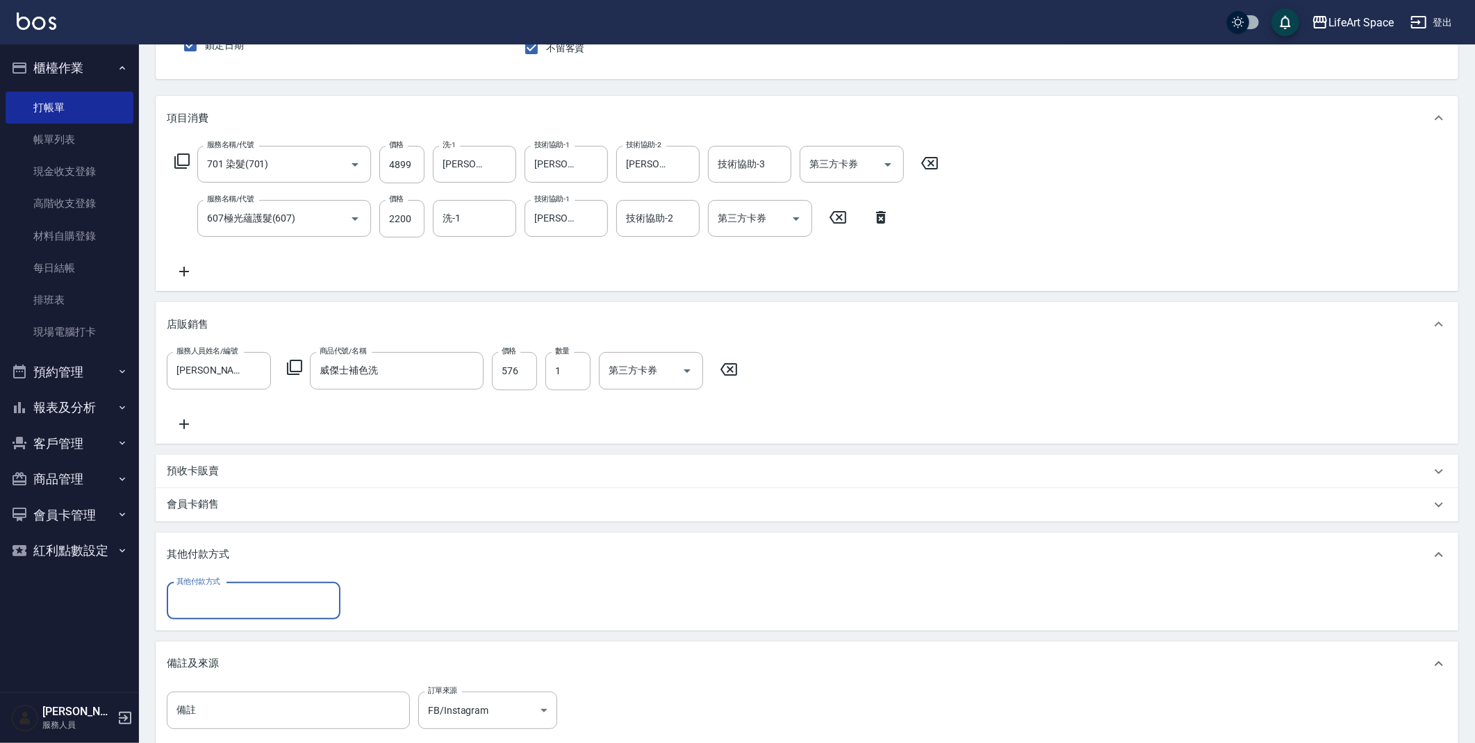
scroll to position [0, 0]
click at [292, 598] on input "其他付款方式" at bounding box center [253, 601] width 161 height 24
click at [221, 674] on span "信用卡" at bounding box center [254, 681] width 174 height 23
type input "信用卡"
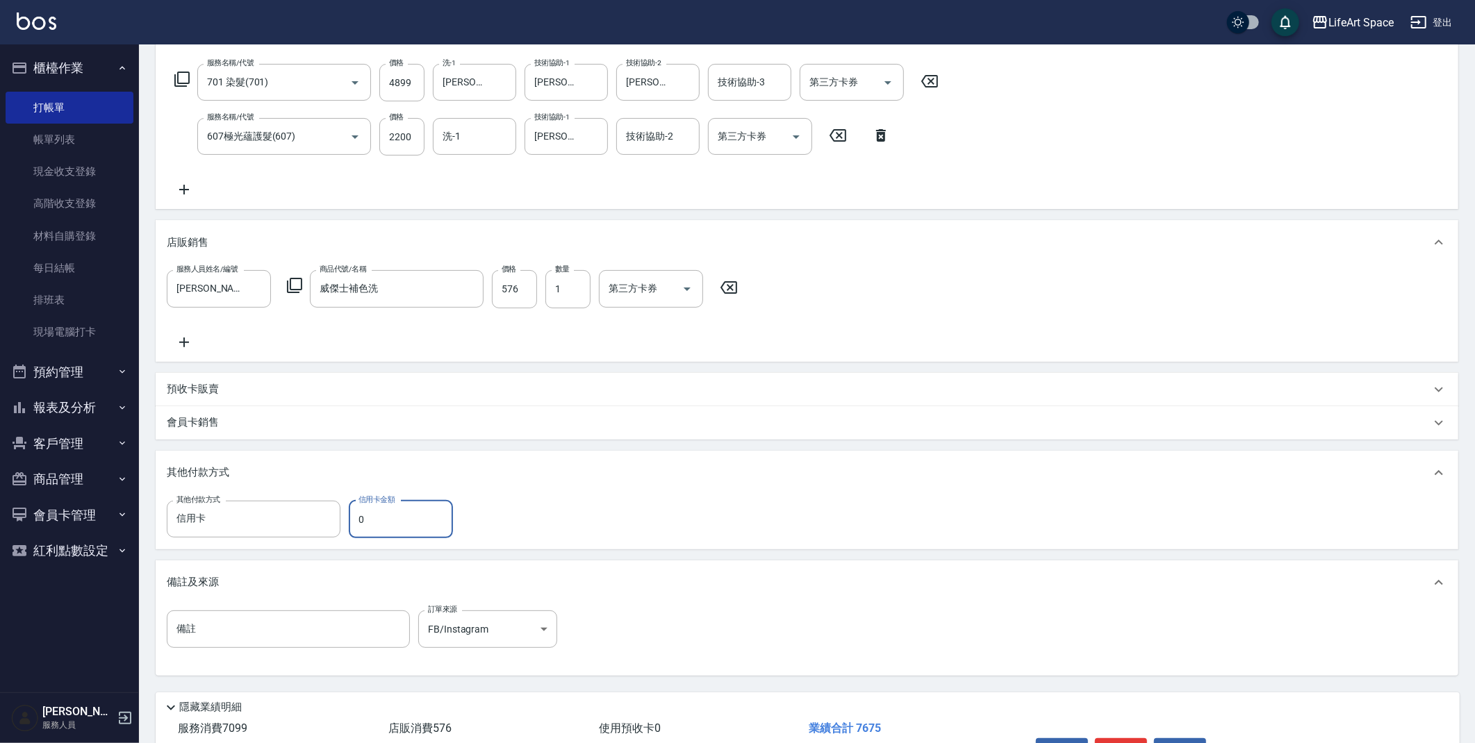
scroll to position [301, 0]
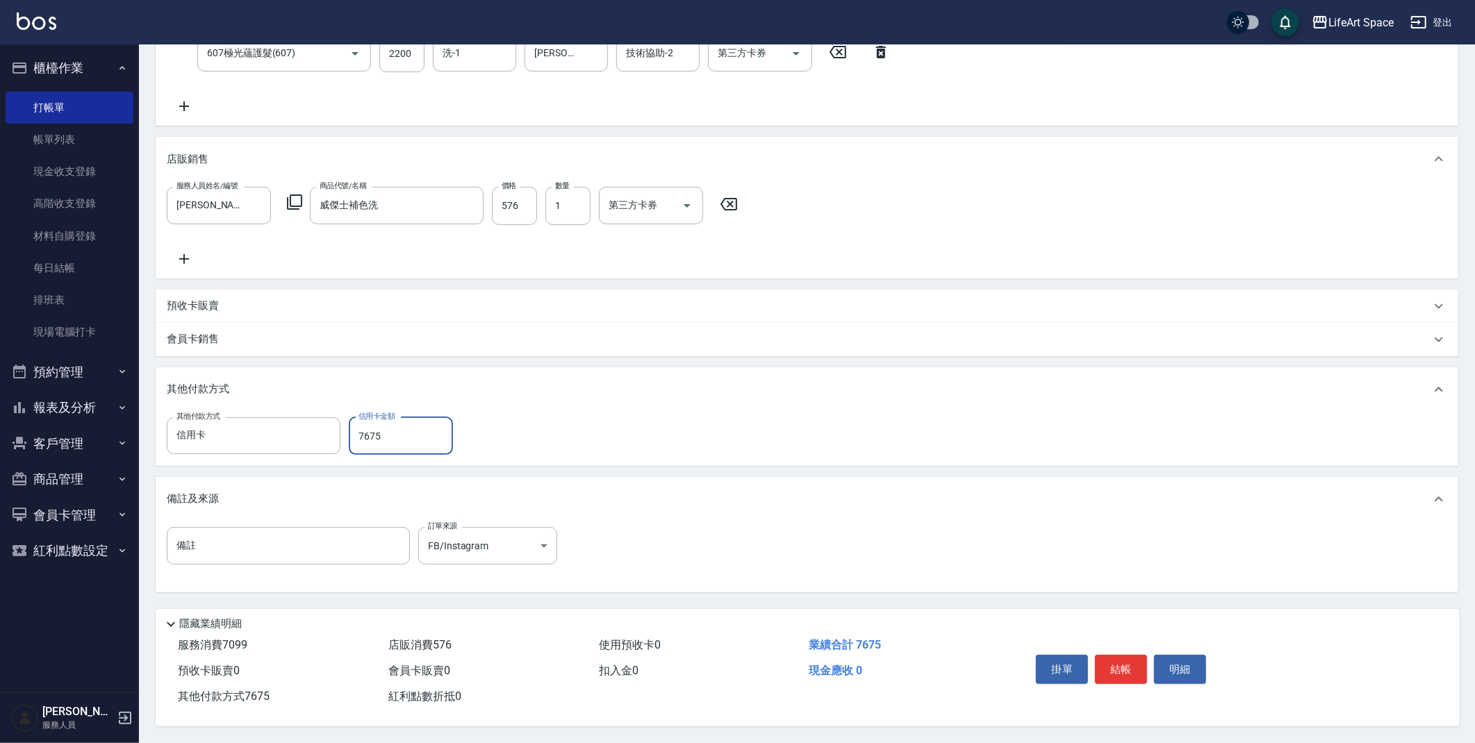
type input "7675"
click at [1137, 672] on button "結帳" at bounding box center [1121, 669] width 52 height 29
